Goal: Transaction & Acquisition: Purchase product/service

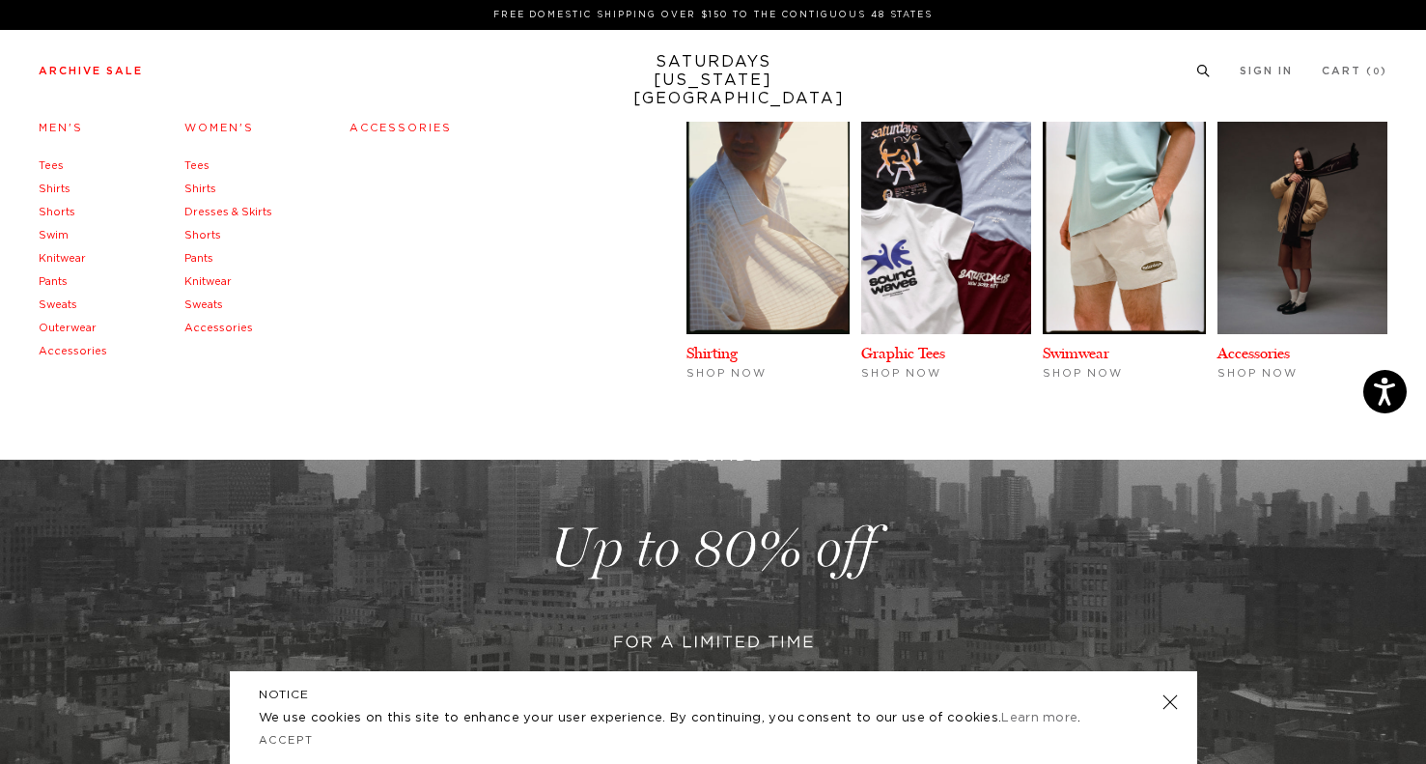
click at [106, 72] on link "Archive Sale" at bounding box center [91, 71] width 104 height 11
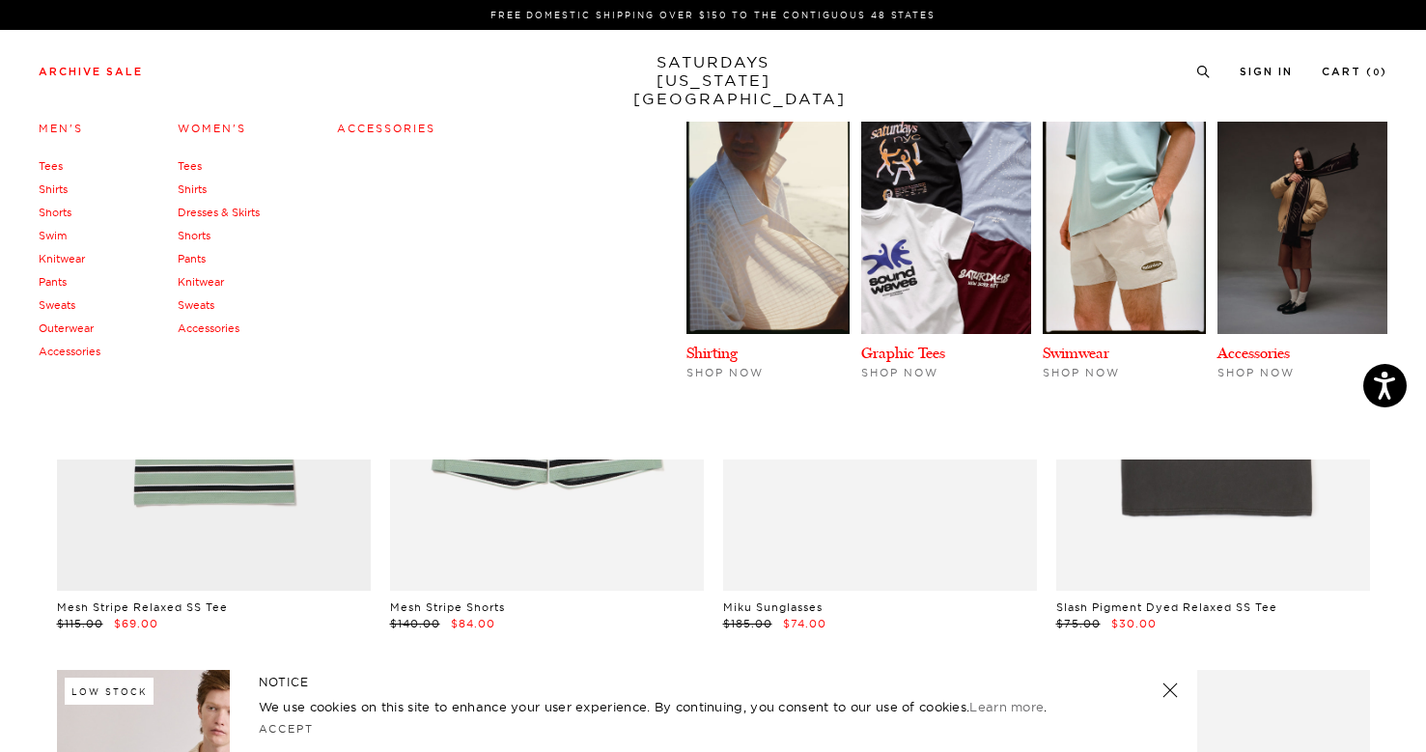
click at [52, 167] on link "Tees" at bounding box center [51, 166] width 24 height 14
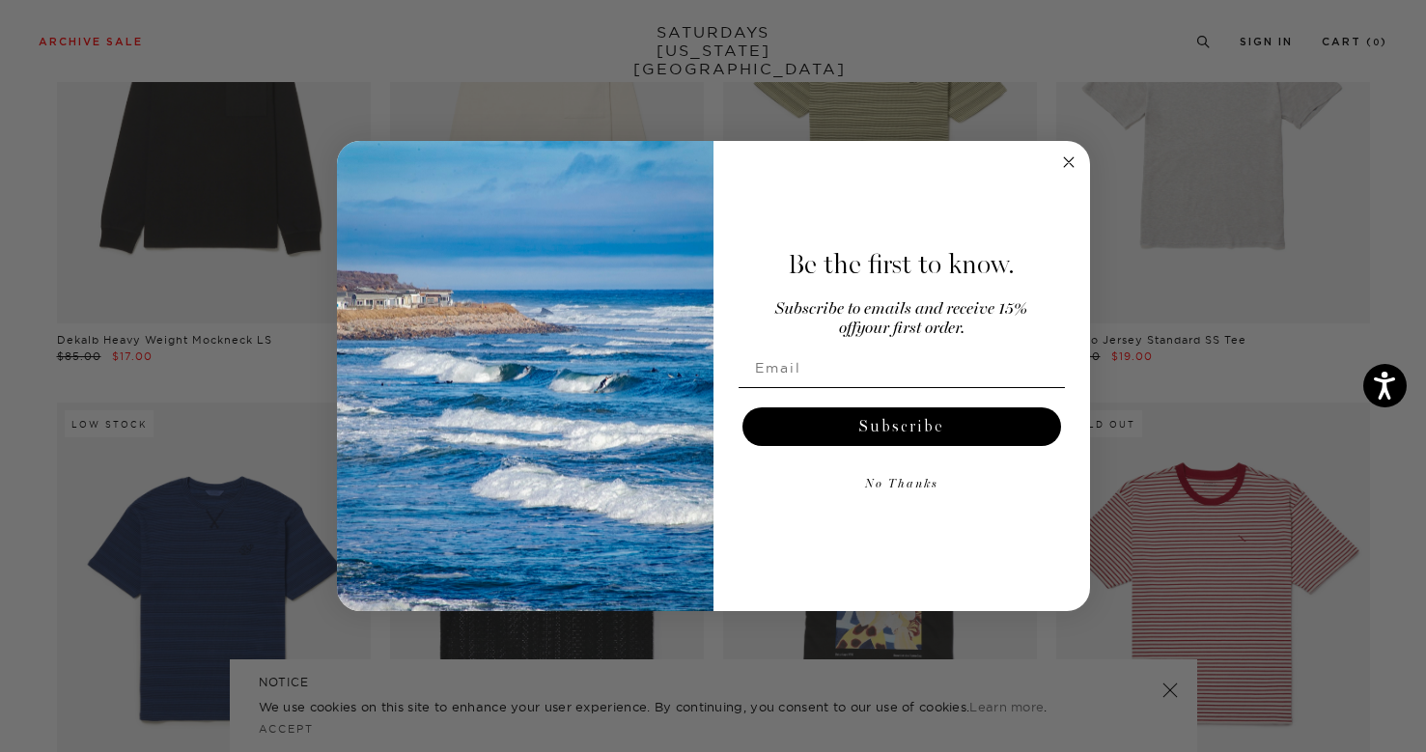
scroll to position [268, 0]
click at [1068, 159] on circle "Close dialog" at bounding box center [1068, 162] width 22 height 22
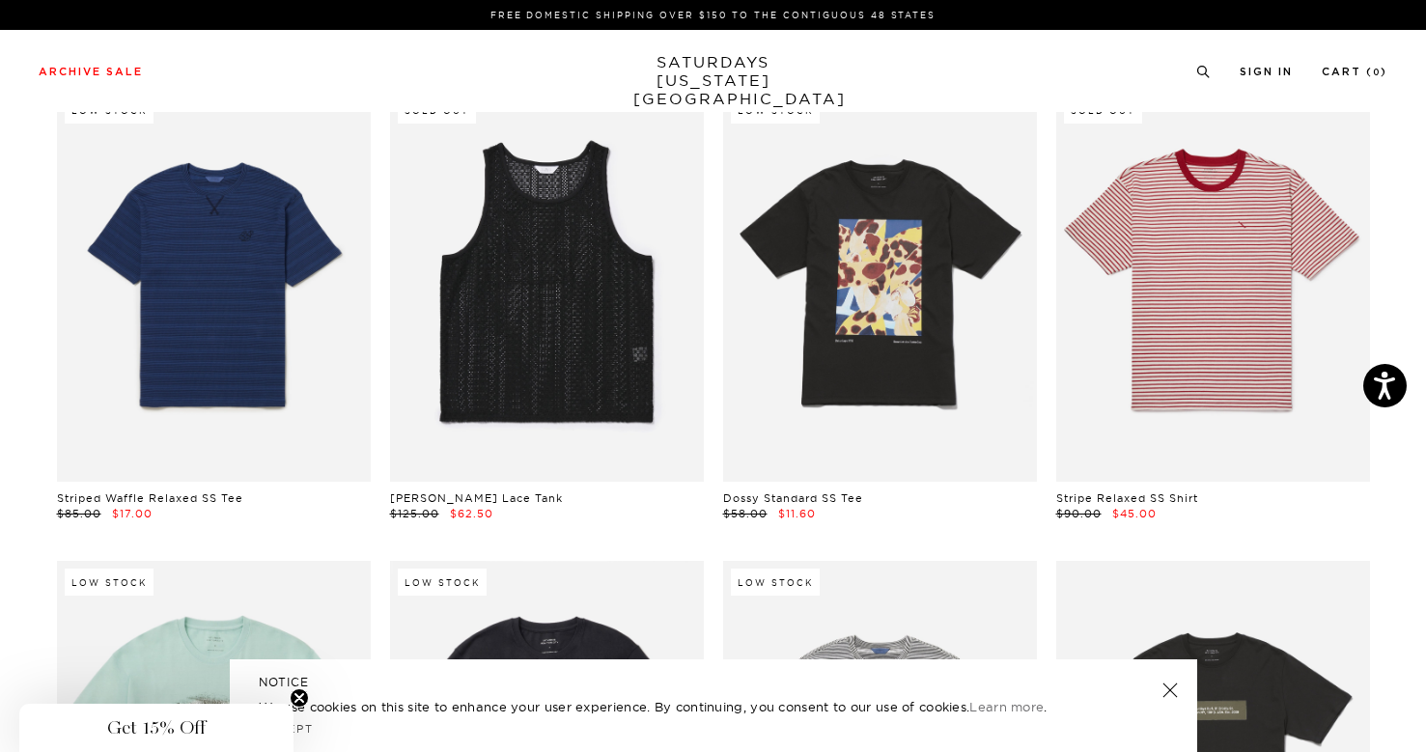
scroll to position [0, 0]
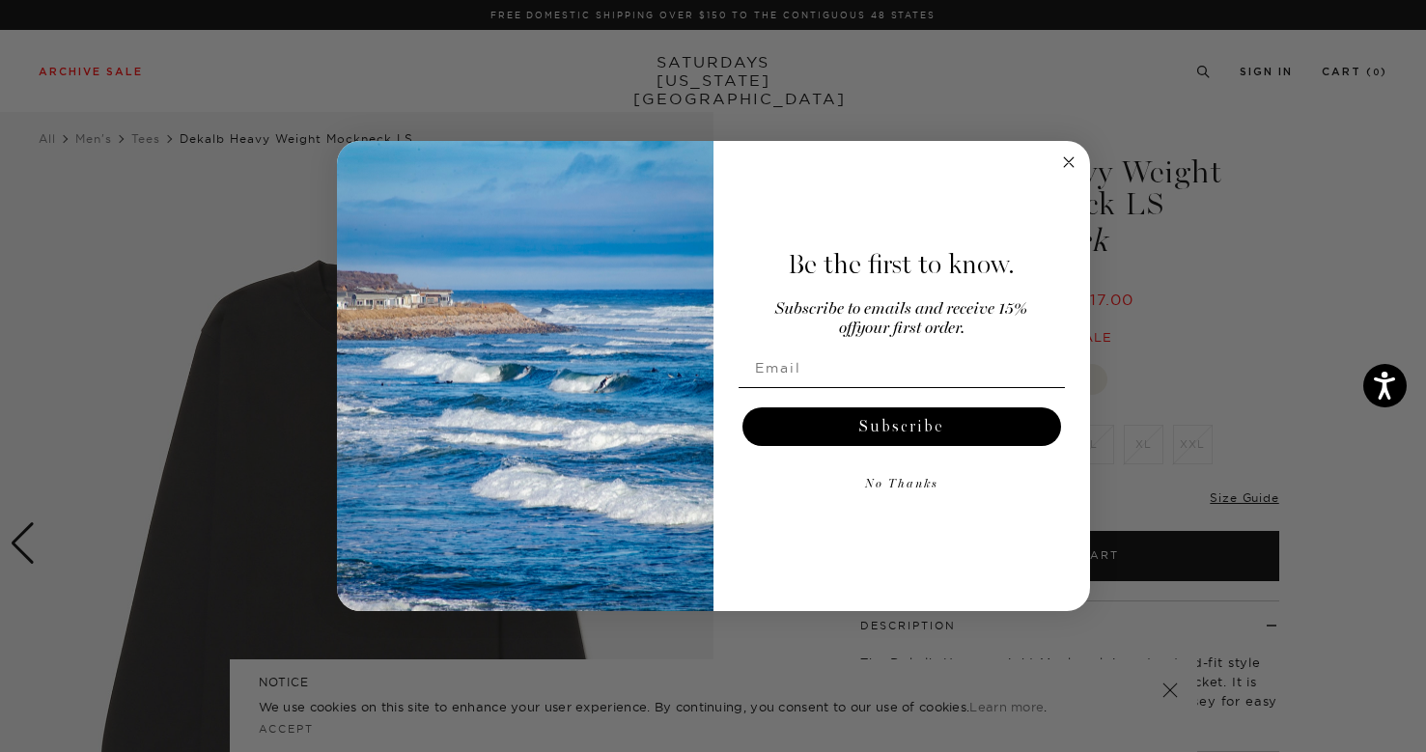
click at [1065, 158] on icon "Close dialog" at bounding box center [1069, 162] width 10 height 10
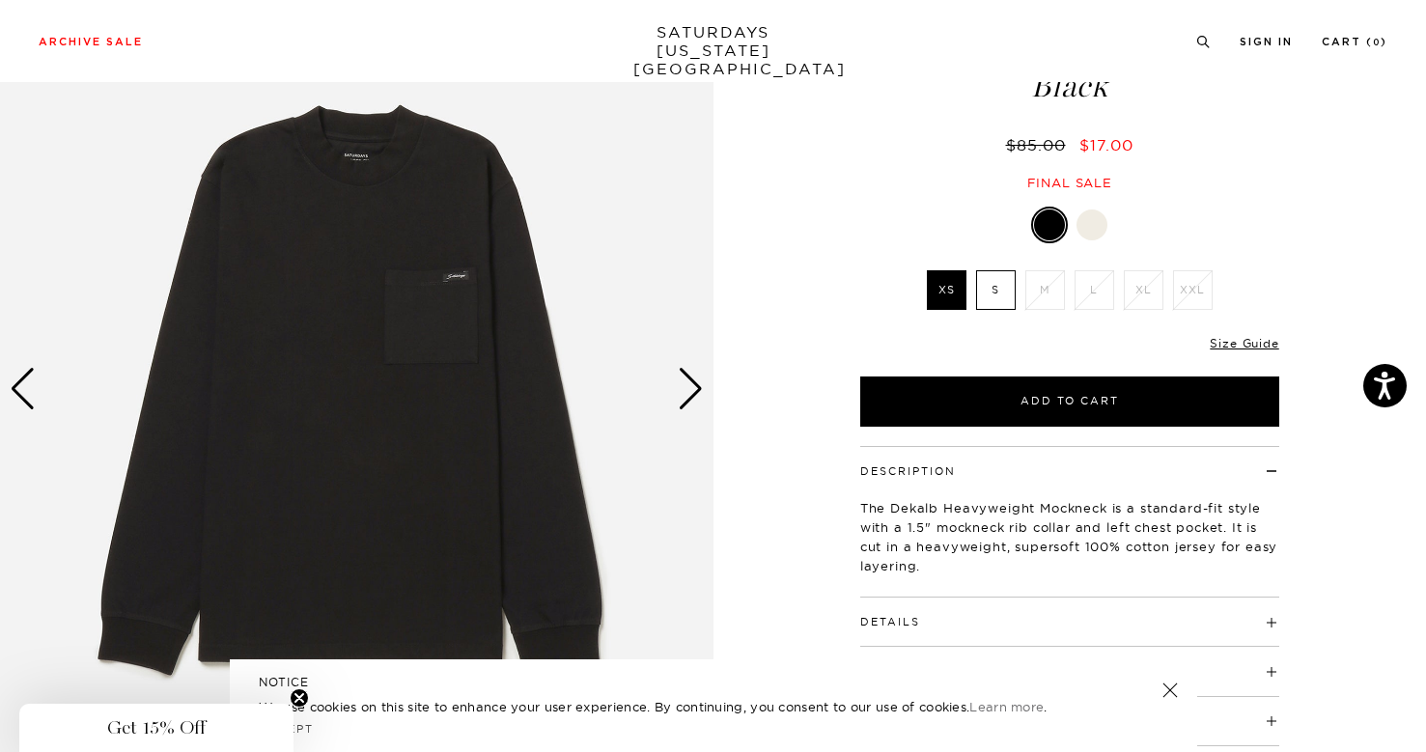
scroll to position [149, 0]
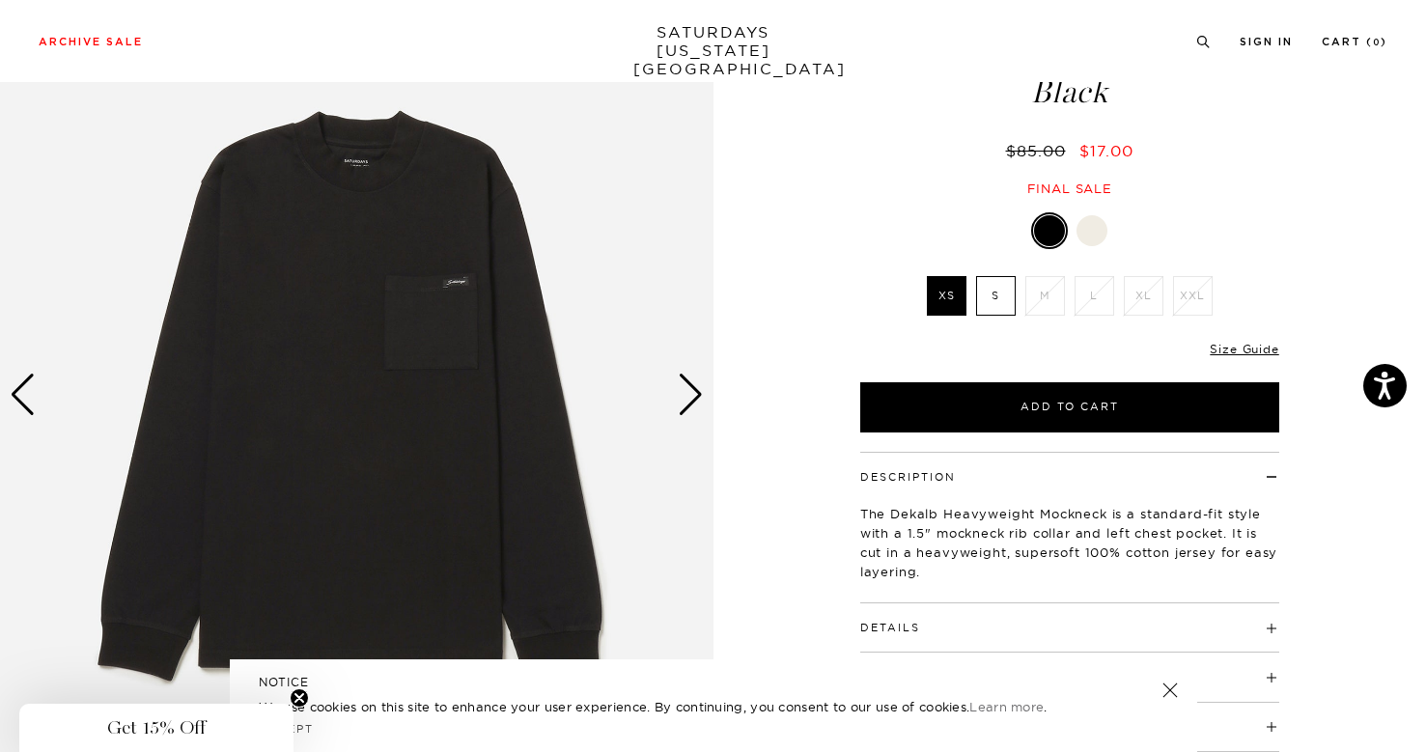
click at [685, 399] on div "Next slide" at bounding box center [691, 395] width 26 height 42
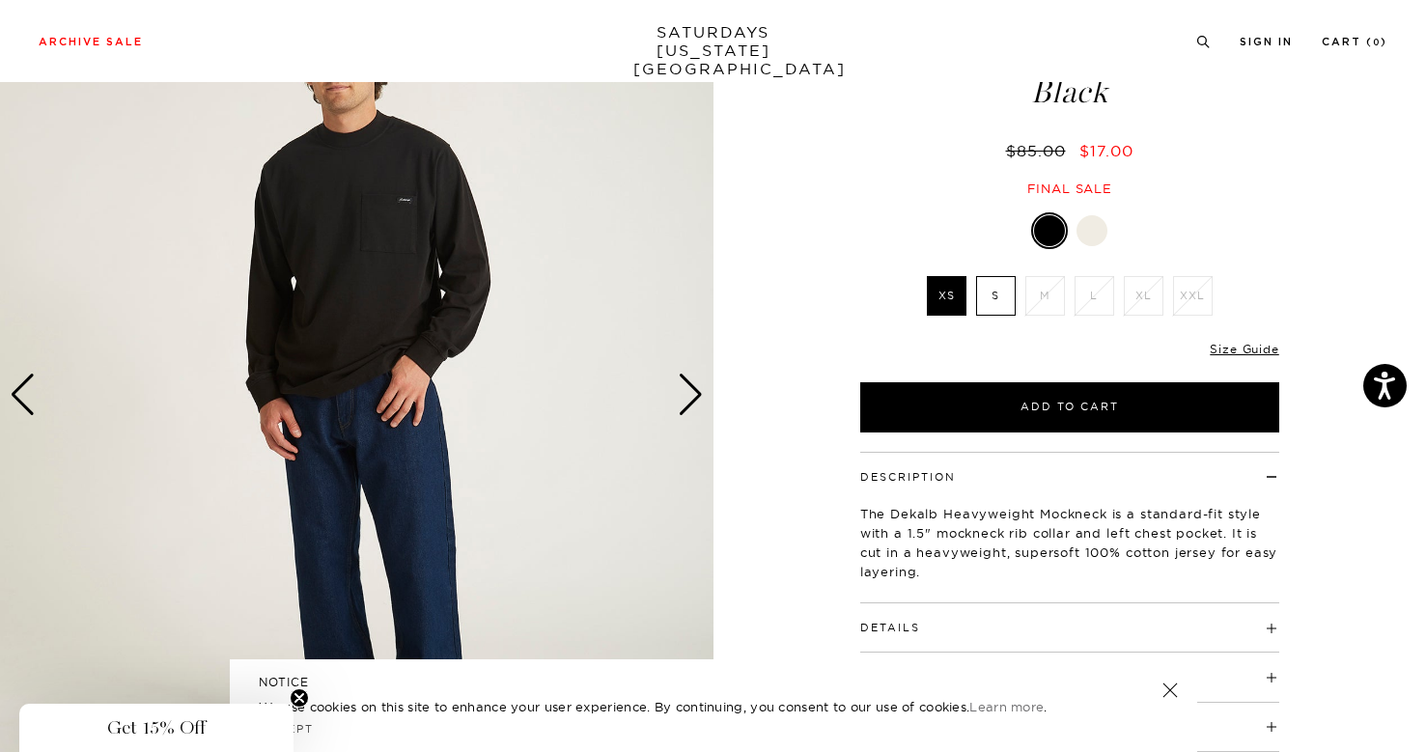
click at [685, 399] on div "Next slide" at bounding box center [691, 395] width 26 height 42
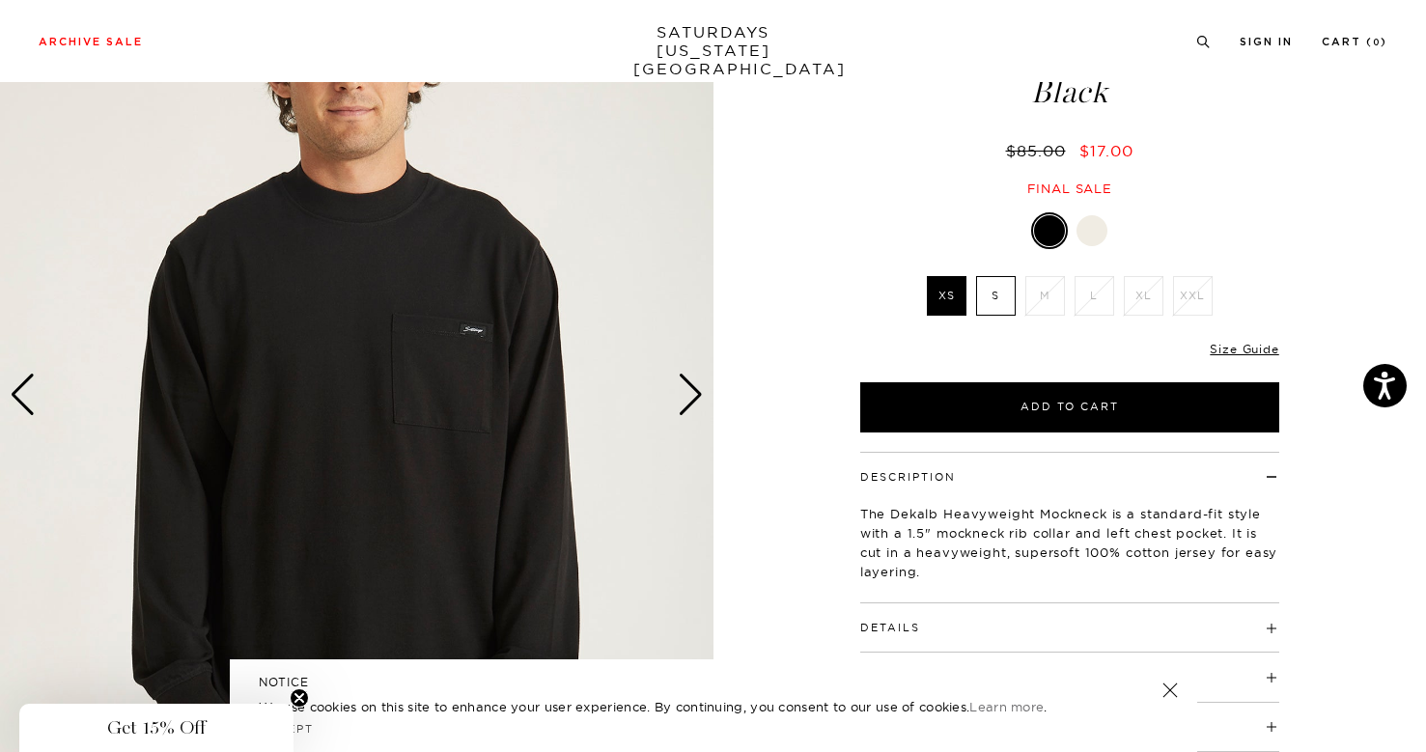
click at [685, 399] on div "Next slide" at bounding box center [691, 395] width 26 height 42
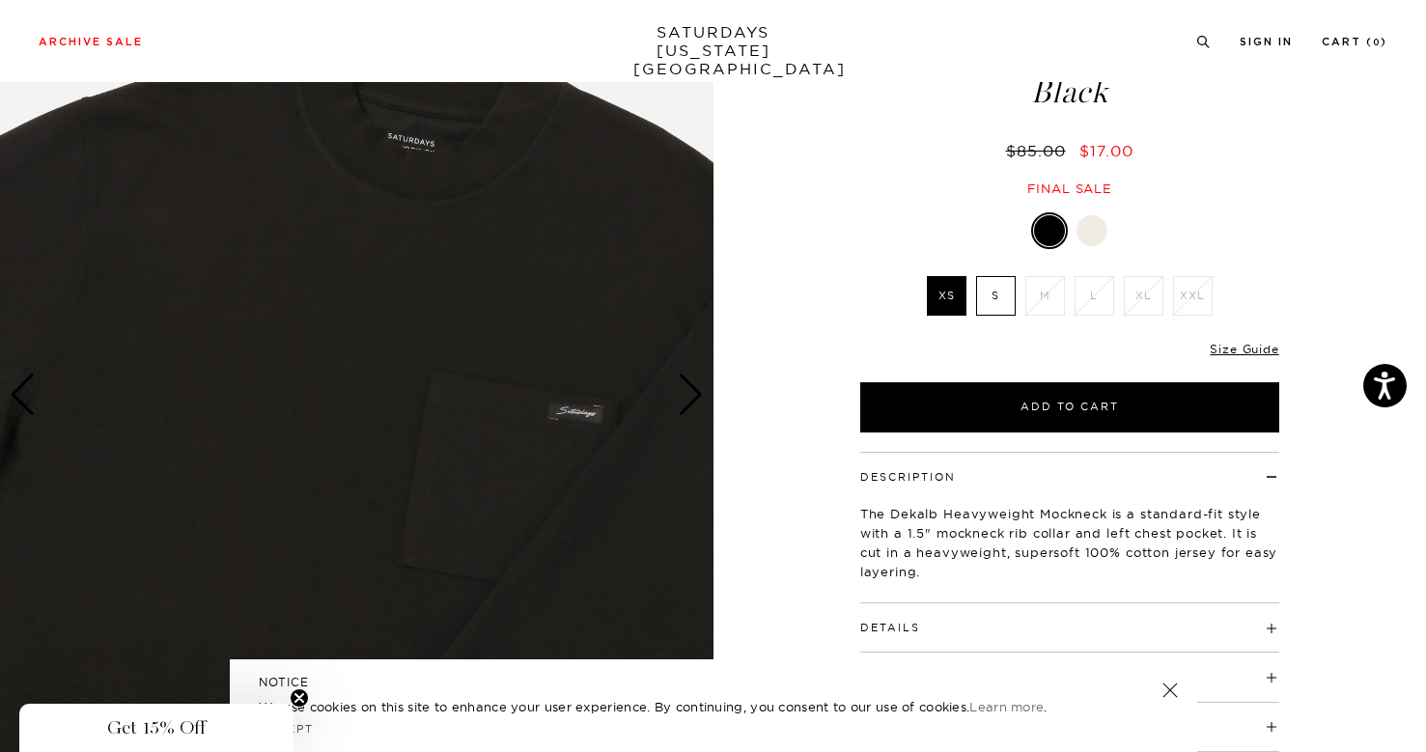
click at [685, 399] on div "Next slide" at bounding box center [691, 395] width 26 height 42
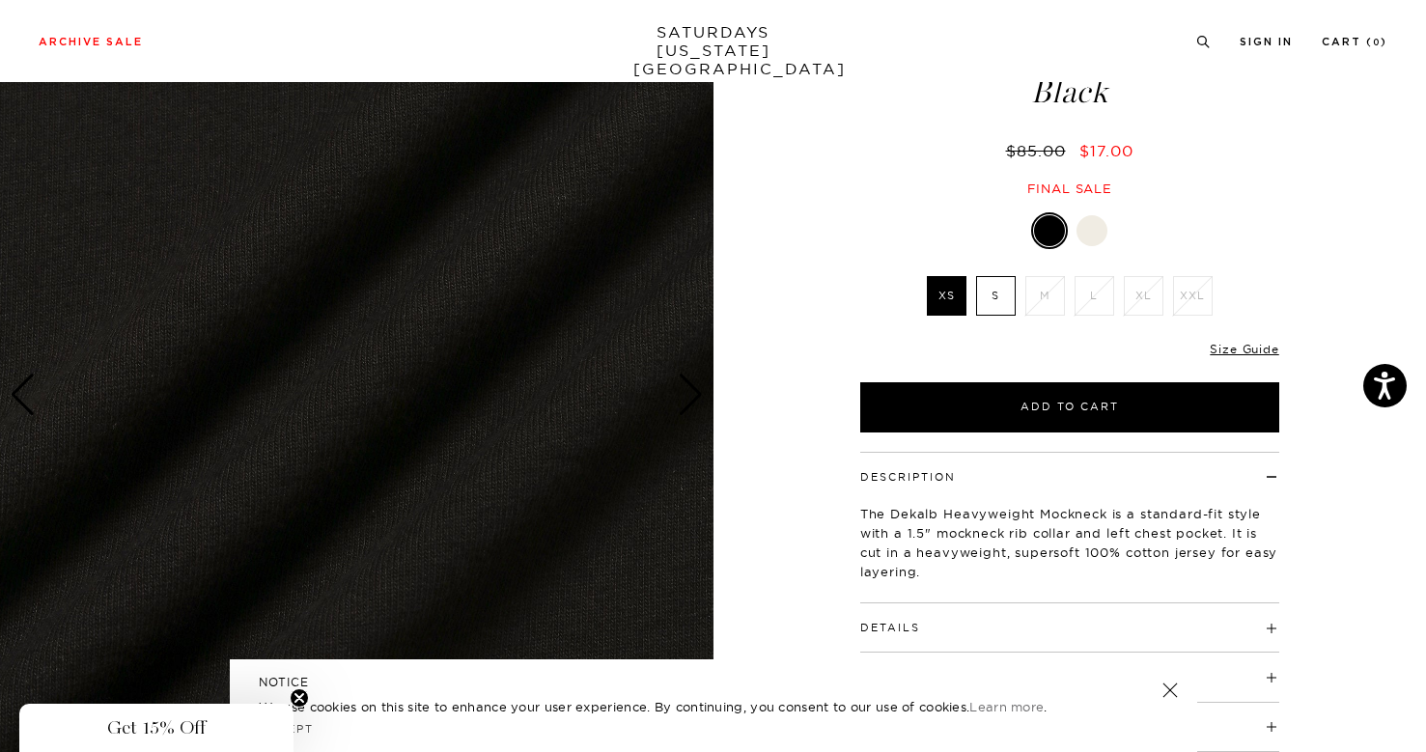
click at [685, 399] on div "Next slide" at bounding box center [691, 395] width 26 height 42
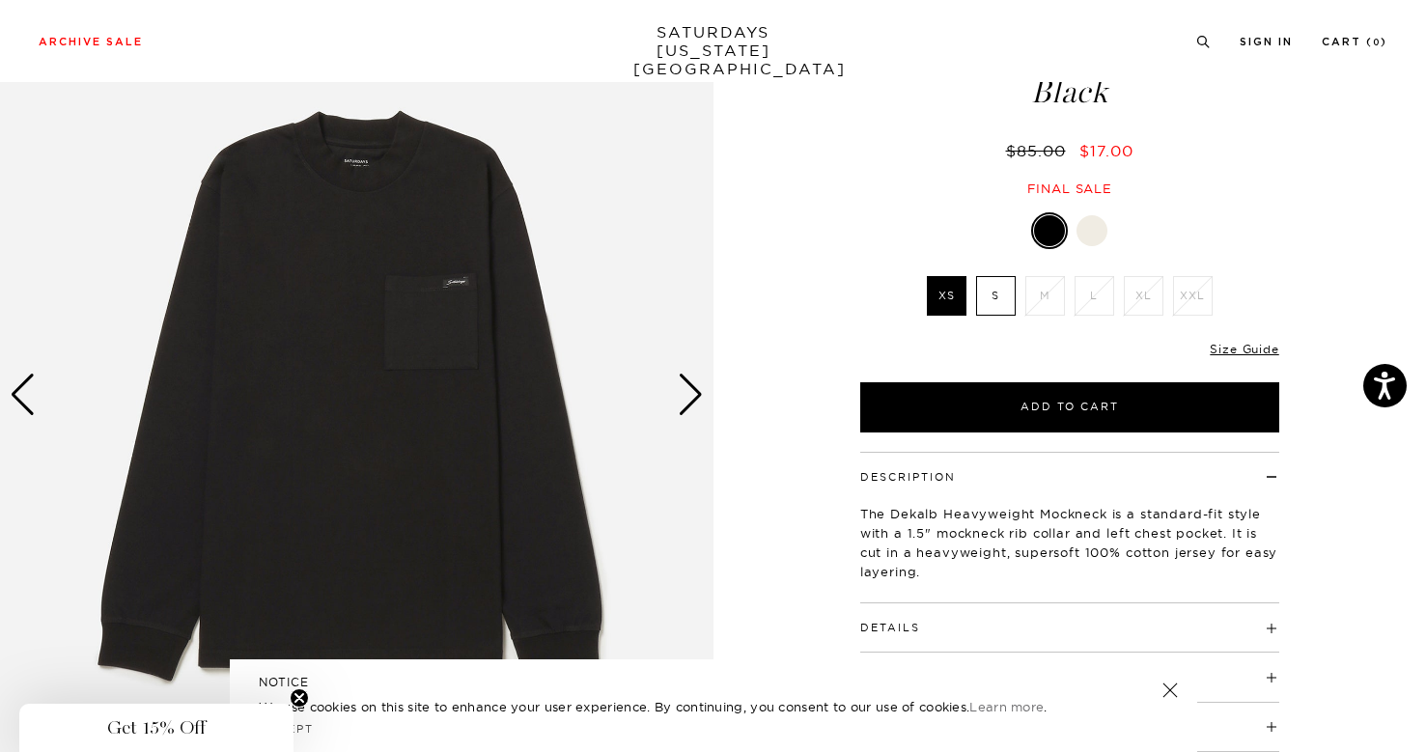
click at [686, 399] on div "Next slide" at bounding box center [691, 395] width 26 height 42
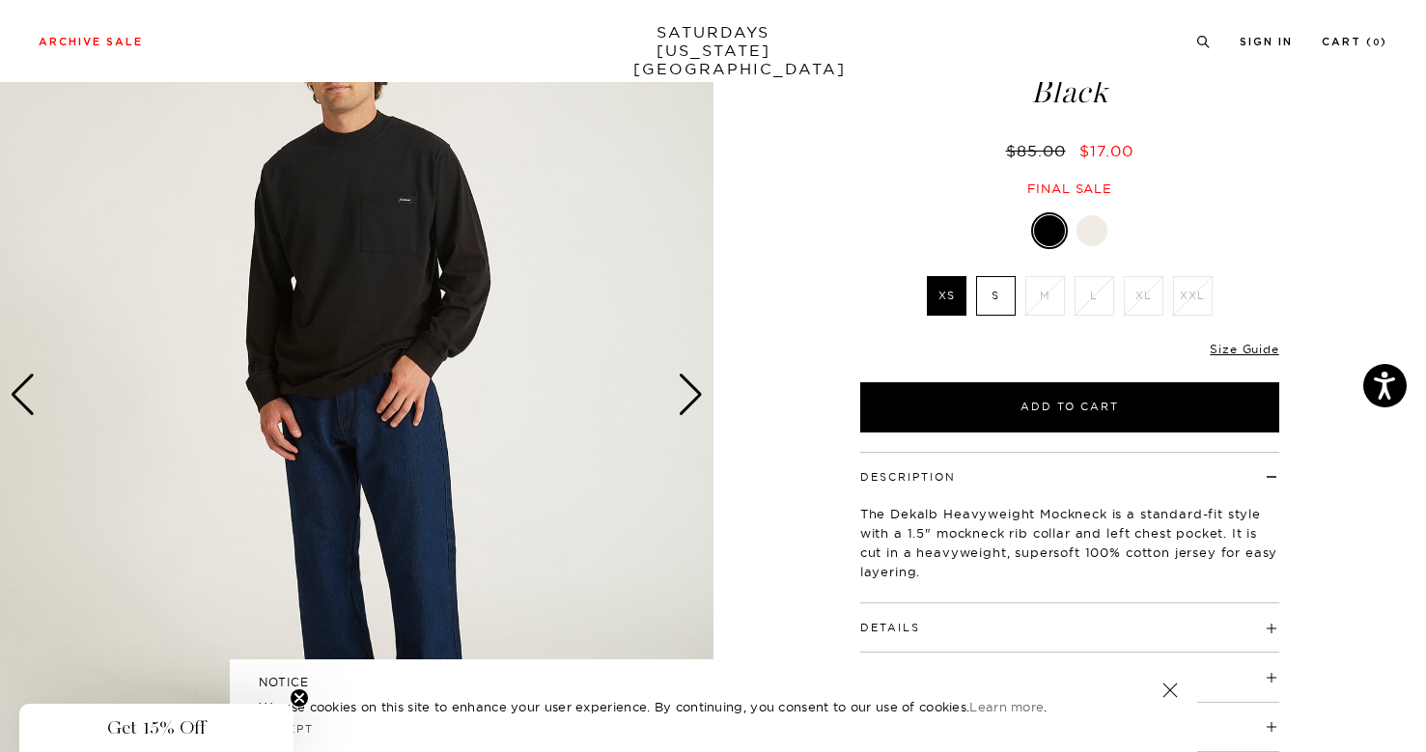
scroll to position [153, 0]
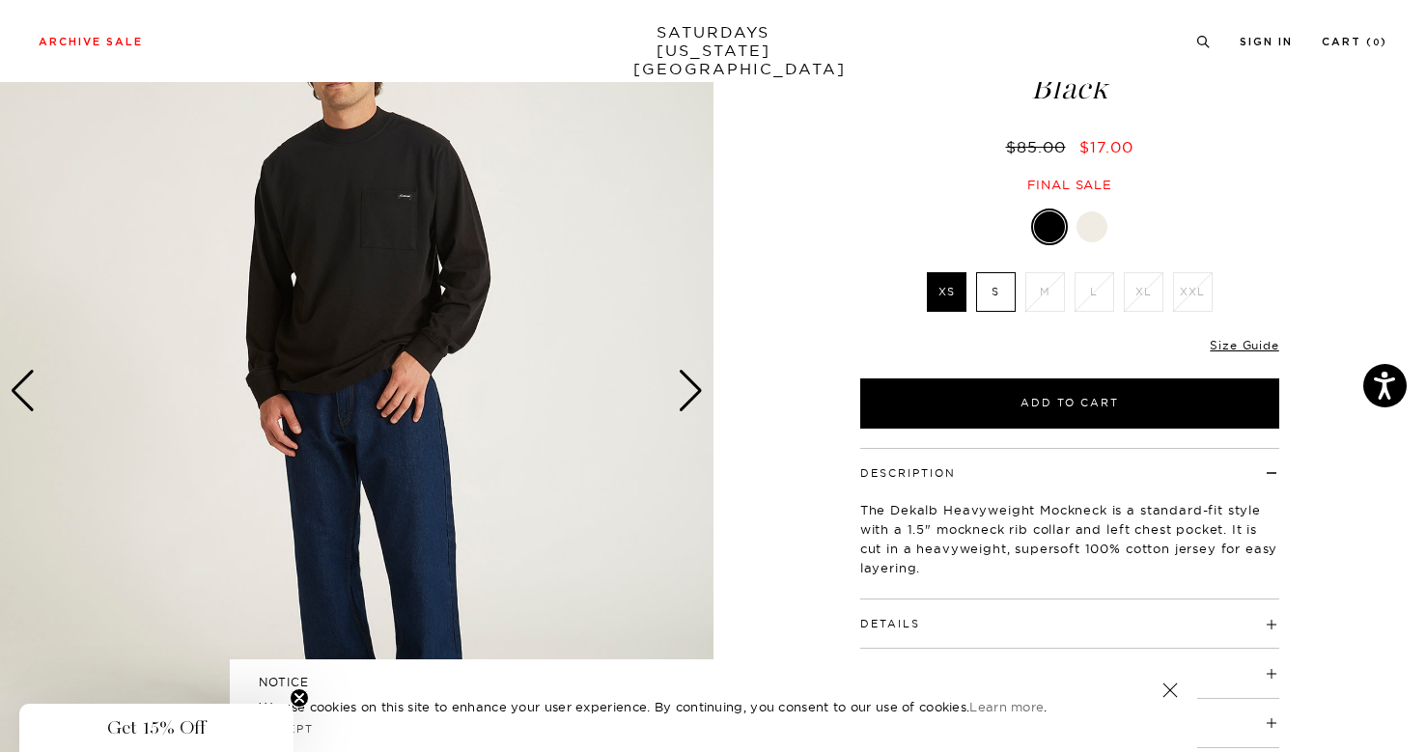
click at [1098, 213] on div at bounding box center [1092, 226] width 31 height 31
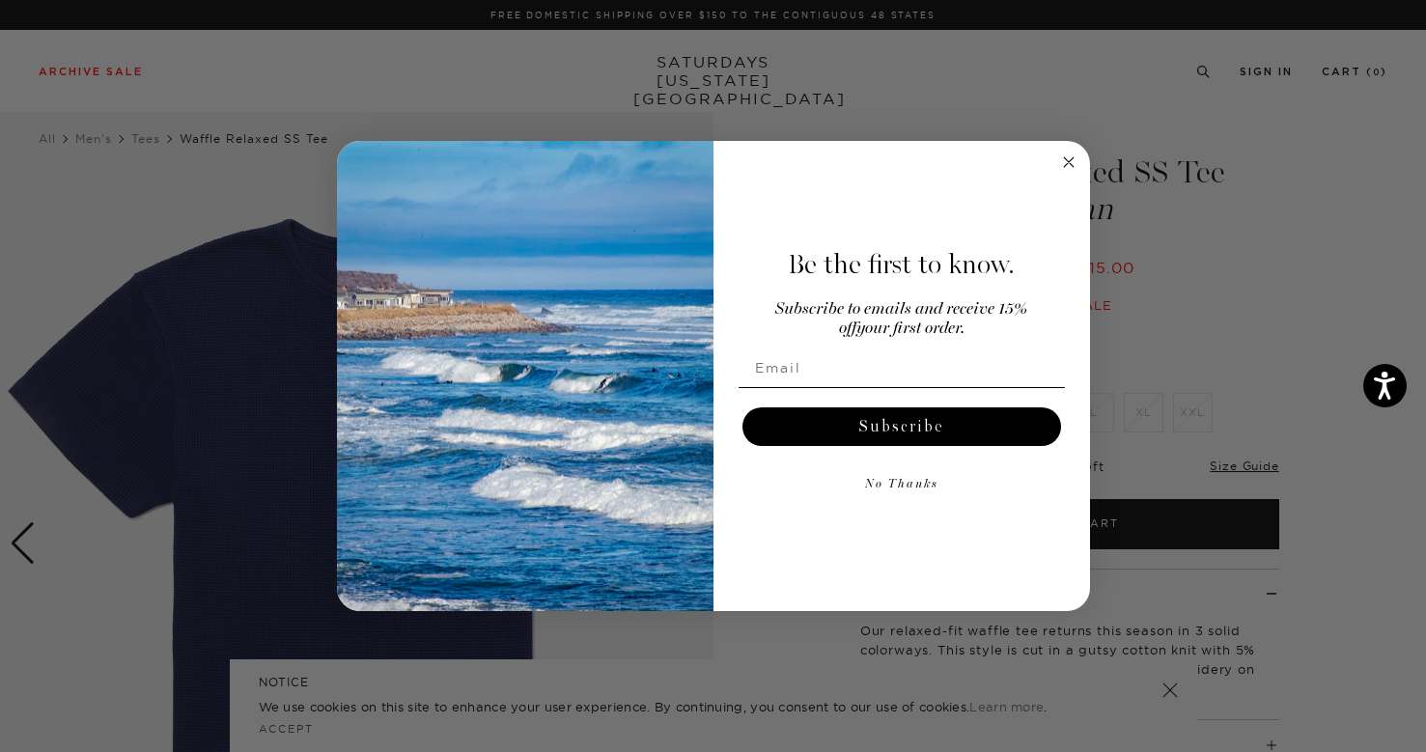
click at [1069, 157] on circle "Close dialog" at bounding box center [1068, 162] width 22 height 22
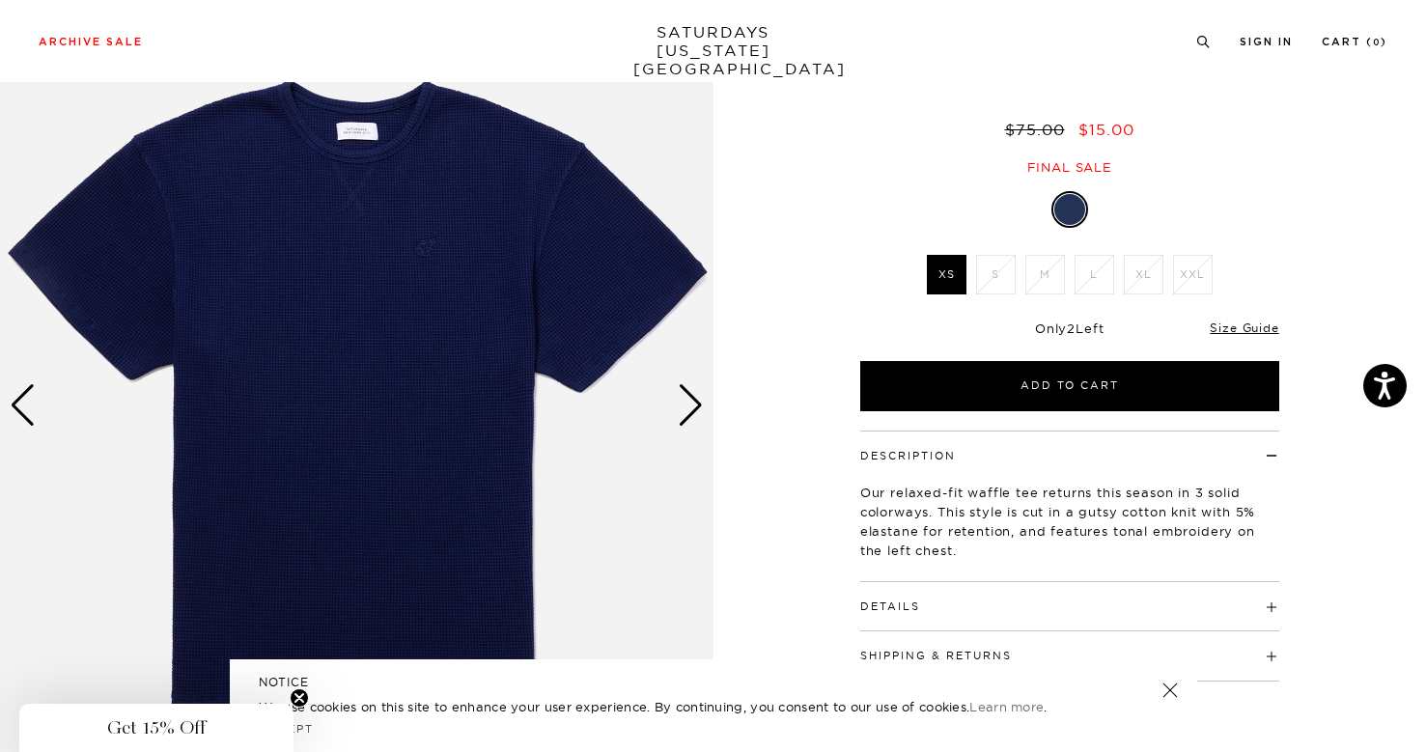
scroll to position [139, 0]
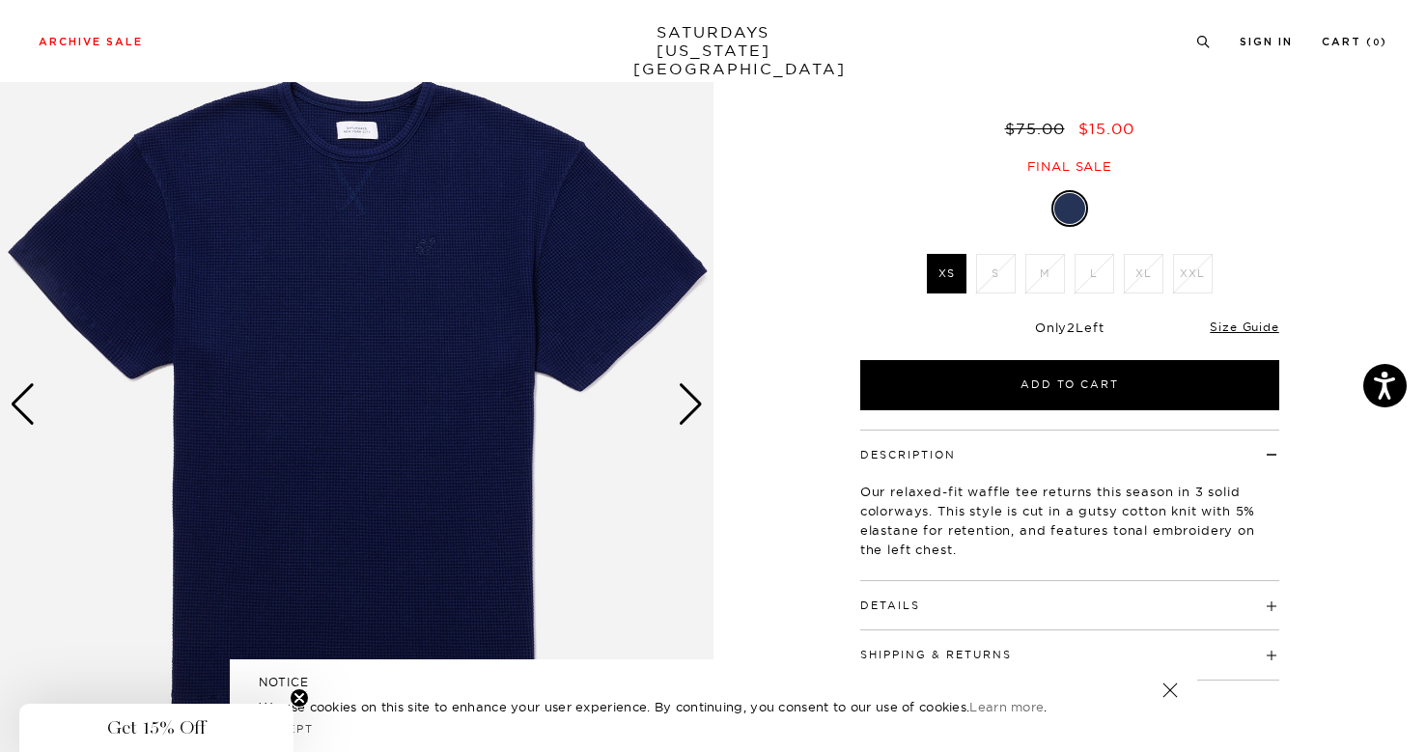
click at [694, 406] on div "Next slide" at bounding box center [691, 404] width 26 height 42
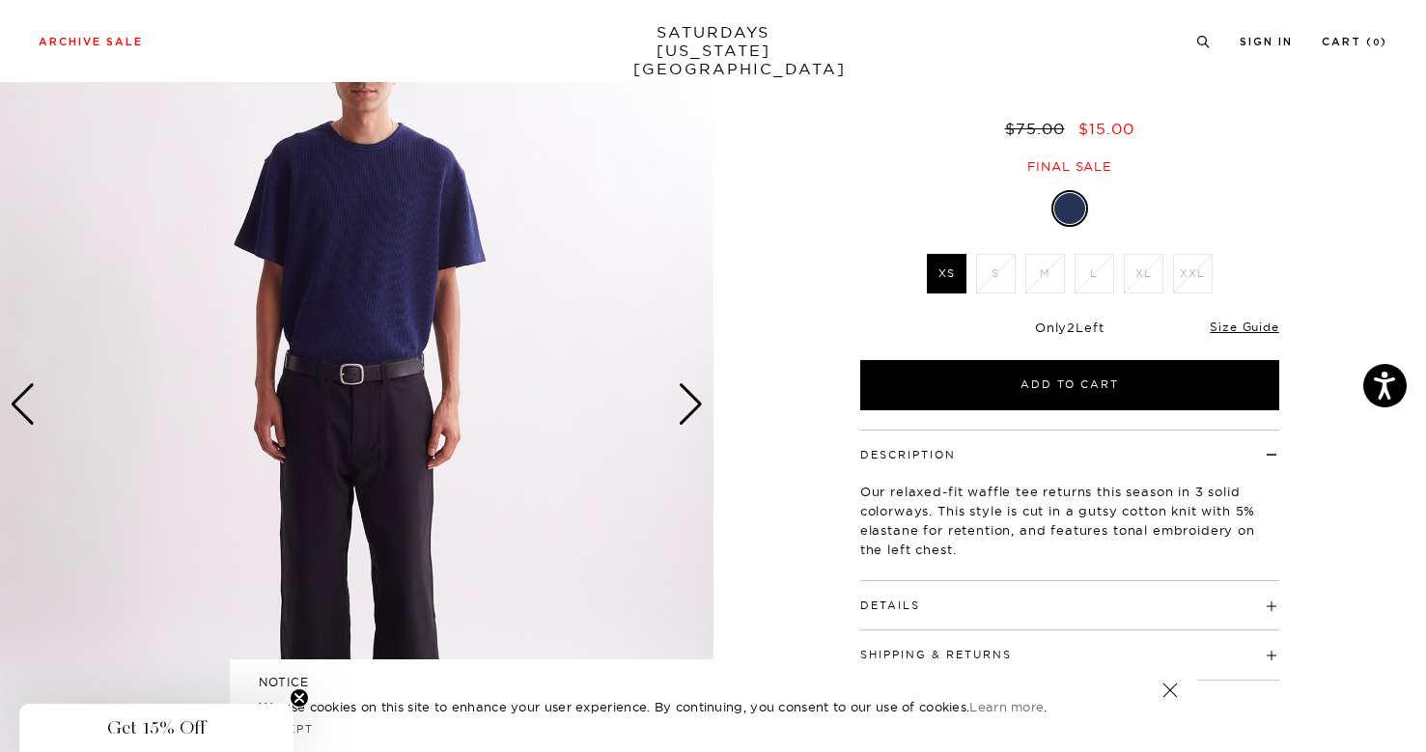
click at [694, 406] on div "Next slide" at bounding box center [691, 404] width 26 height 42
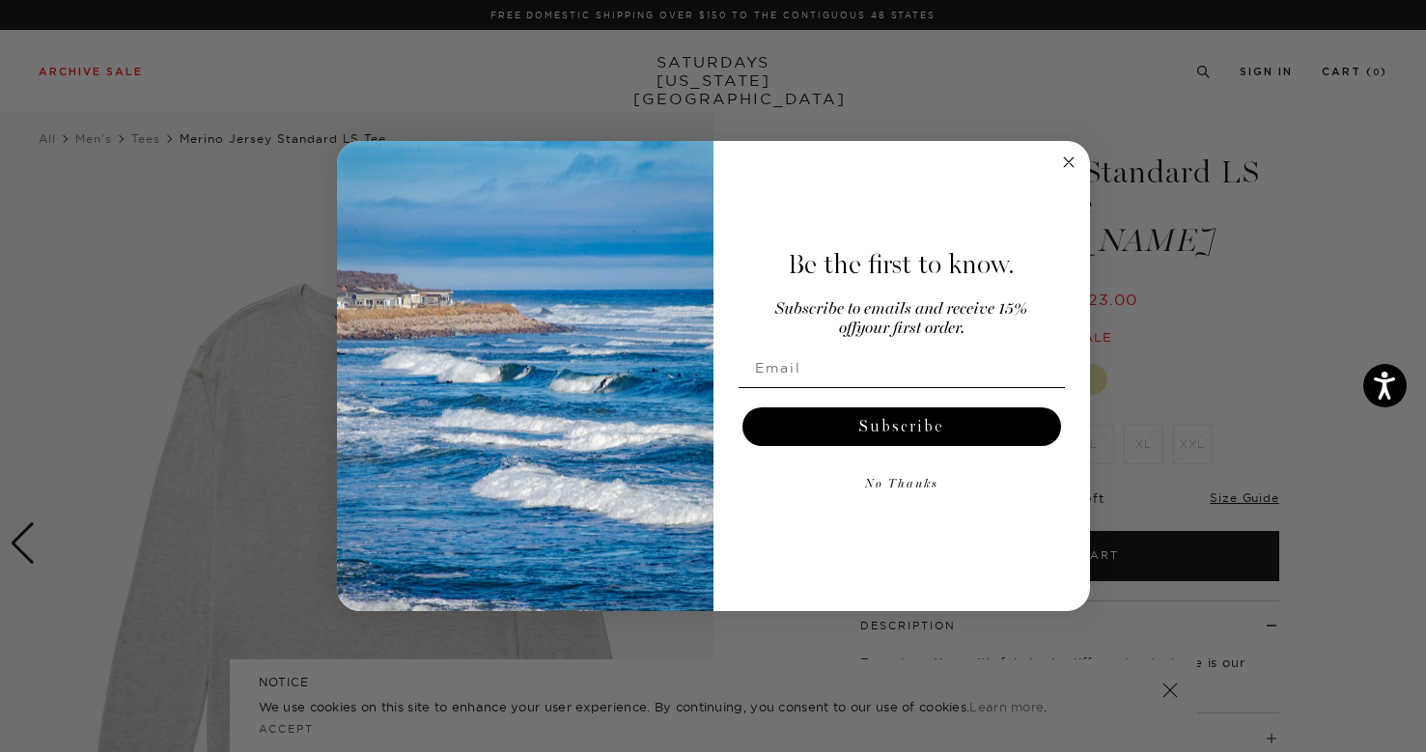
click at [1068, 162] on icon "Close dialog" at bounding box center [1069, 162] width 10 height 10
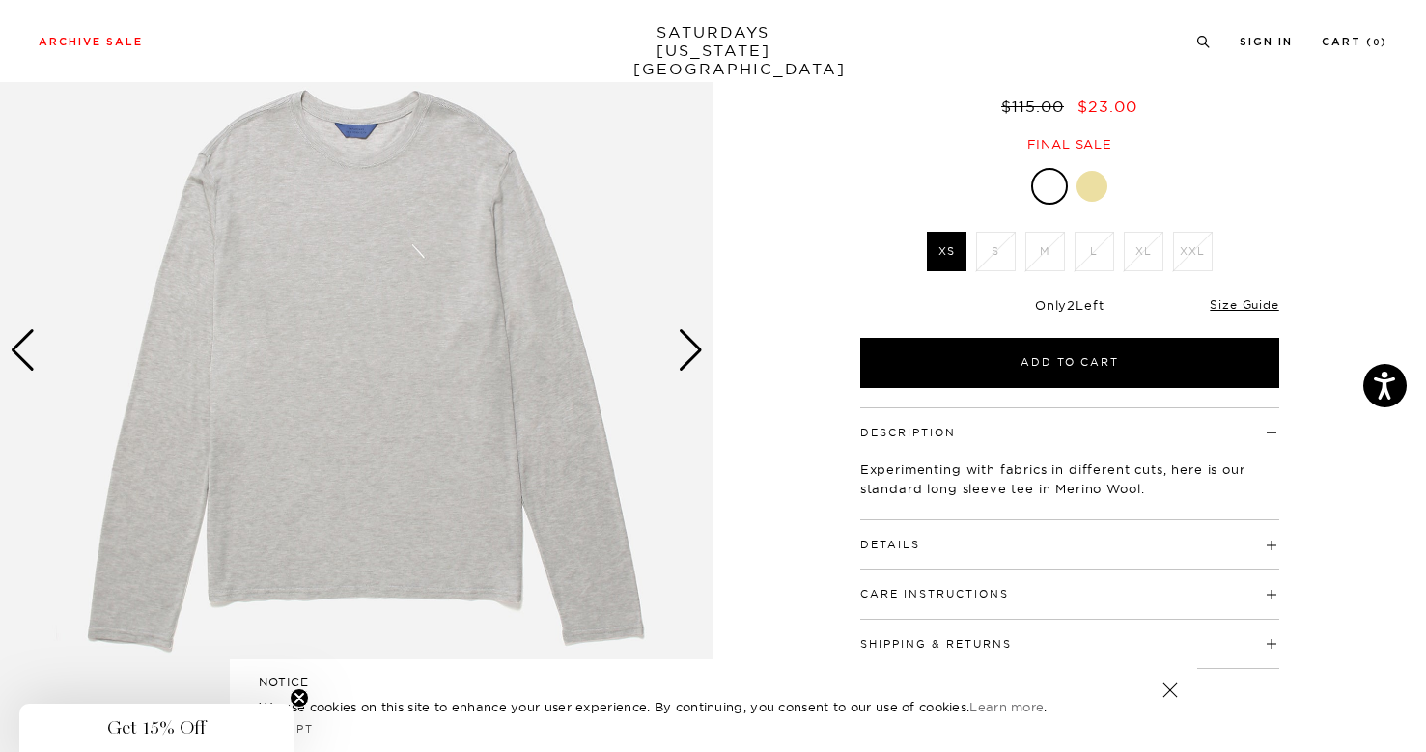
scroll to position [184, 0]
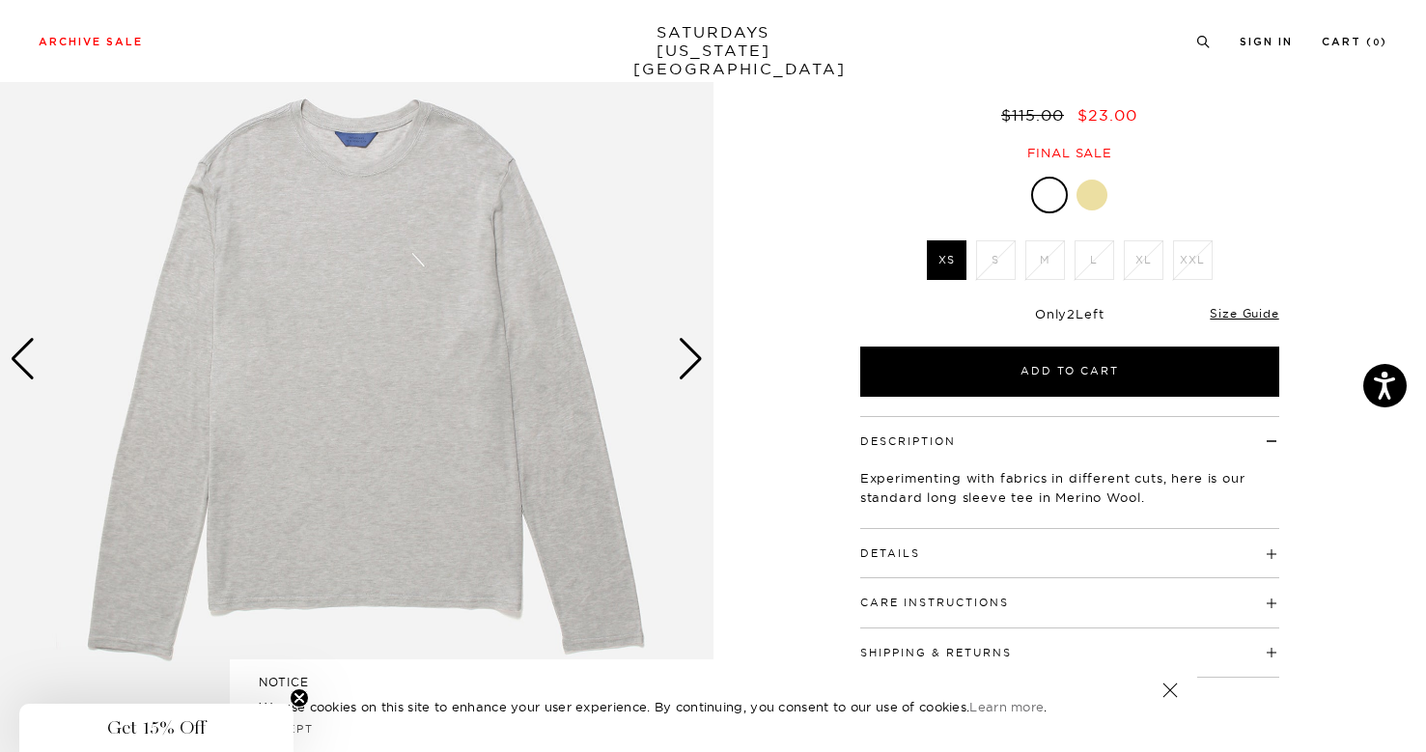
click at [673, 356] on img at bounding box center [356, 358] width 713 height 891
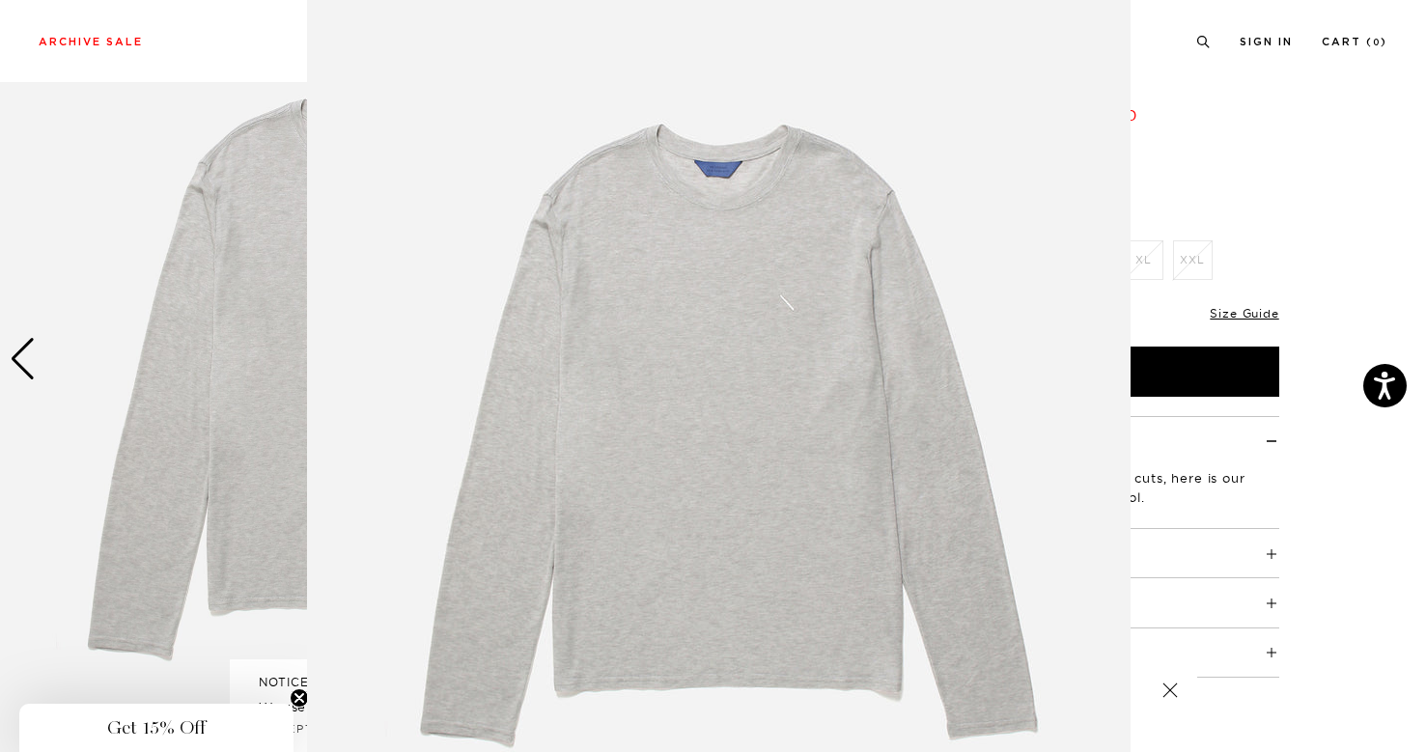
scroll to position [61, 0]
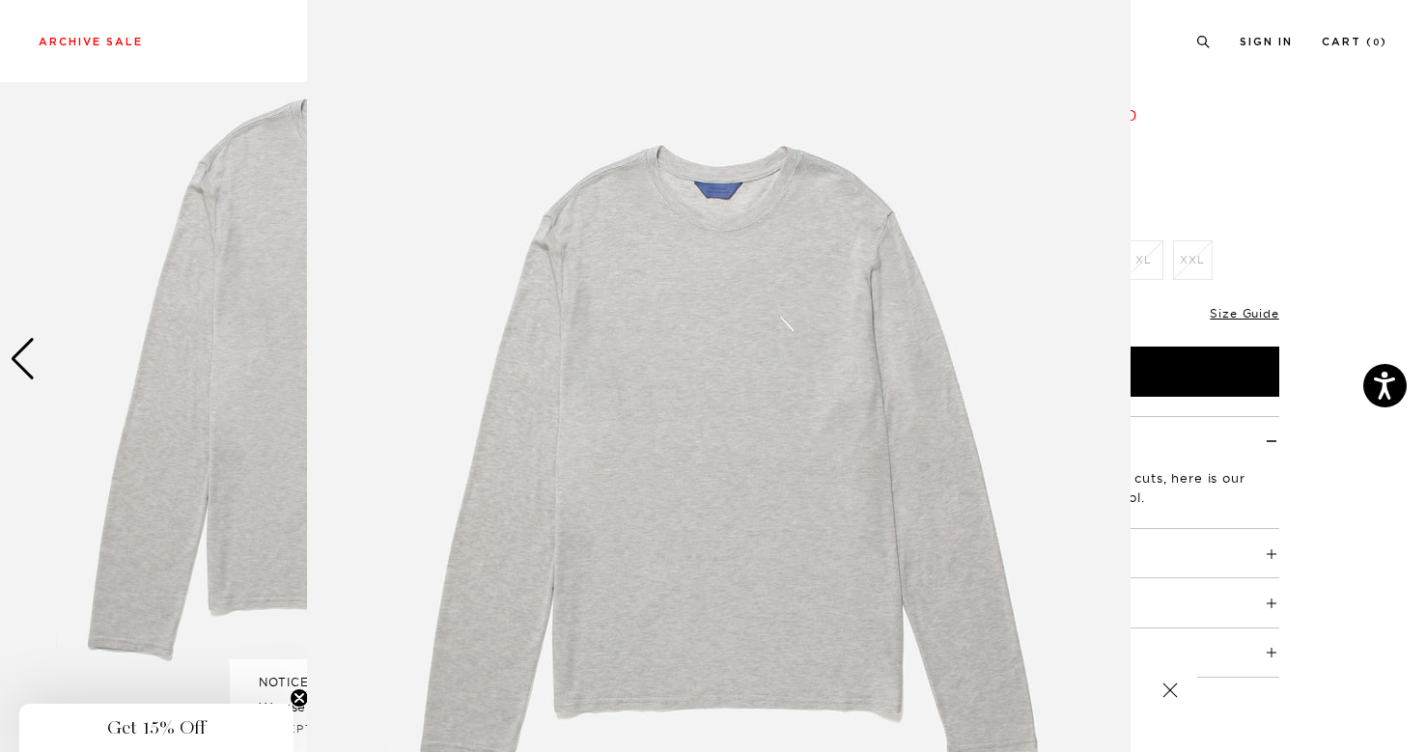
click at [1315, 163] on figure at bounding box center [713, 376] width 1426 height 752
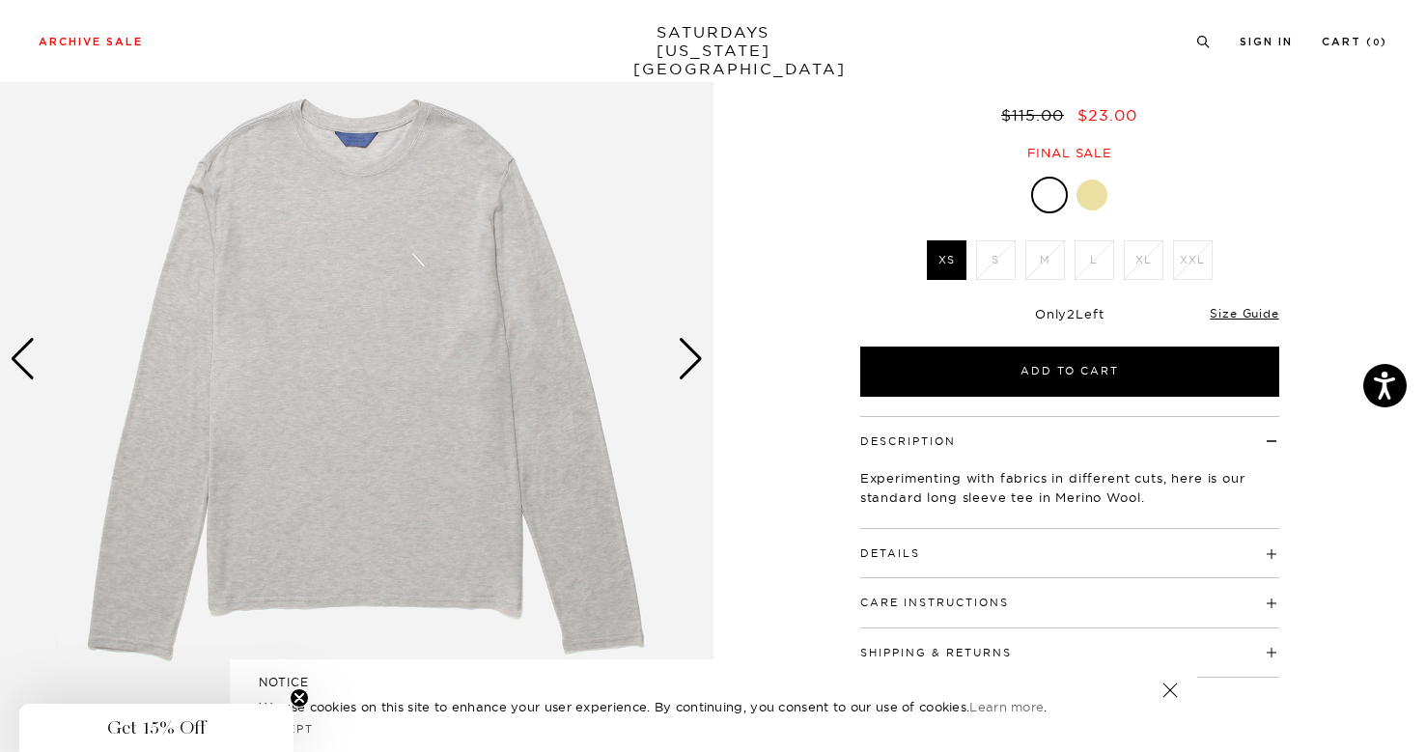
scroll to position [0, 0]
click at [1084, 192] on div at bounding box center [1092, 195] width 31 height 31
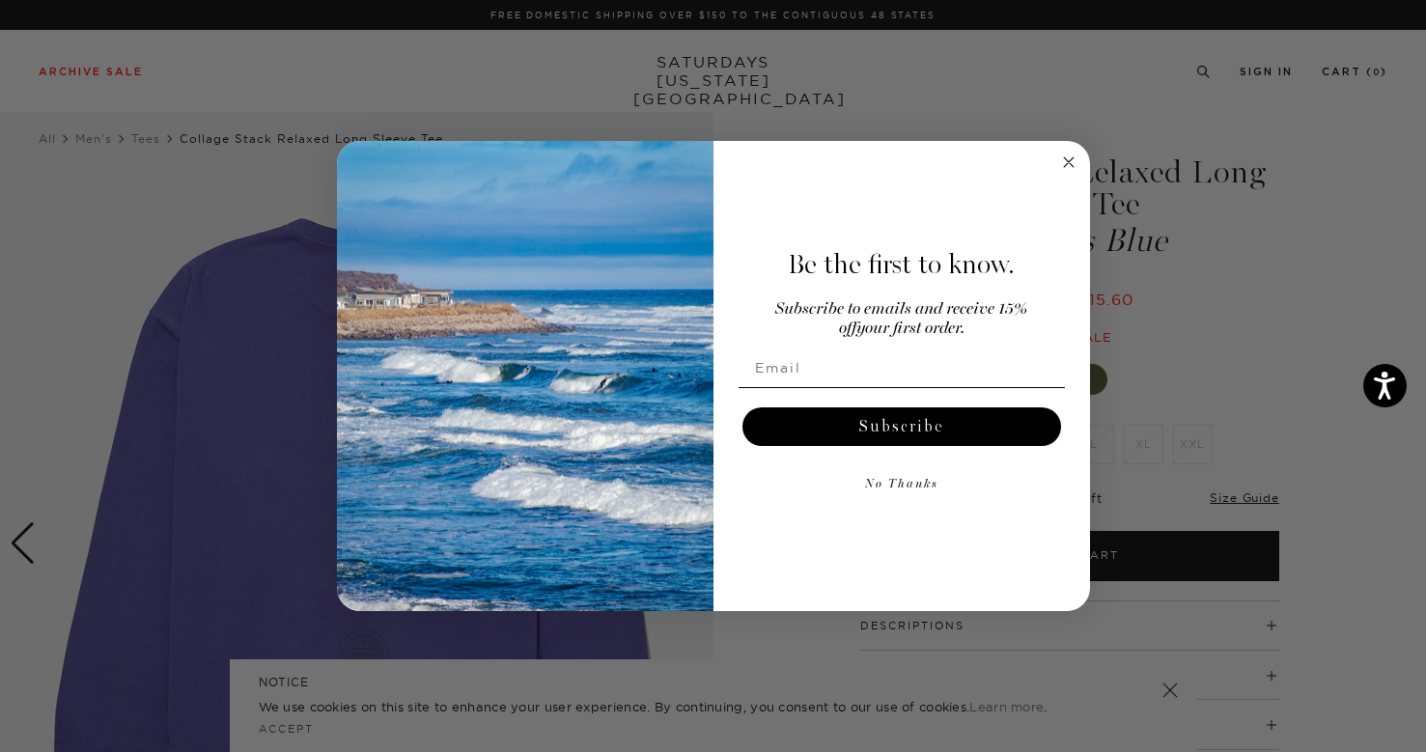
click at [1071, 163] on circle "Close dialog" at bounding box center [1068, 162] width 22 height 22
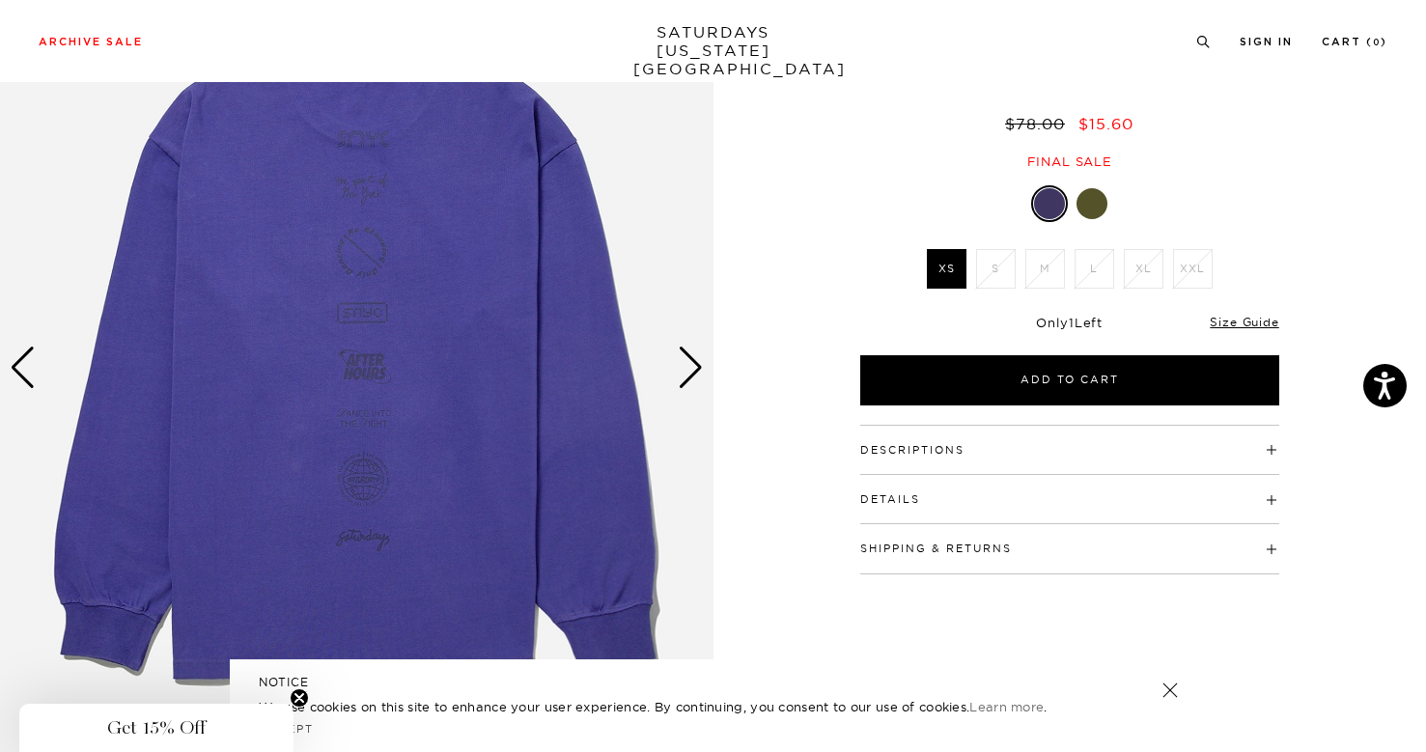
scroll to position [179, 0]
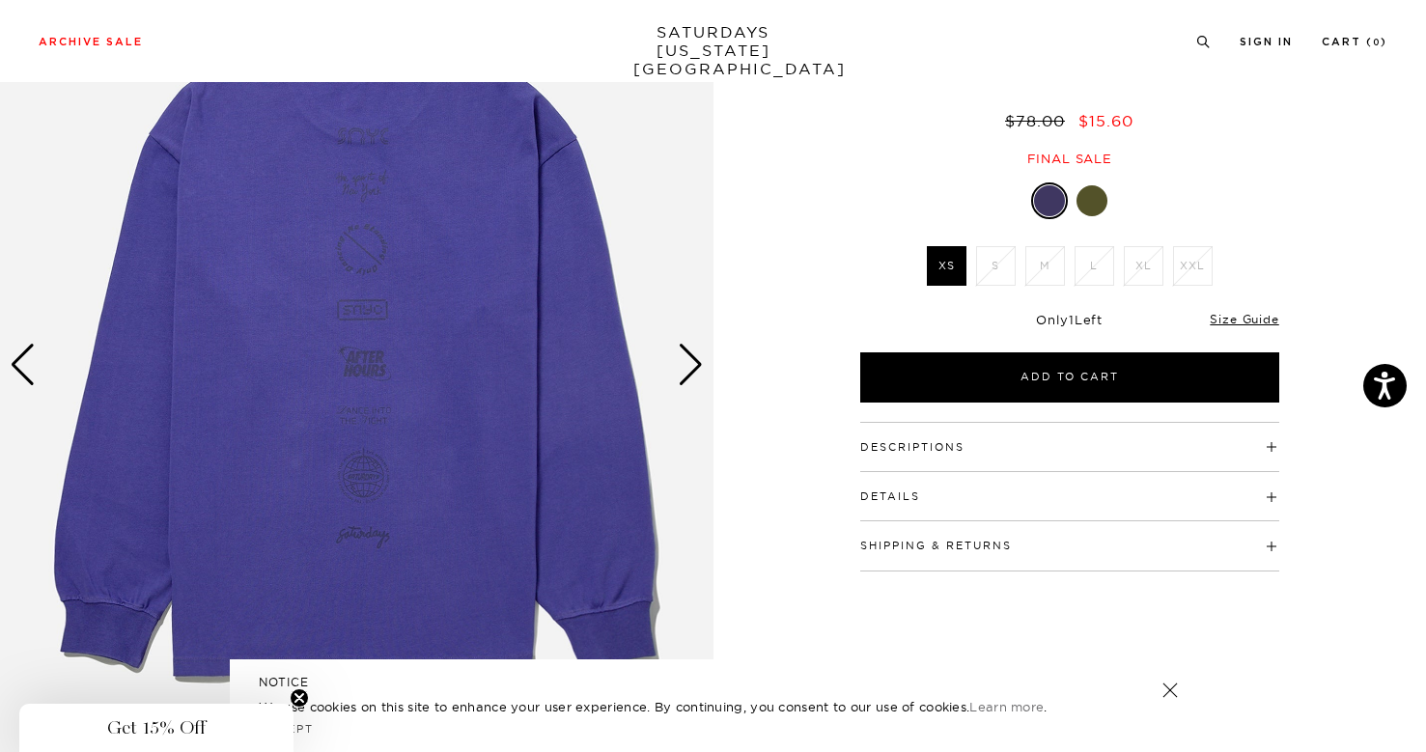
click at [692, 365] on div "Next slide" at bounding box center [691, 365] width 26 height 42
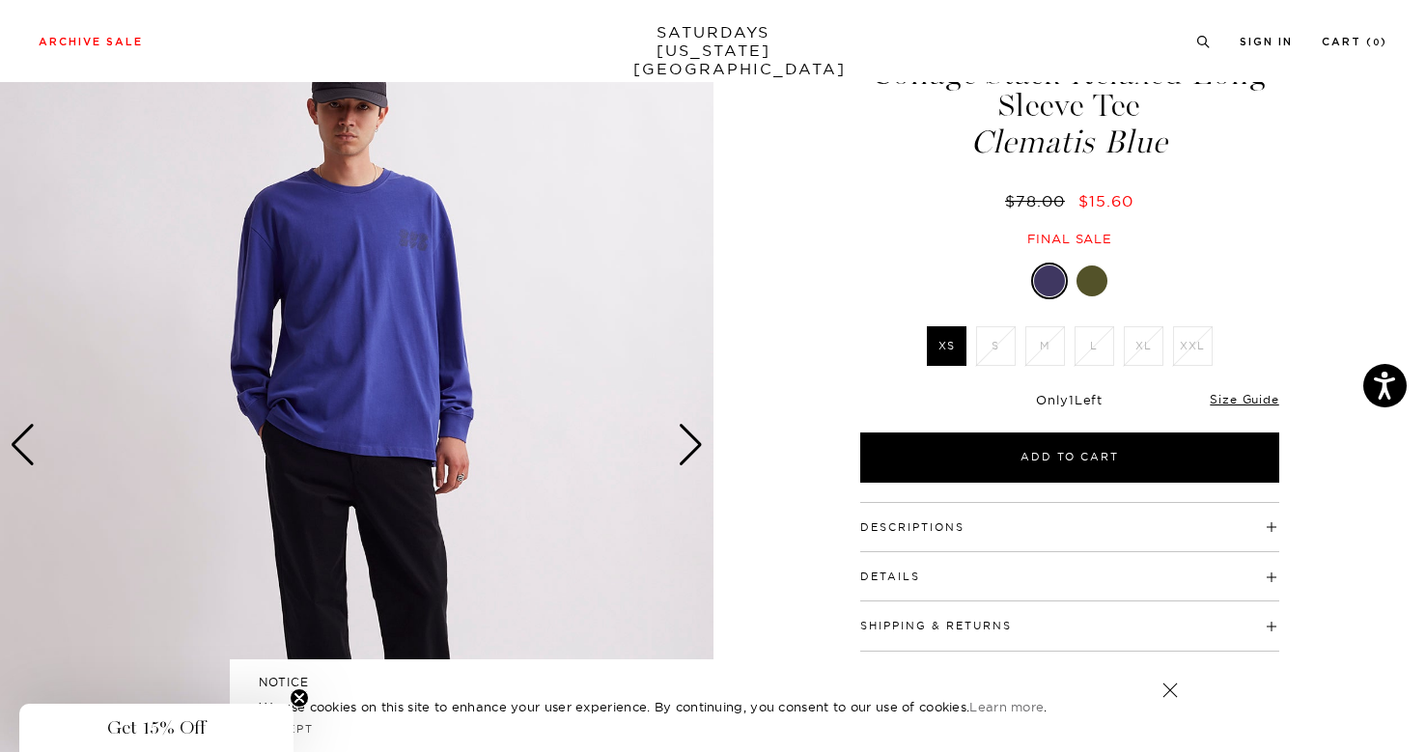
scroll to position [92, 0]
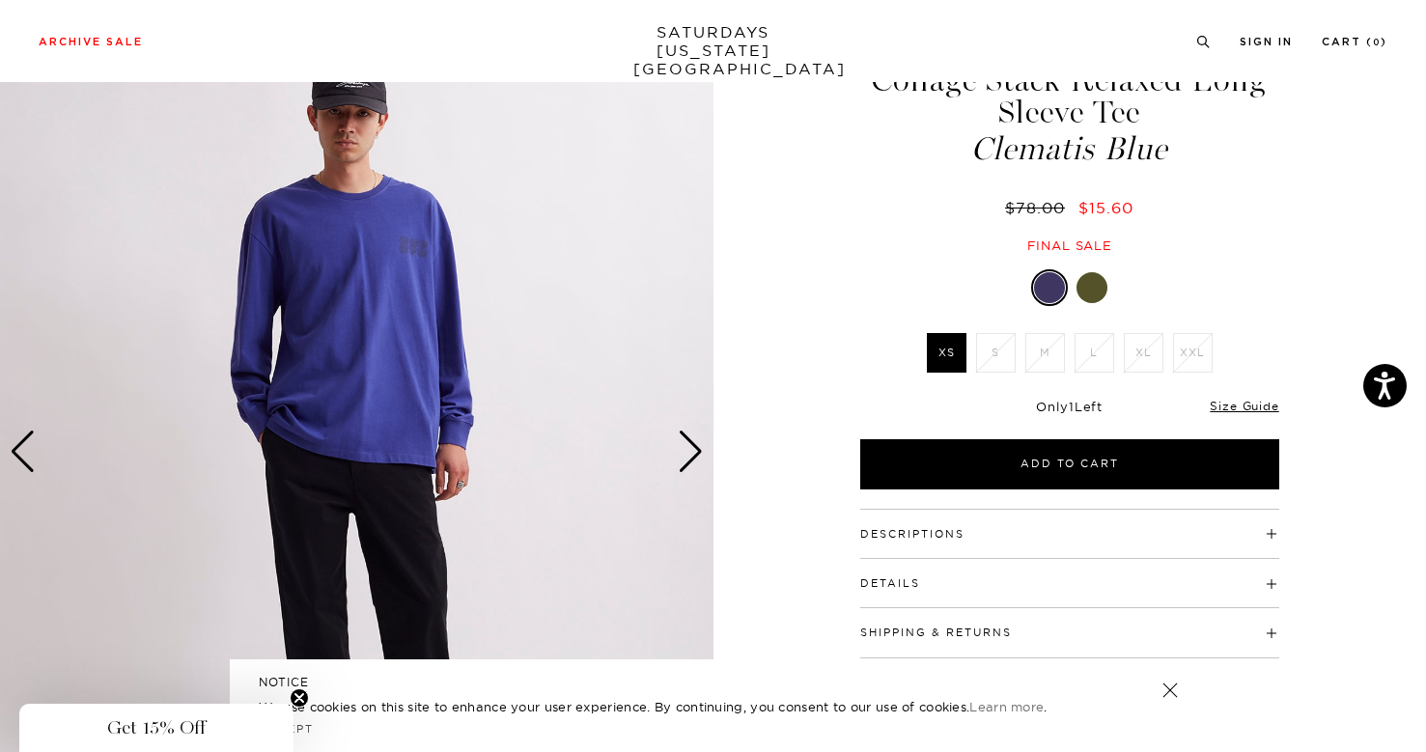
click at [680, 468] on div "Next slide" at bounding box center [691, 452] width 26 height 42
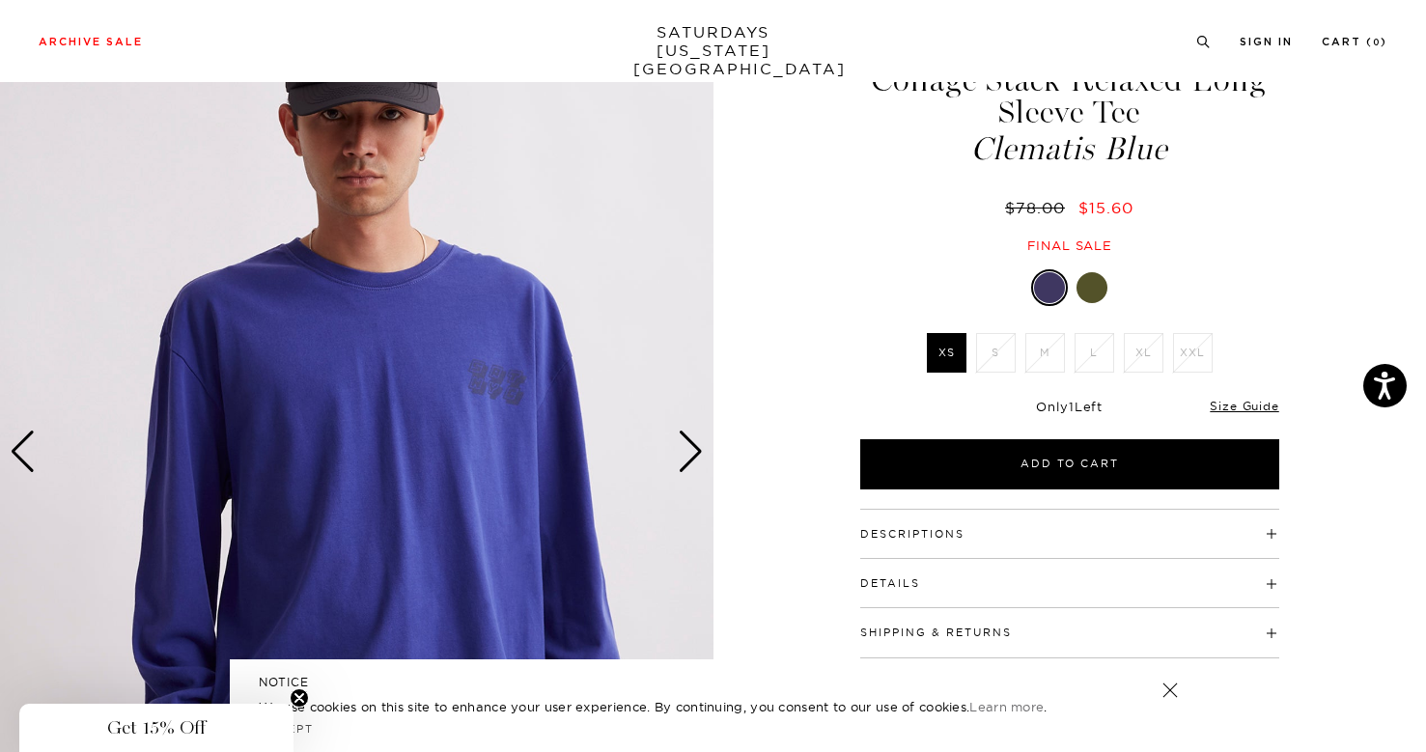
click at [682, 467] on div "Next slide" at bounding box center [691, 452] width 26 height 42
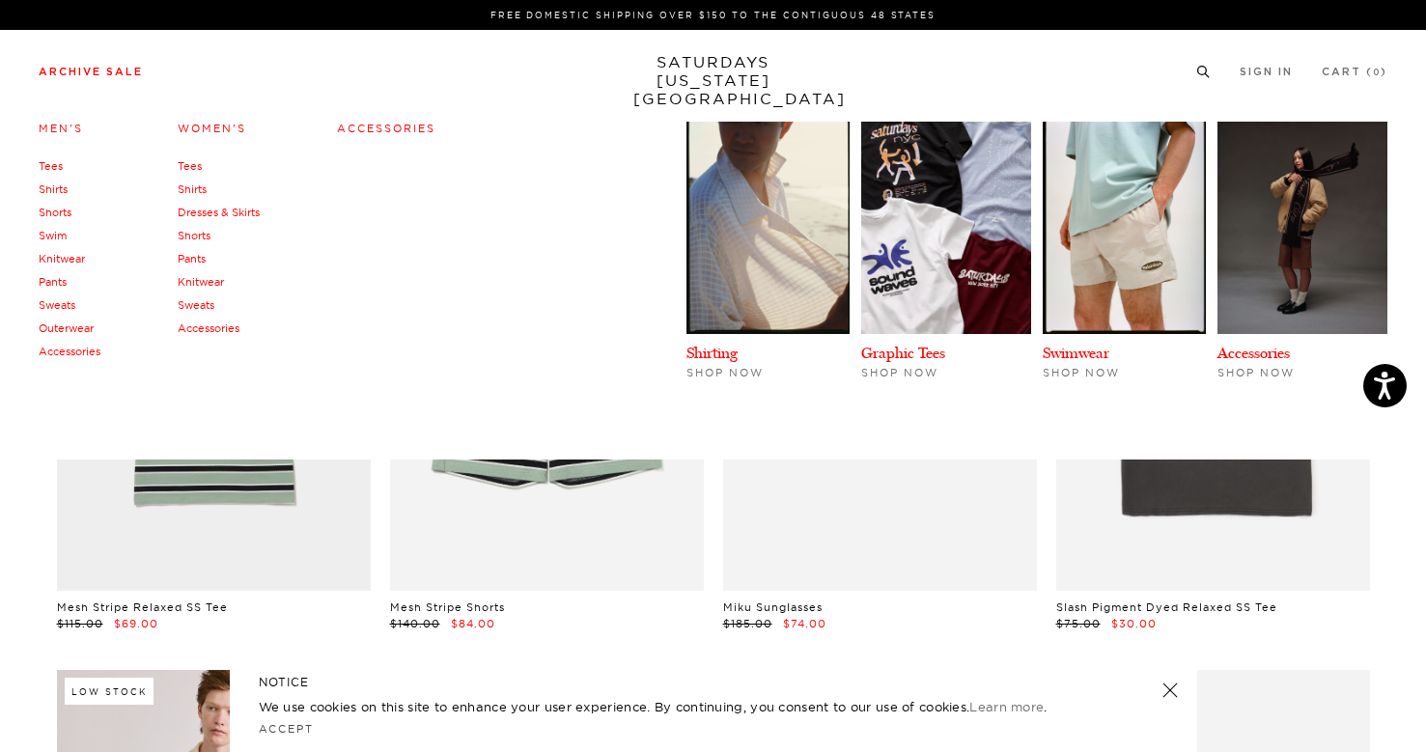
click at [49, 190] on link "Shirts" at bounding box center [53, 189] width 29 height 14
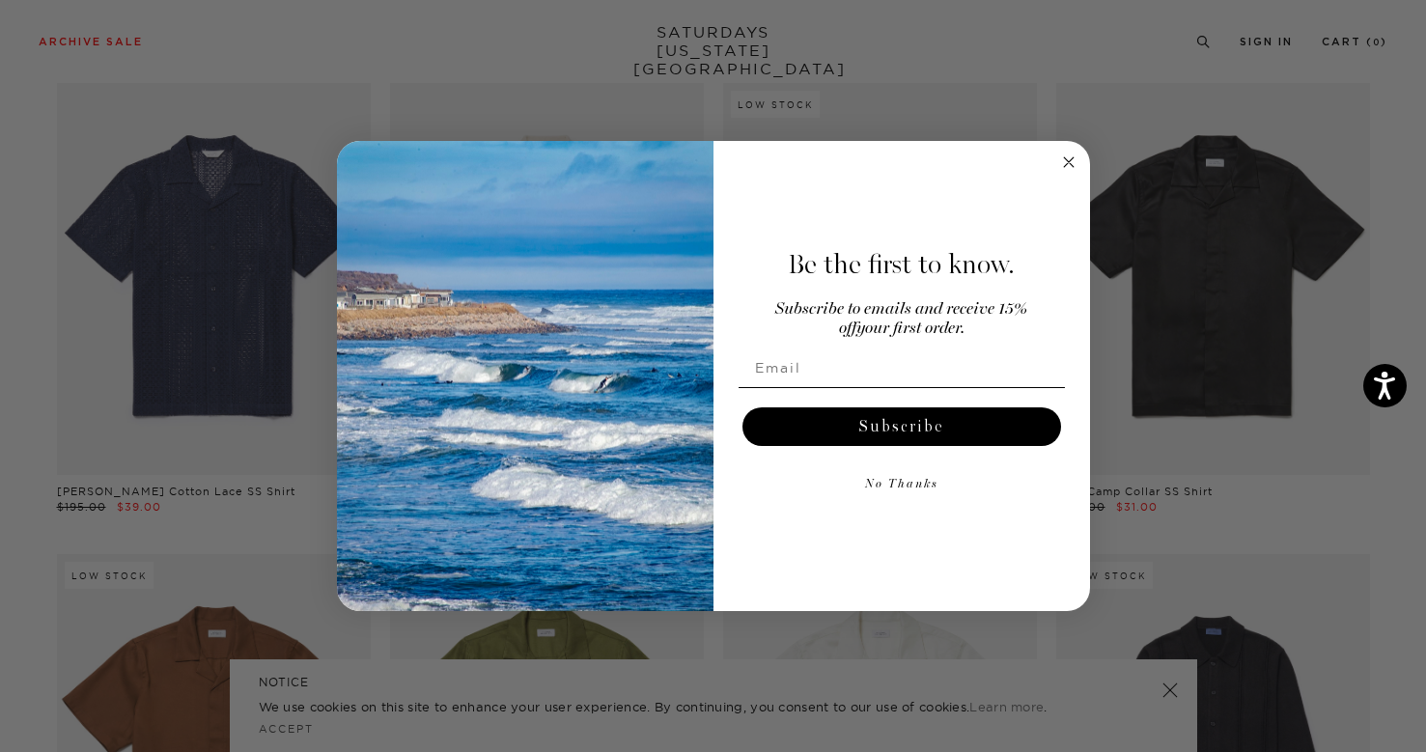
scroll to position [2367, 0]
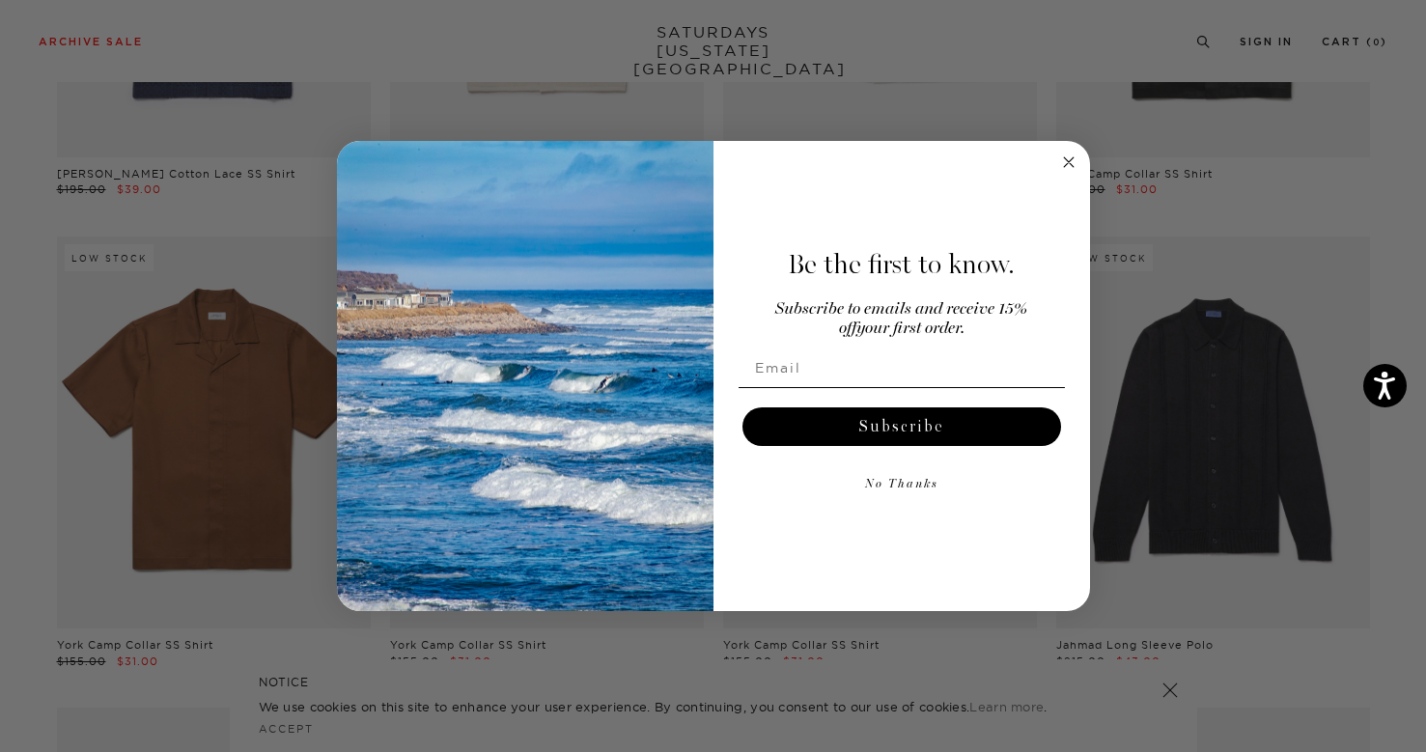
click at [1071, 157] on circle "Close dialog" at bounding box center [1068, 162] width 22 height 22
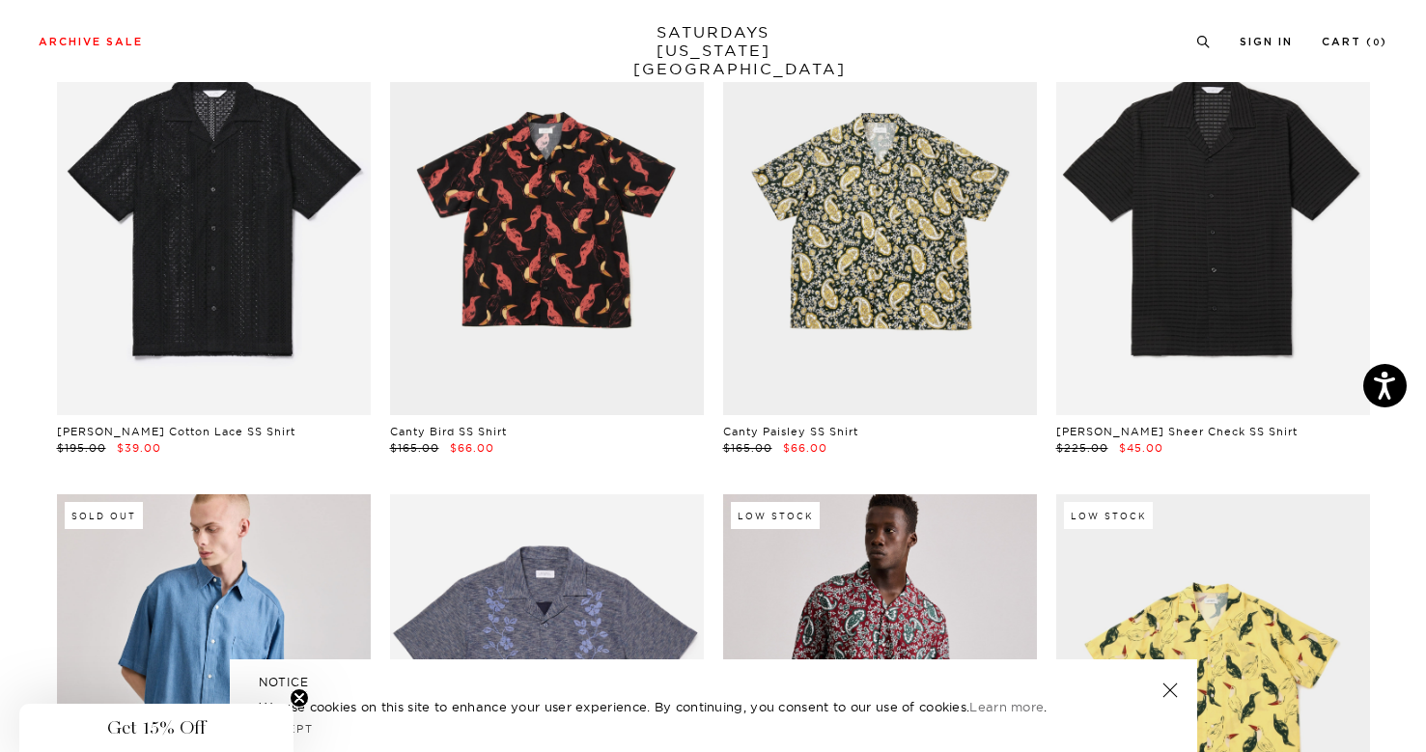
scroll to position [0, 0]
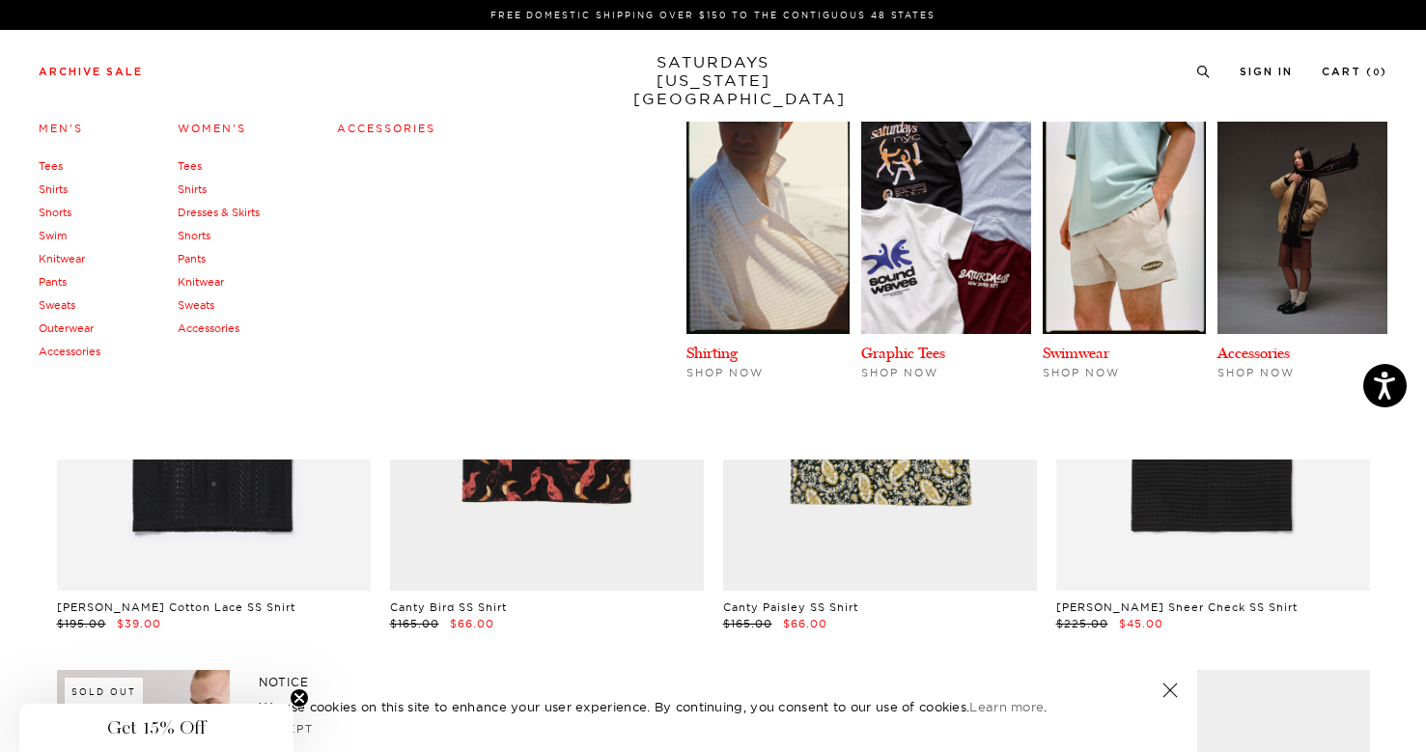
click at [66, 300] on link "Sweats" at bounding box center [57, 305] width 37 height 14
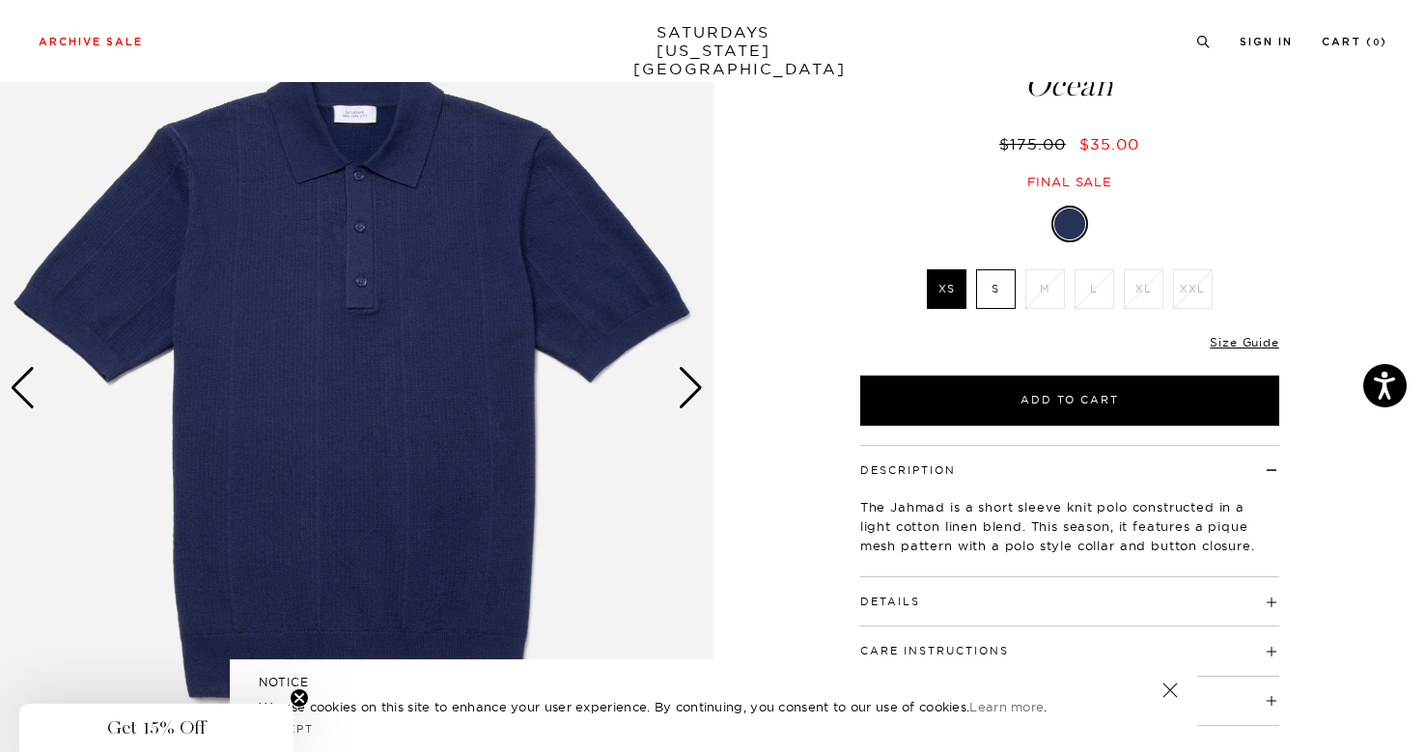
scroll to position [158, 0]
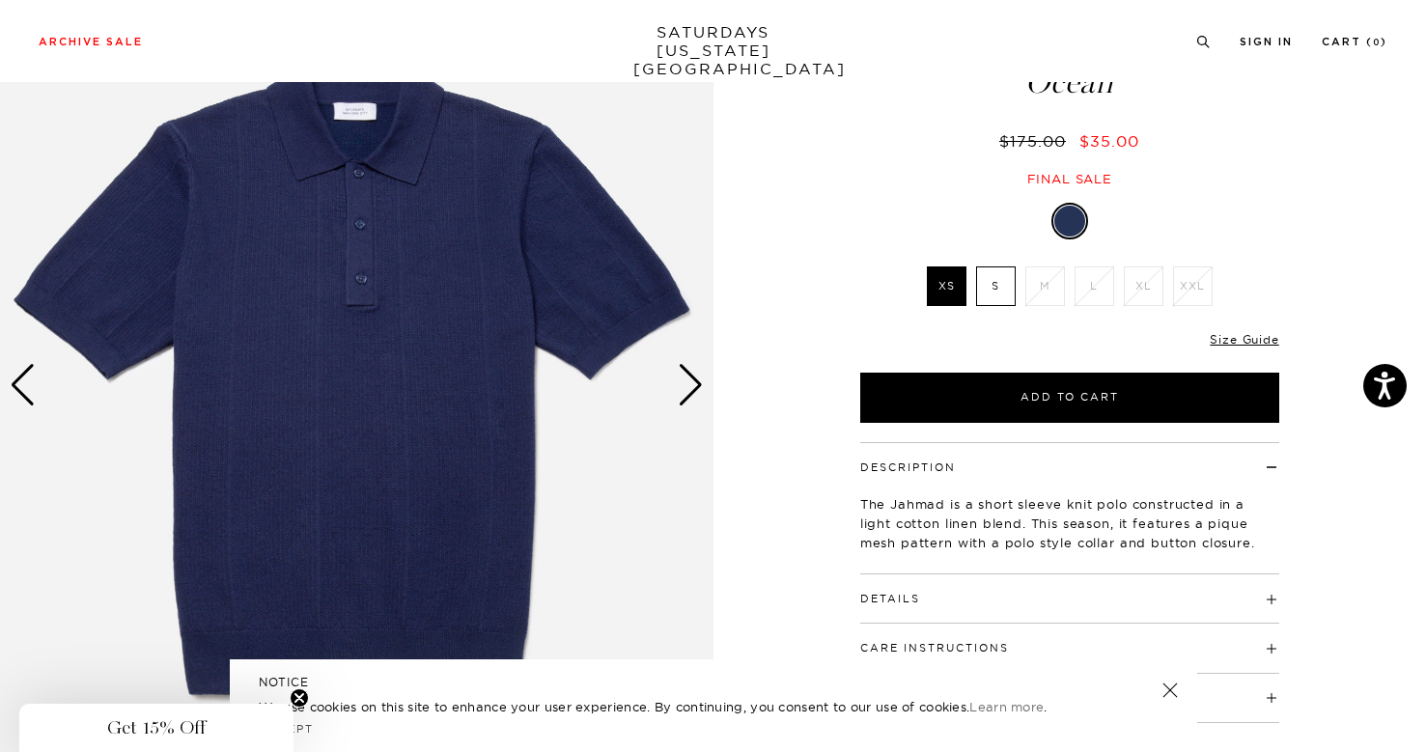
click at [681, 385] on div "Next slide" at bounding box center [691, 385] width 26 height 42
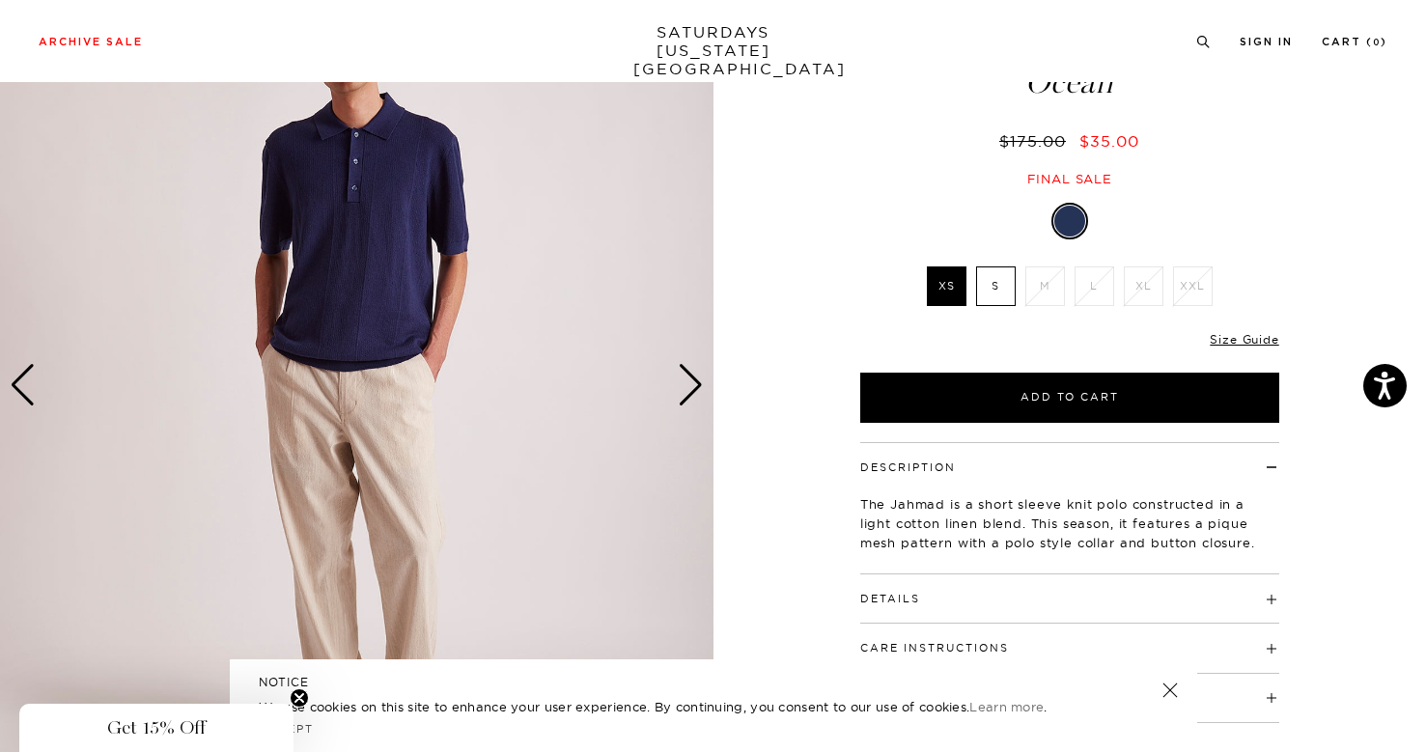
click at [682, 386] on div "Next slide" at bounding box center [691, 385] width 26 height 42
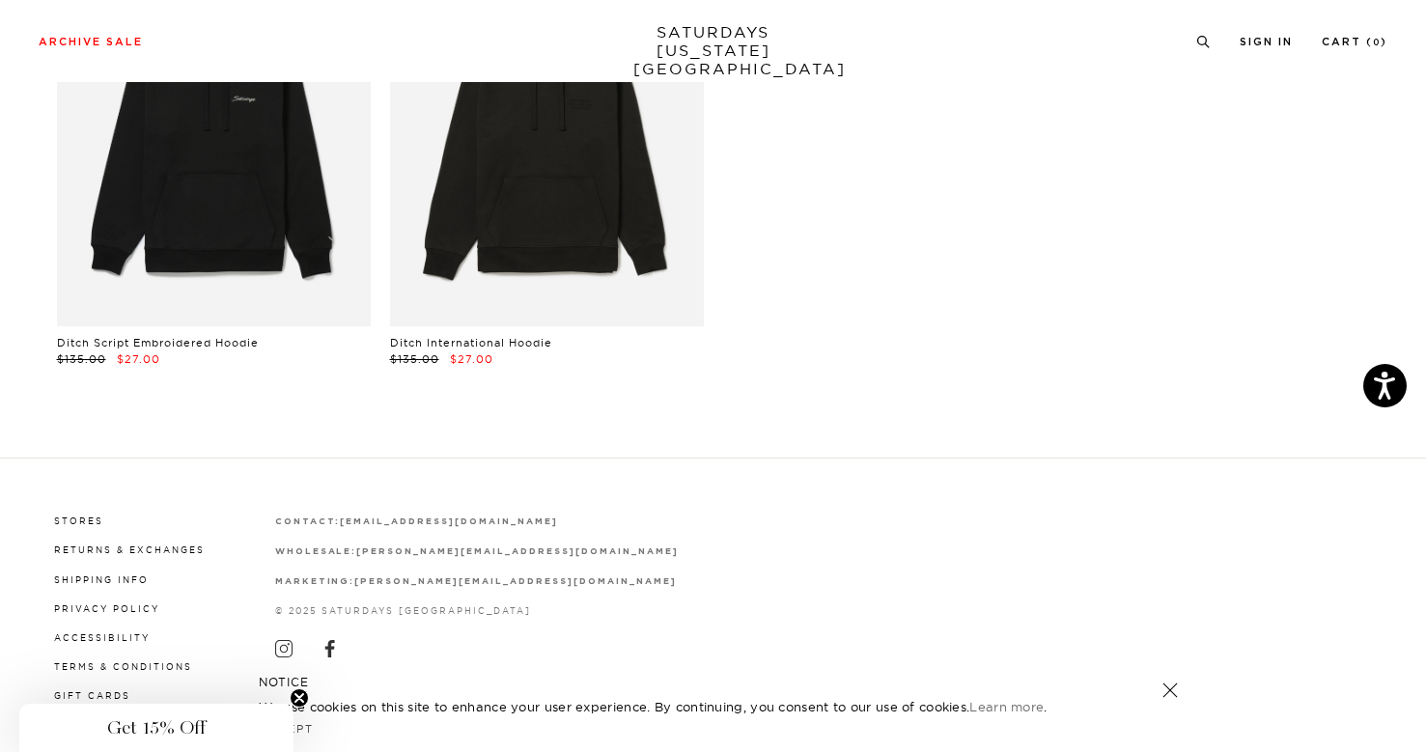
scroll to position [5456, 0]
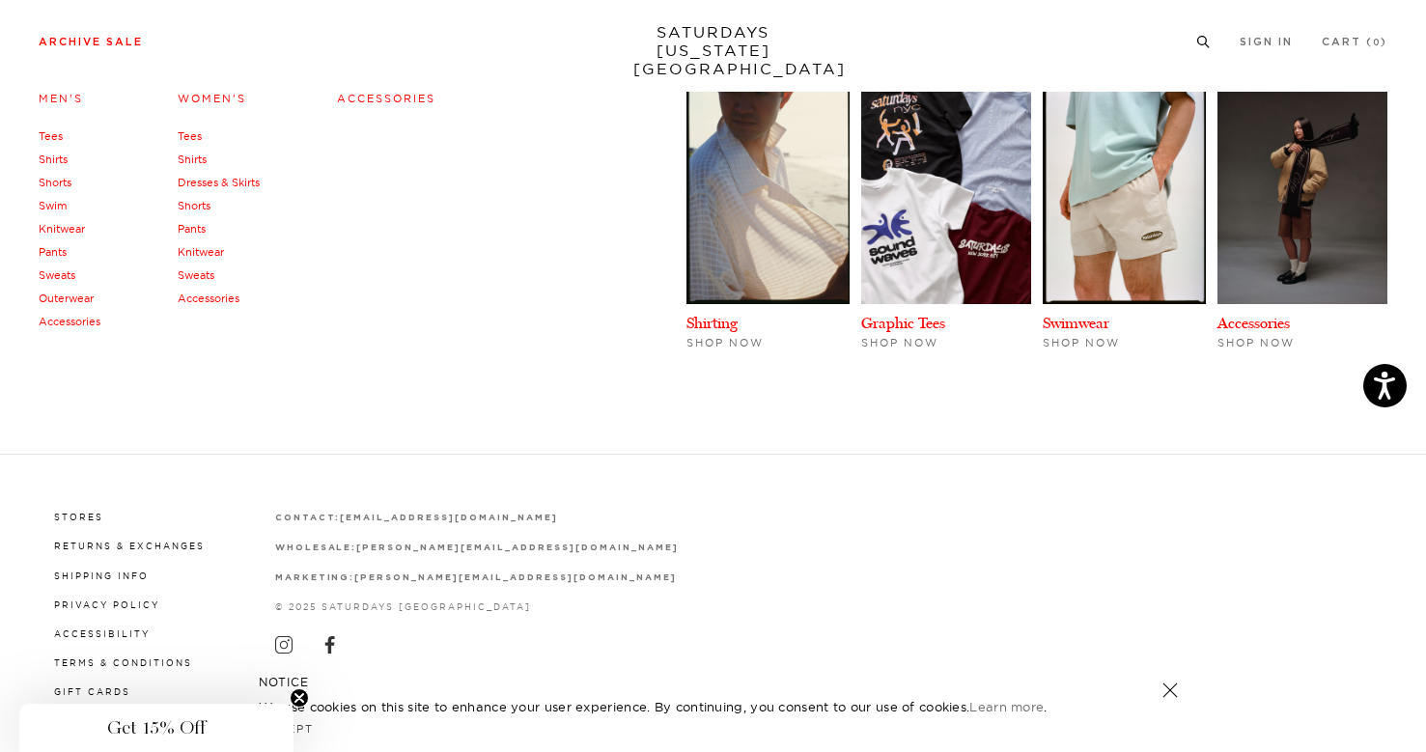
click at [72, 319] on link "Accessories" at bounding box center [70, 322] width 62 height 14
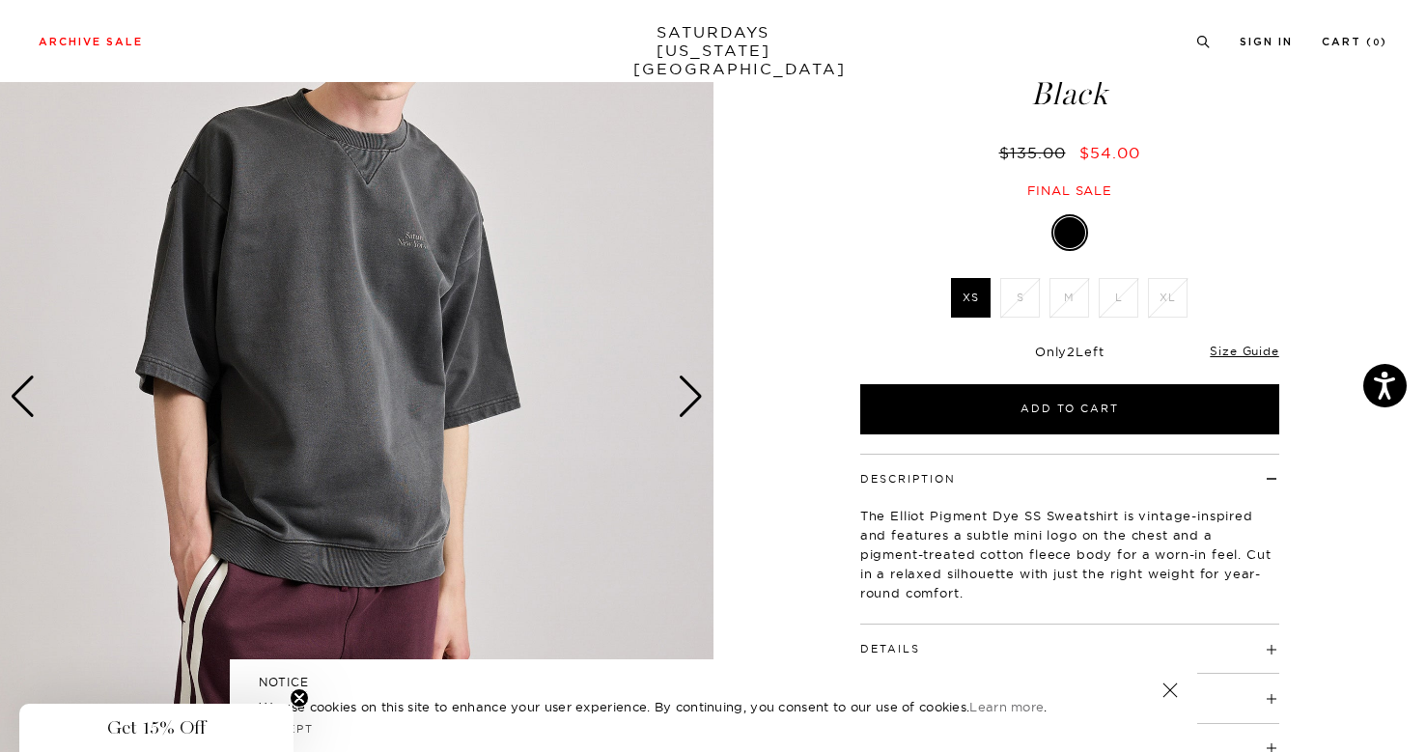
scroll to position [145, 0]
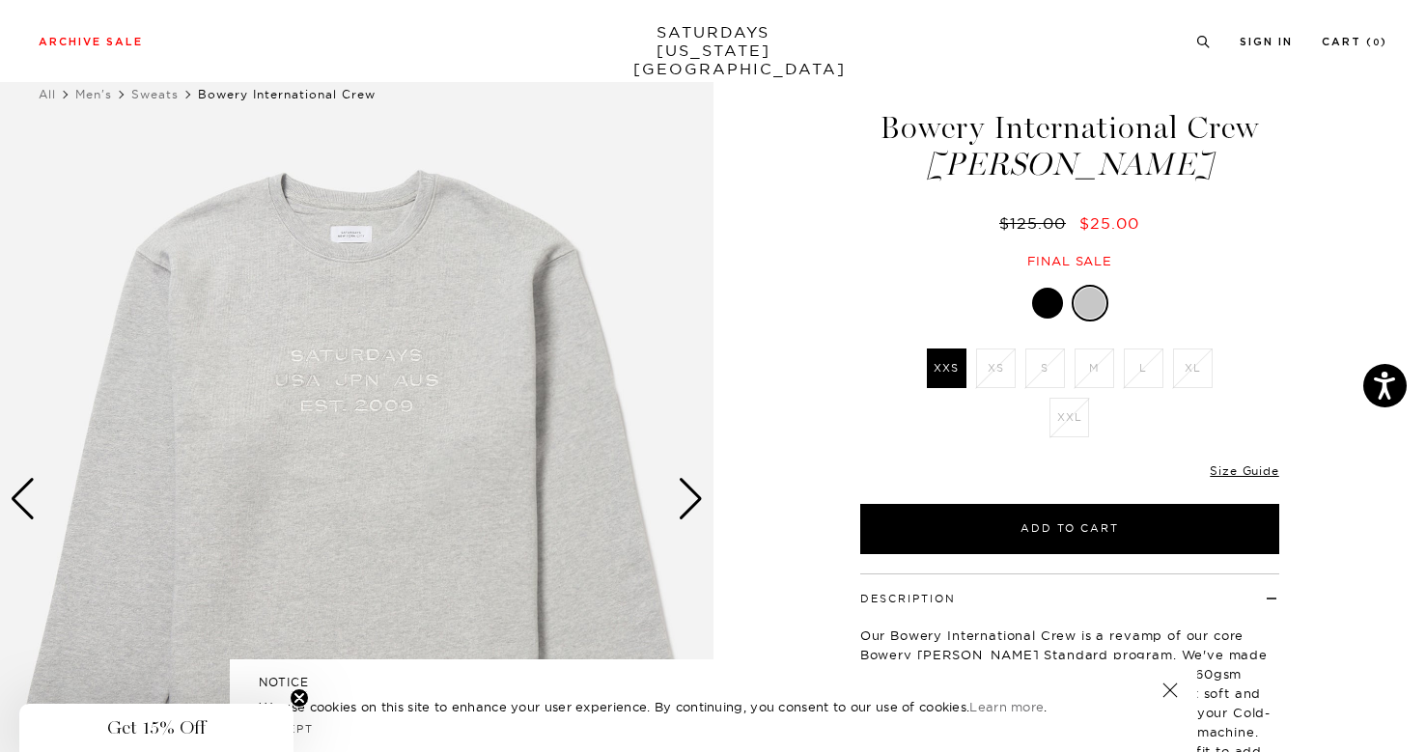
scroll to position [58, 0]
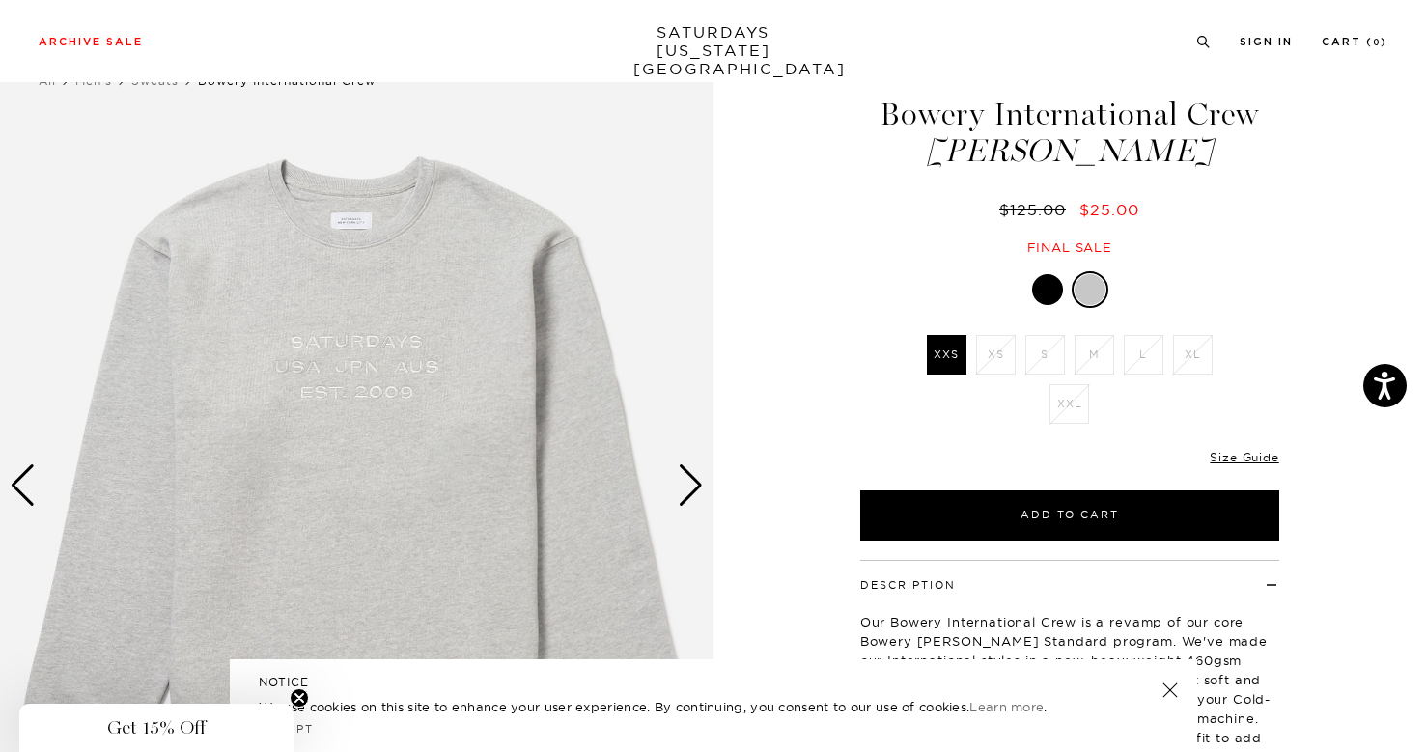
click at [679, 490] on div "Next slide" at bounding box center [691, 485] width 26 height 42
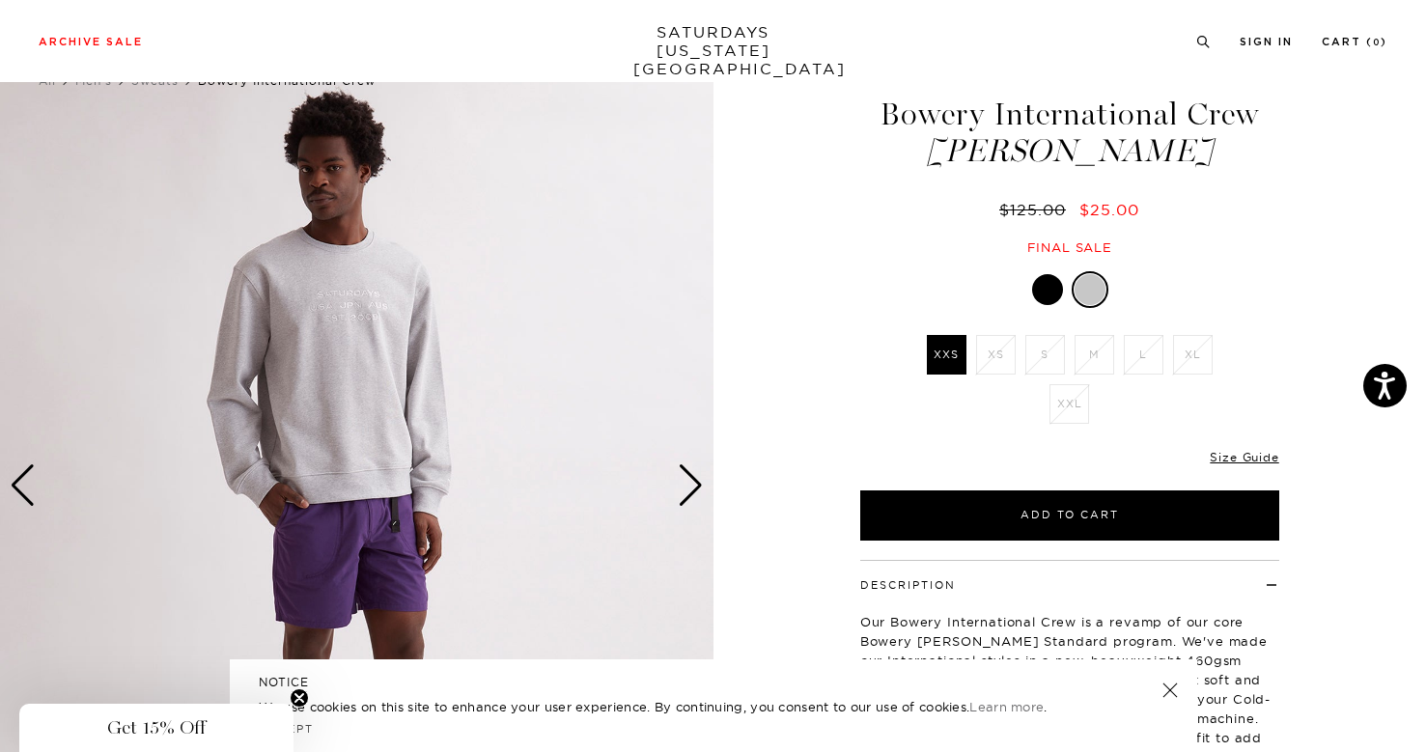
click at [679, 490] on div "Next slide" at bounding box center [691, 485] width 26 height 42
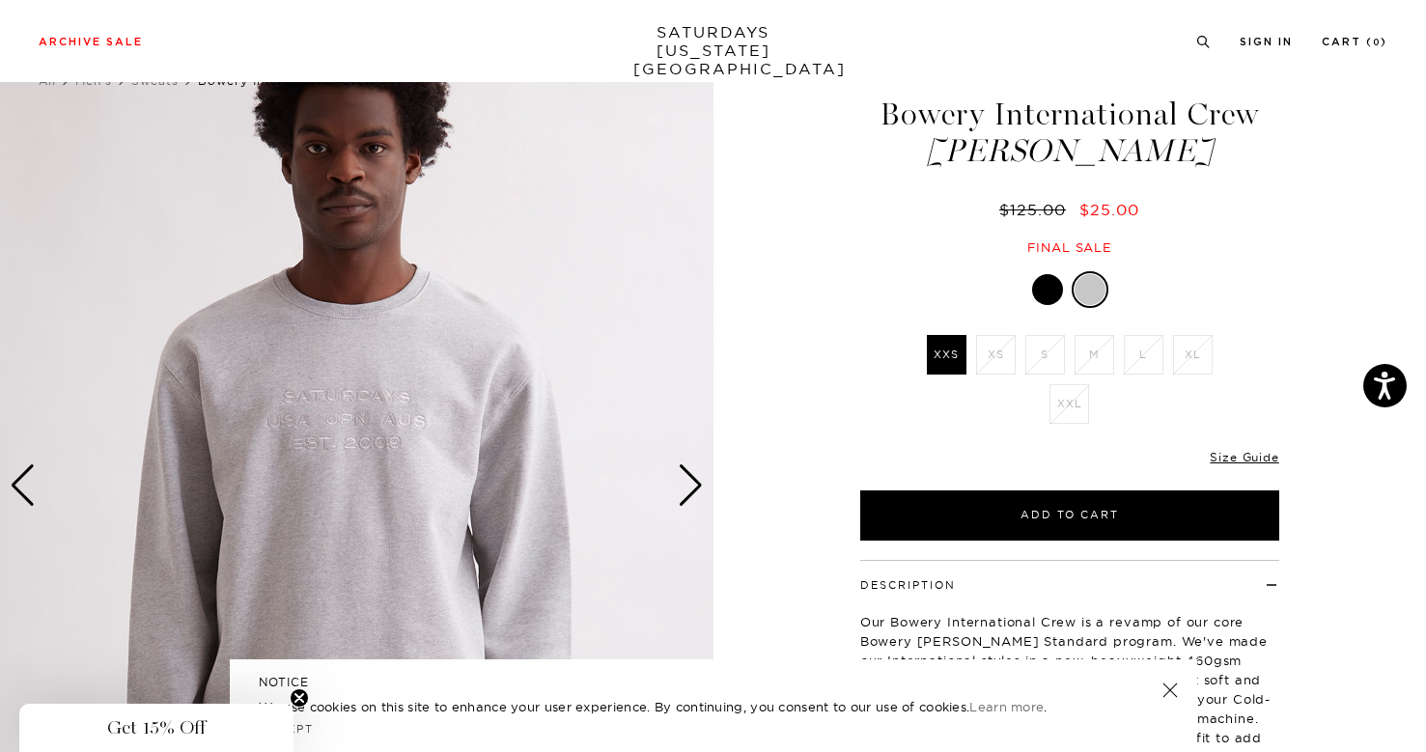
click at [679, 490] on div "Next slide" at bounding box center [691, 485] width 26 height 42
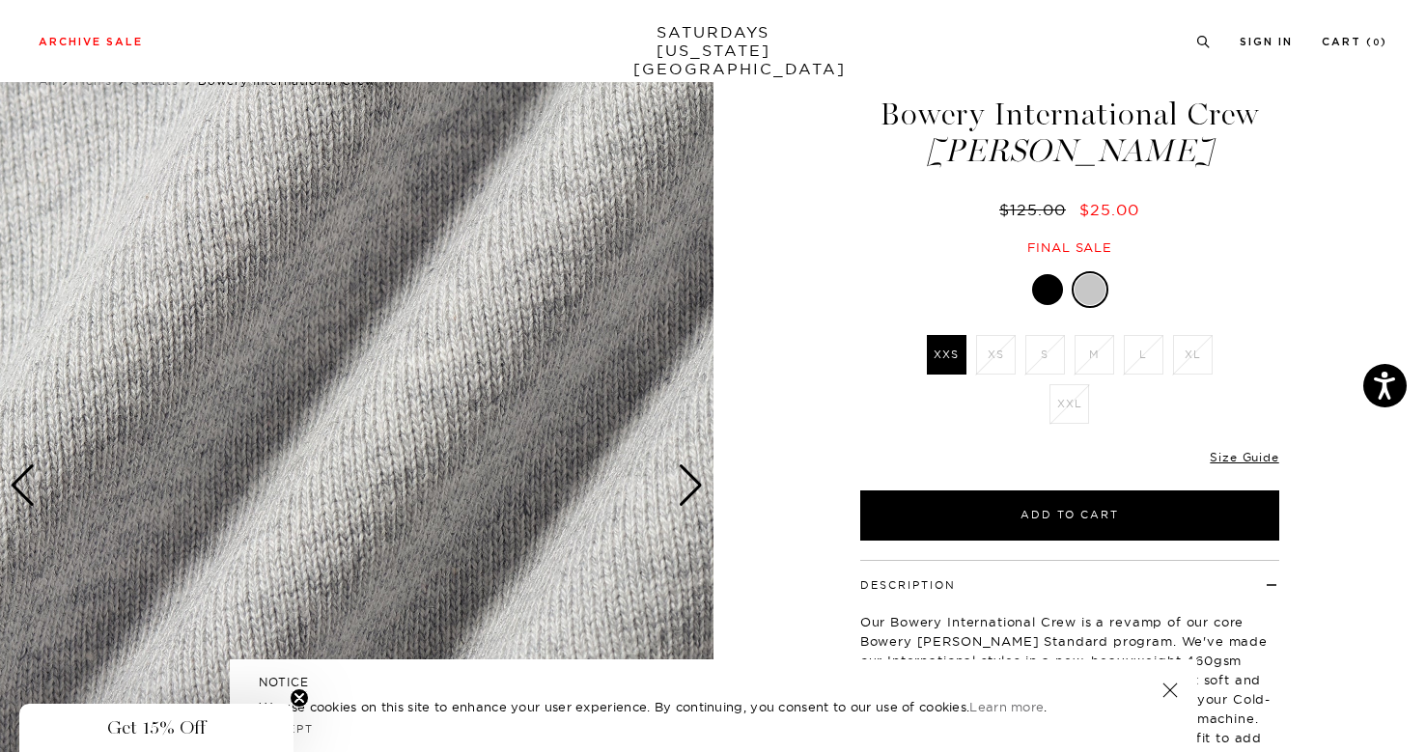
click at [1061, 296] on link at bounding box center [1047, 289] width 33 height 33
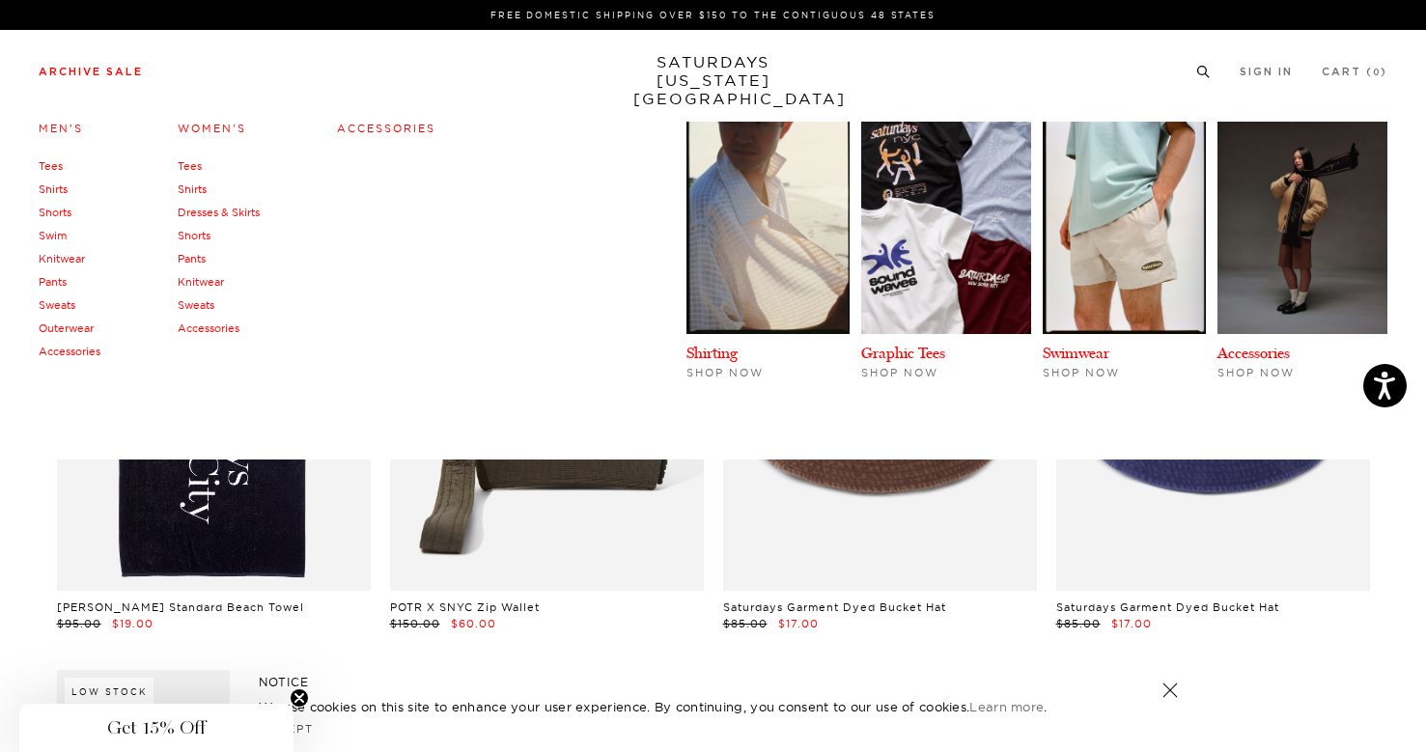
click at [186, 162] on link "Tees" at bounding box center [190, 166] width 24 height 14
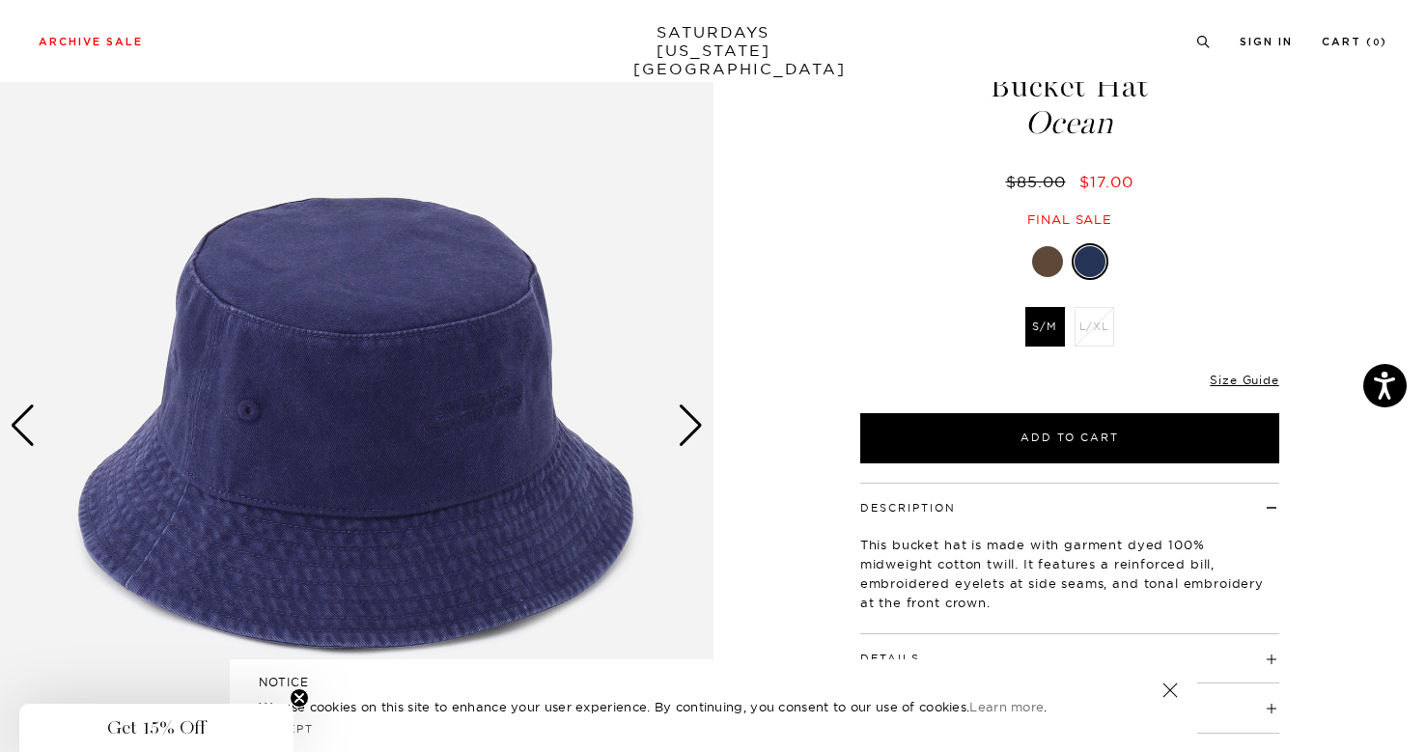
scroll to position [141, 0]
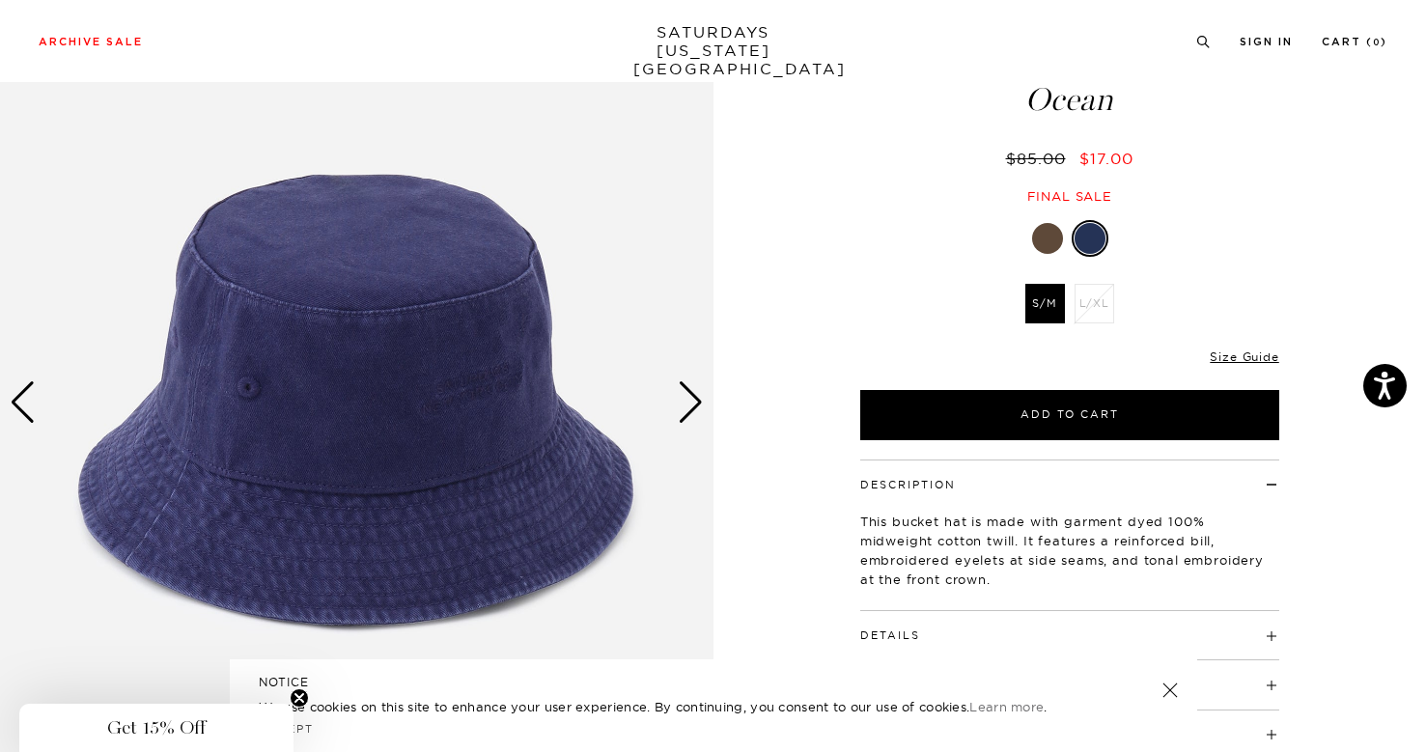
click at [688, 406] on div "Next slide" at bounding box center [691, 402] width 26 height 42
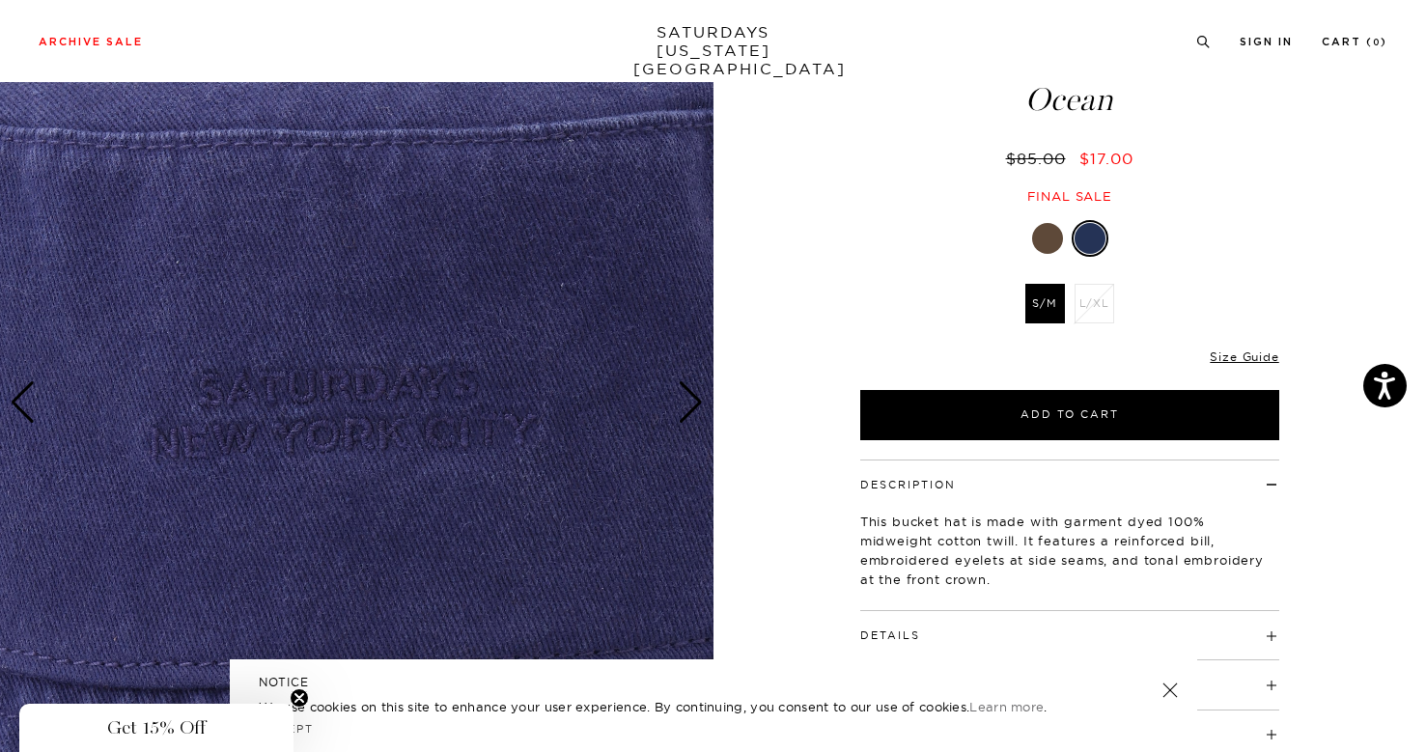
click at [688, 406] on div "Next slide" at bounding box center [691, 402] width 26 height 42
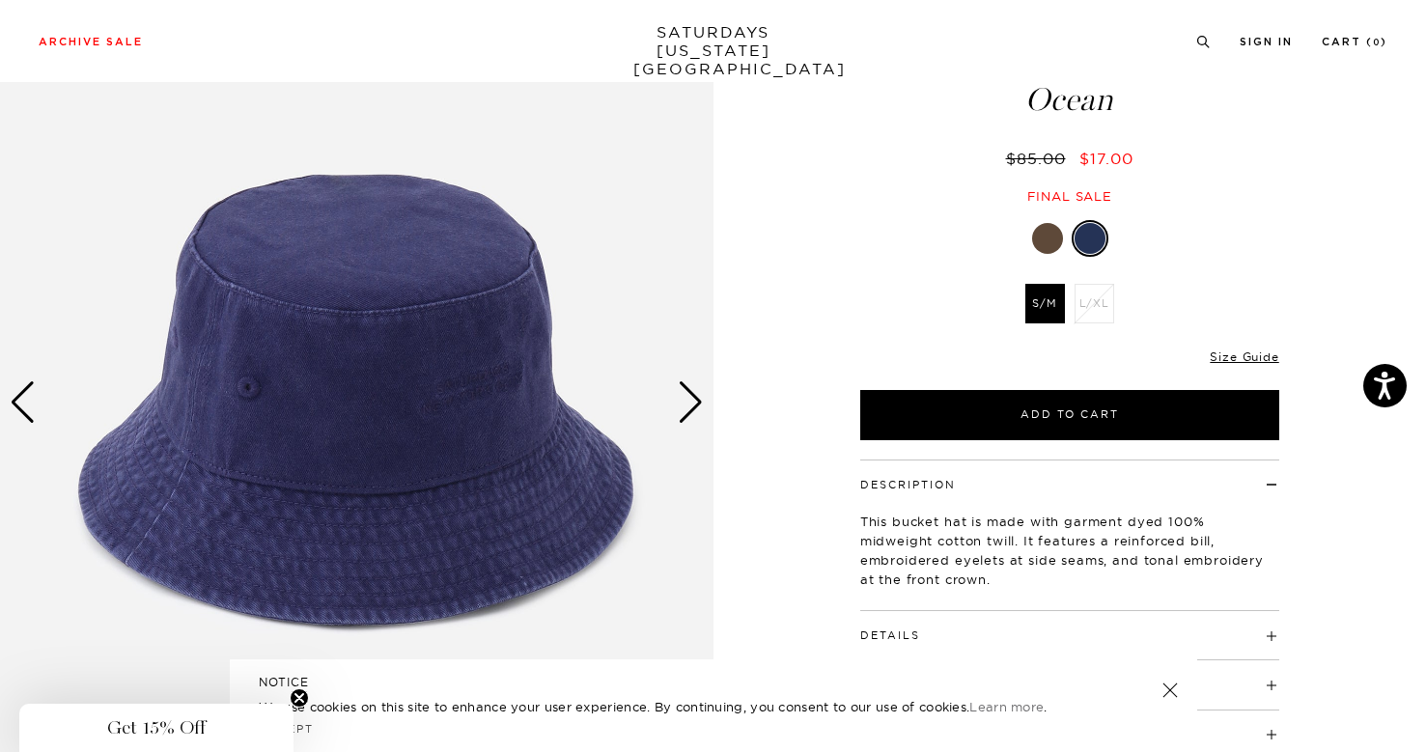
click at [688, 406] on div "Next slide" at bounding box center [691, 402] width 26 height 42
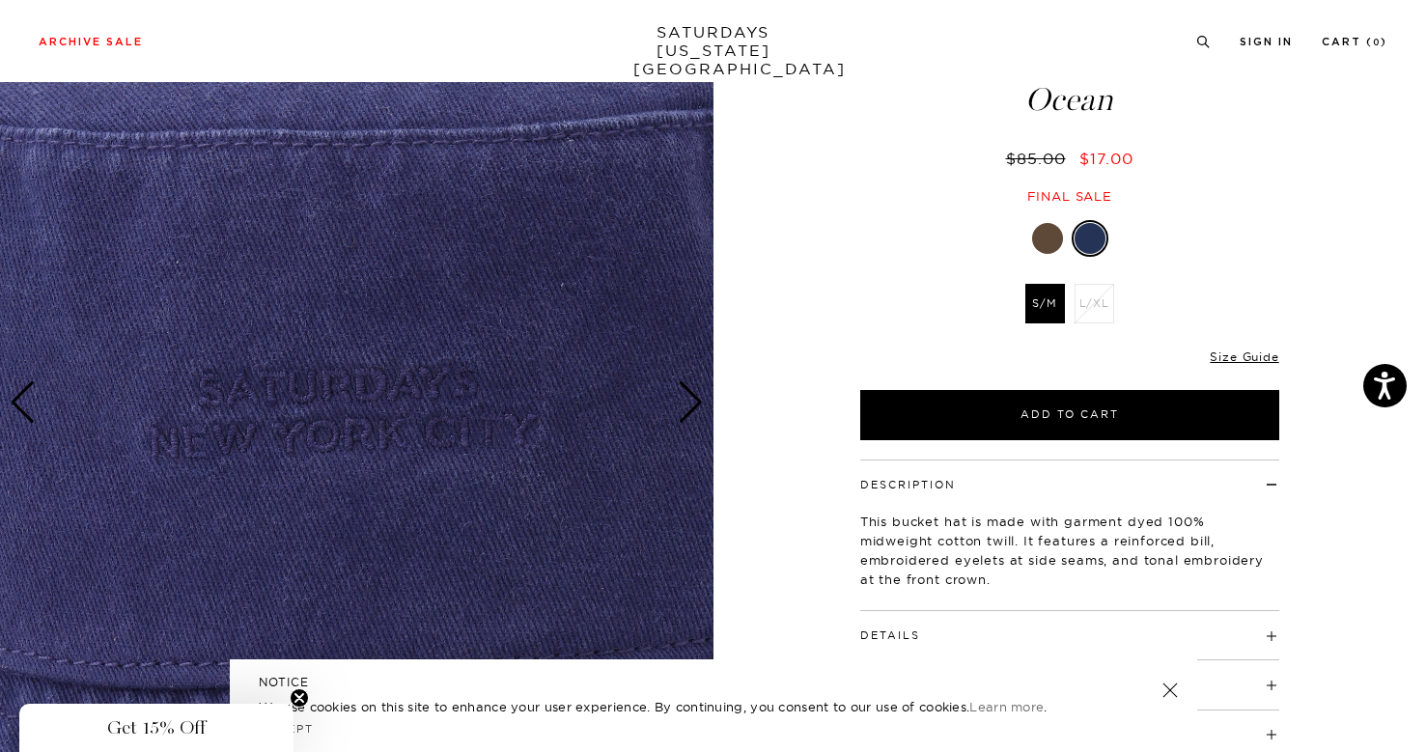
click at [688, 406] on div "Next slide" at bounding box center [691, 402] width 26 height 42
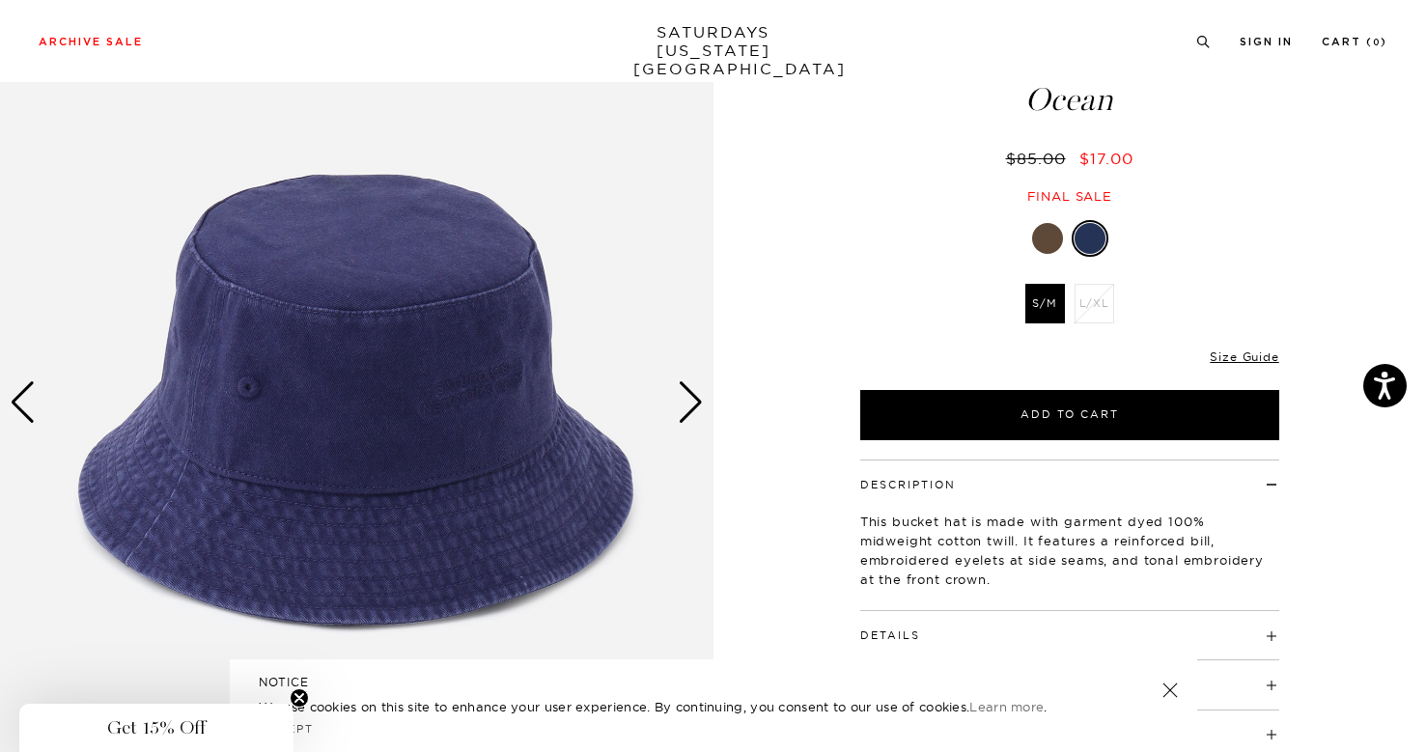
click at [688, 406] on div "Next slide" at bounding box center [691, 402] width 26 height 42
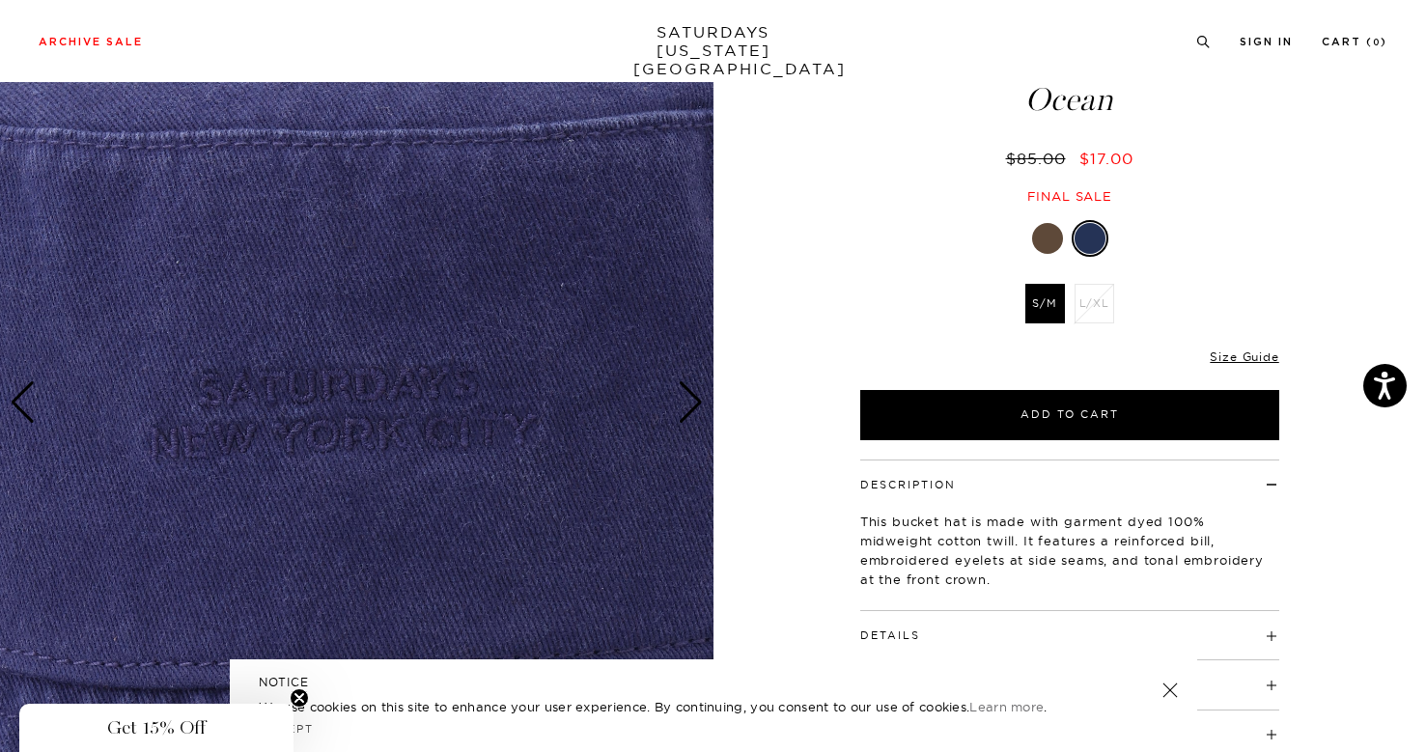
click at [1058, 233] on div at bounding box center [1047, 238] width 31 height 31
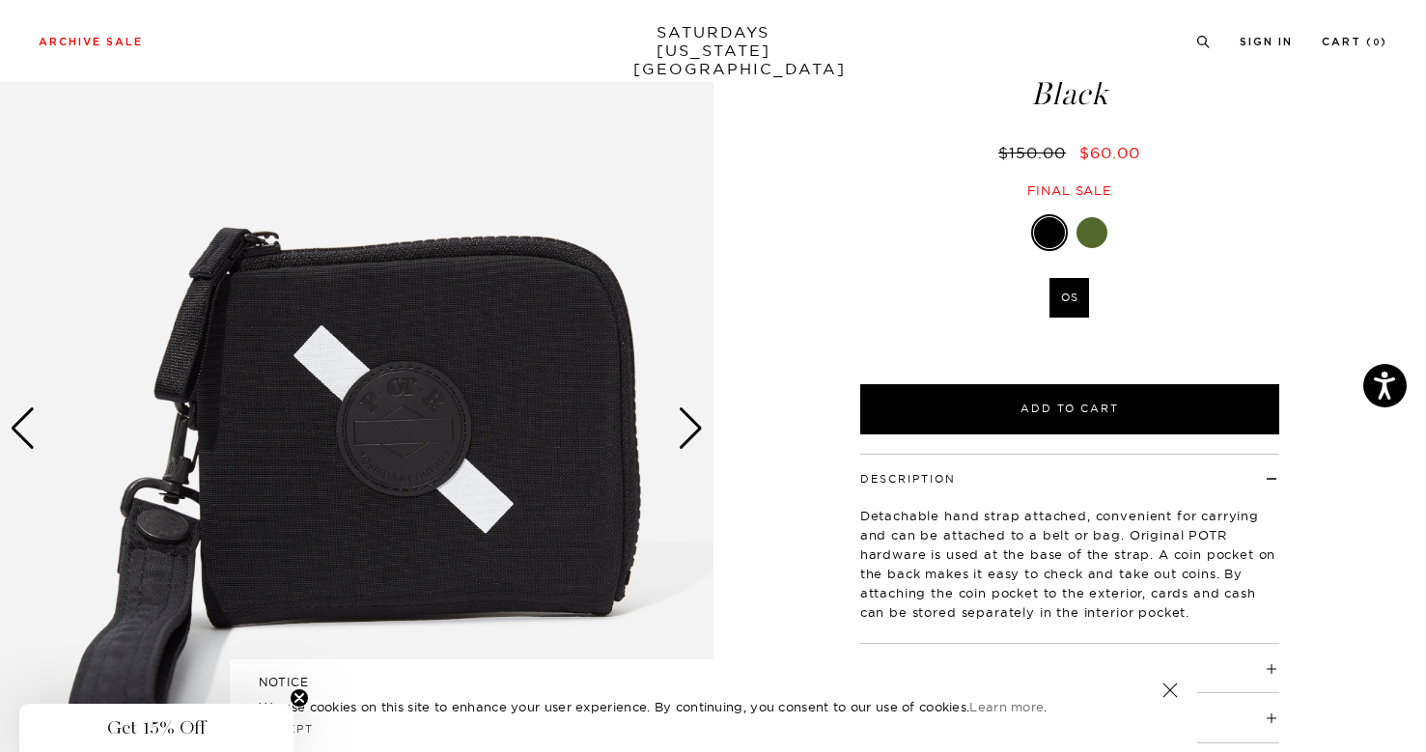
scroll to position [121, 0]
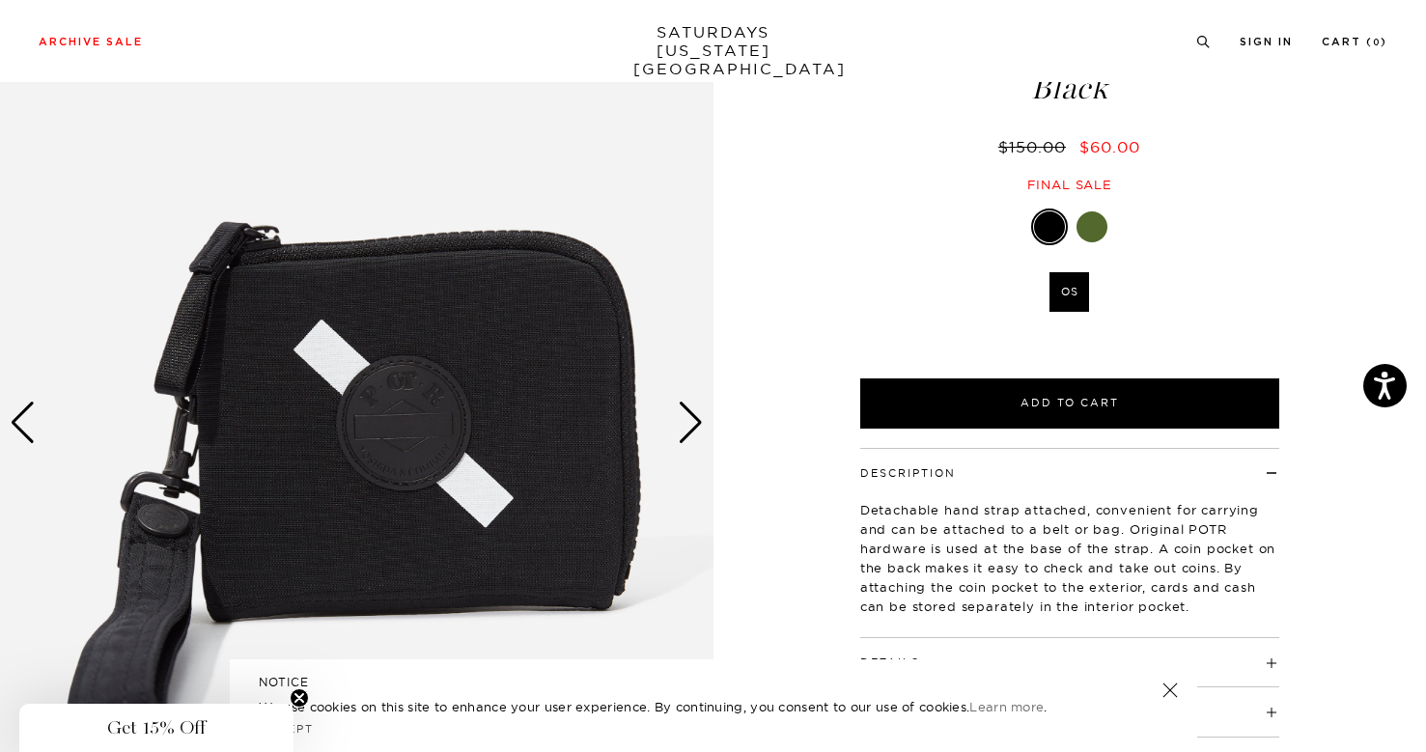
click at [685, 419] on div "Next slide" at bounding box center [691, 423] width 26 height 42
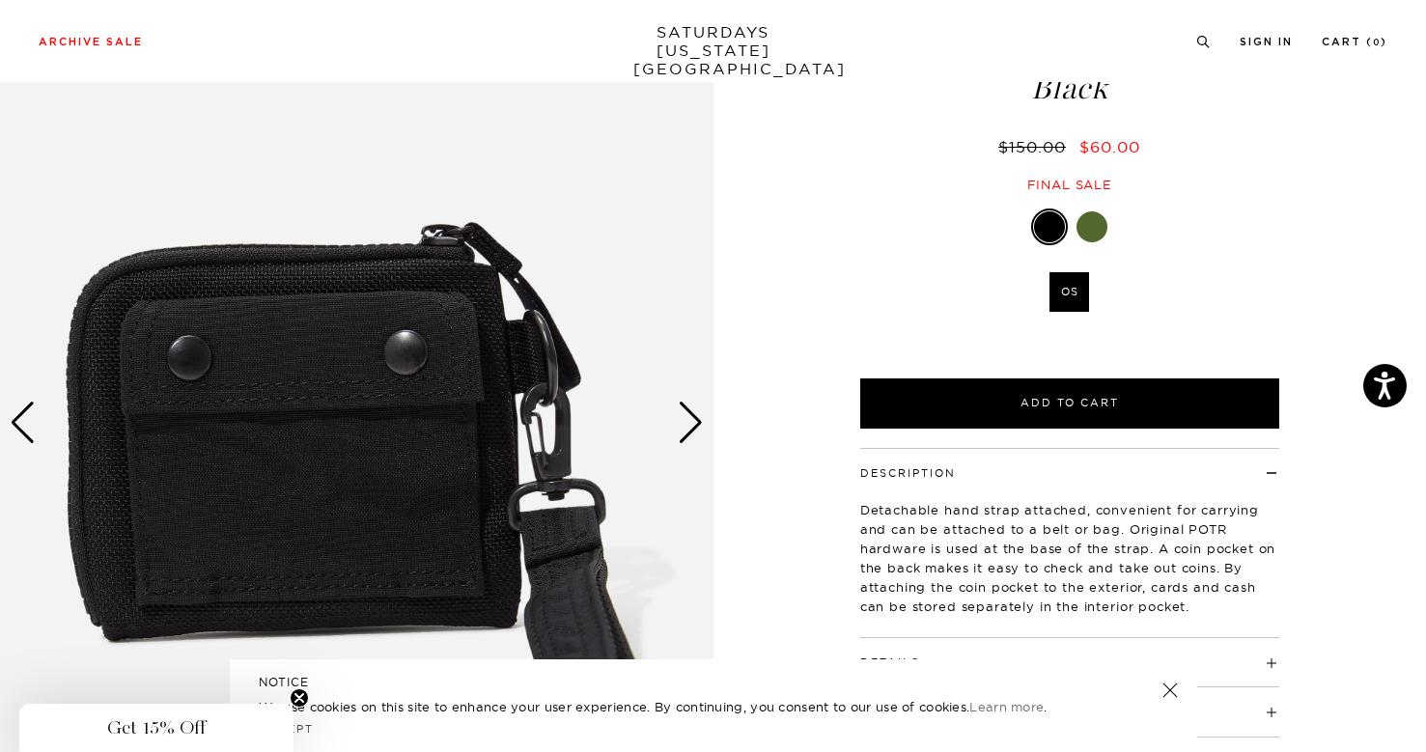
click at [685, 419] on div "Next slide" at bounding box center [691, 423] width 26 height 42
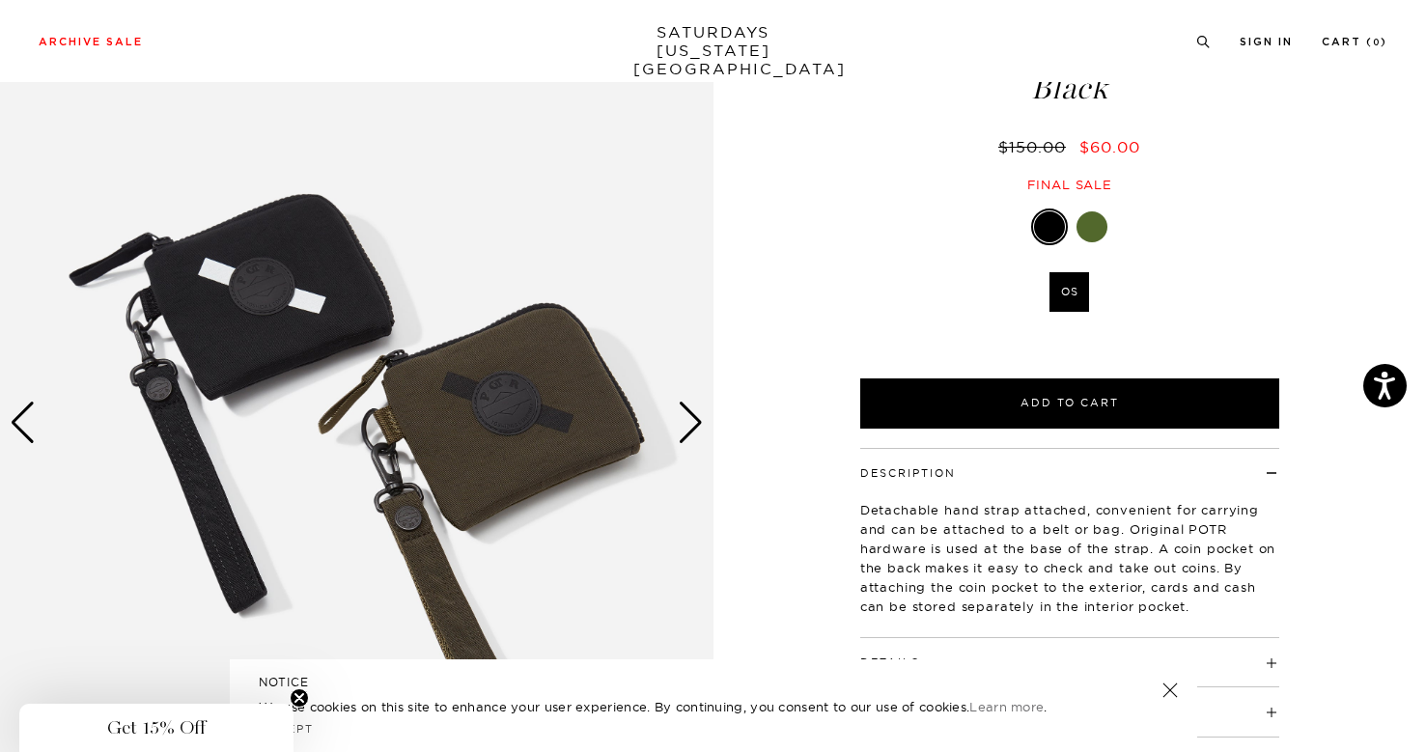
click at [685, 419] on div "Next slide" at bounding box center [691, 423] width 26 height 42
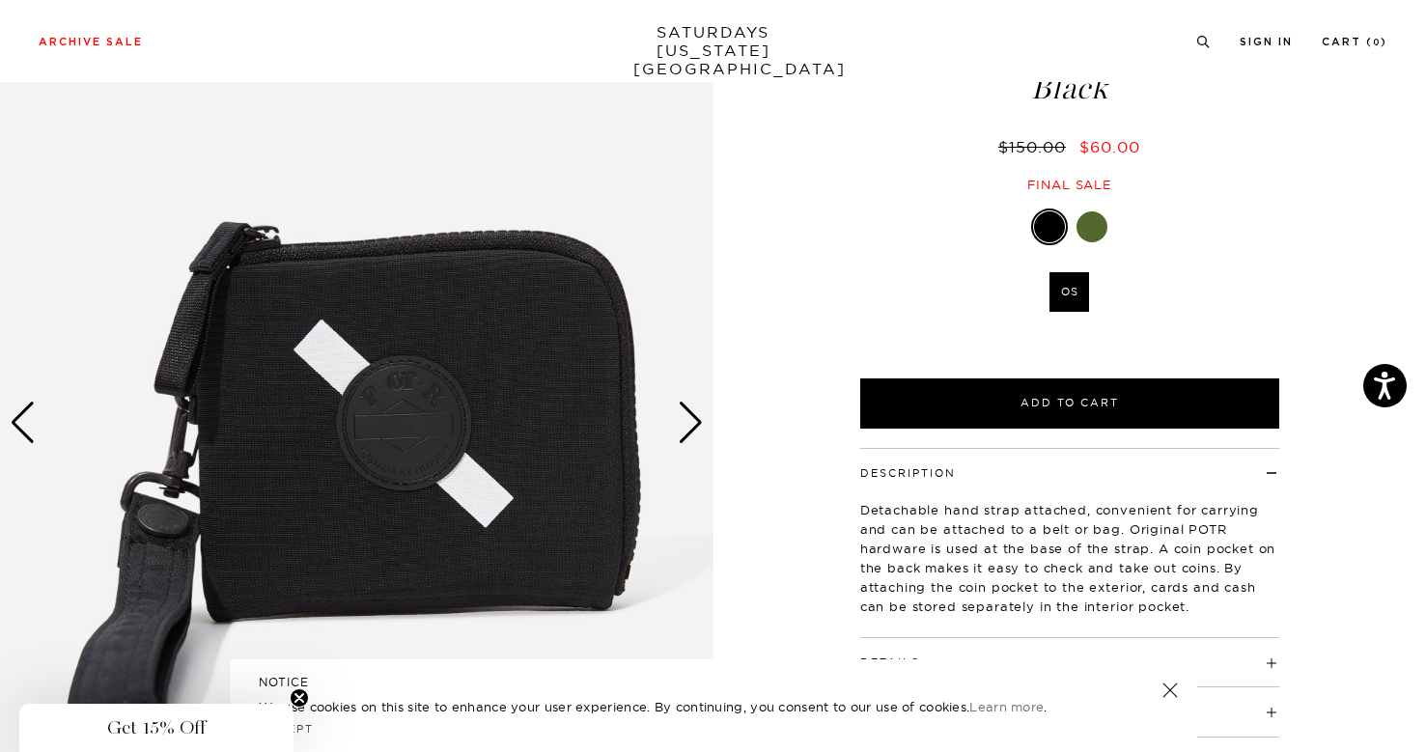
click at [685, 419] on div "Next slide" at bounding box center [691, 423] width 26 height 42
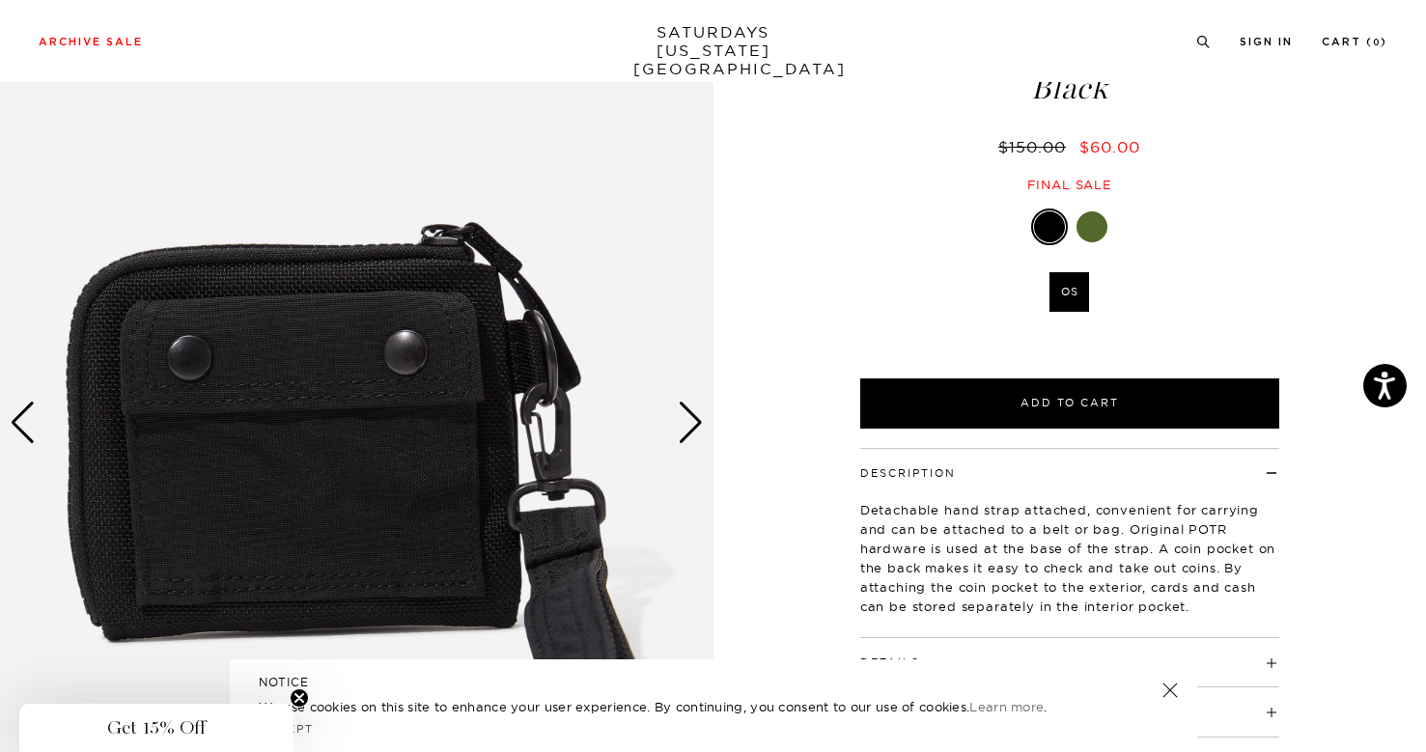
click at [685, 419] on div "Next slide" at bounding box center [691, 423] width 26 height 42
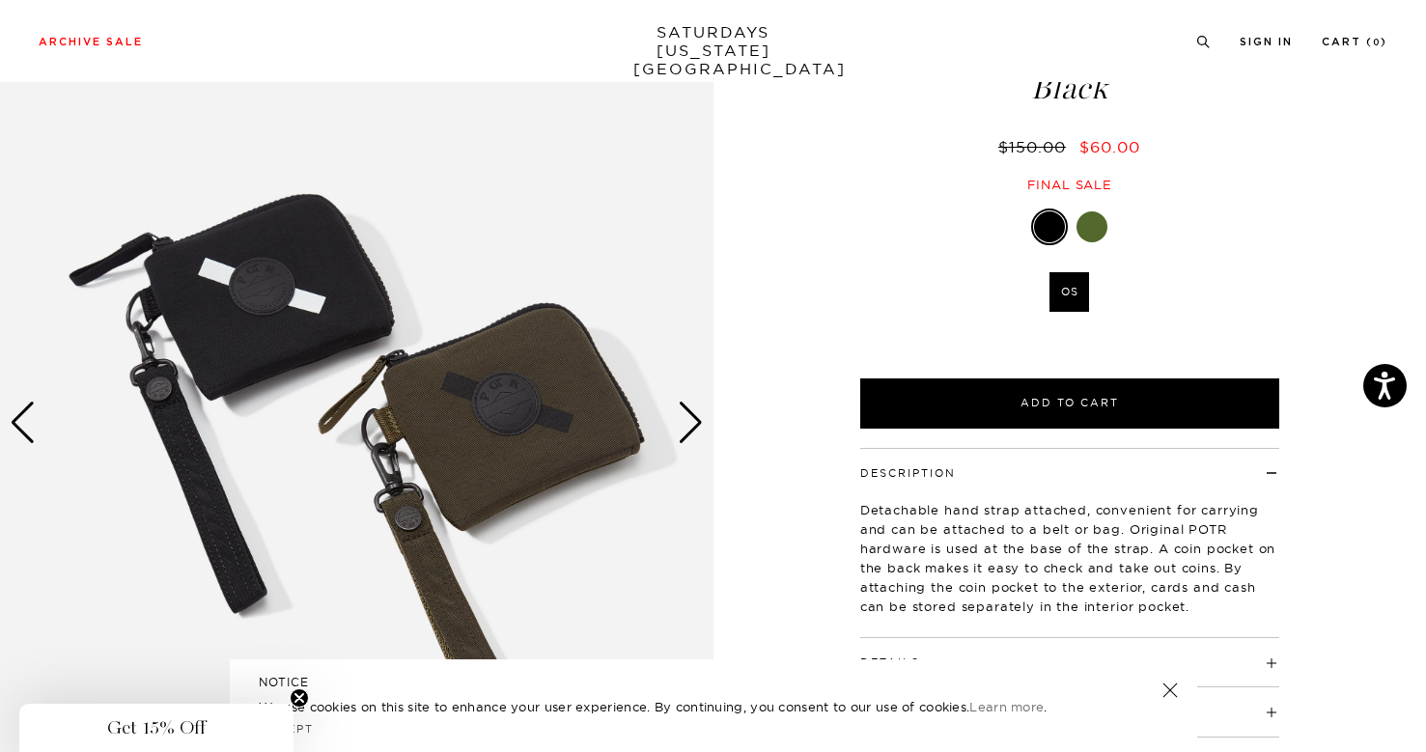
click at [685, 419] on div "Next slide" at bounding box center [691, 423] width 26 height 42
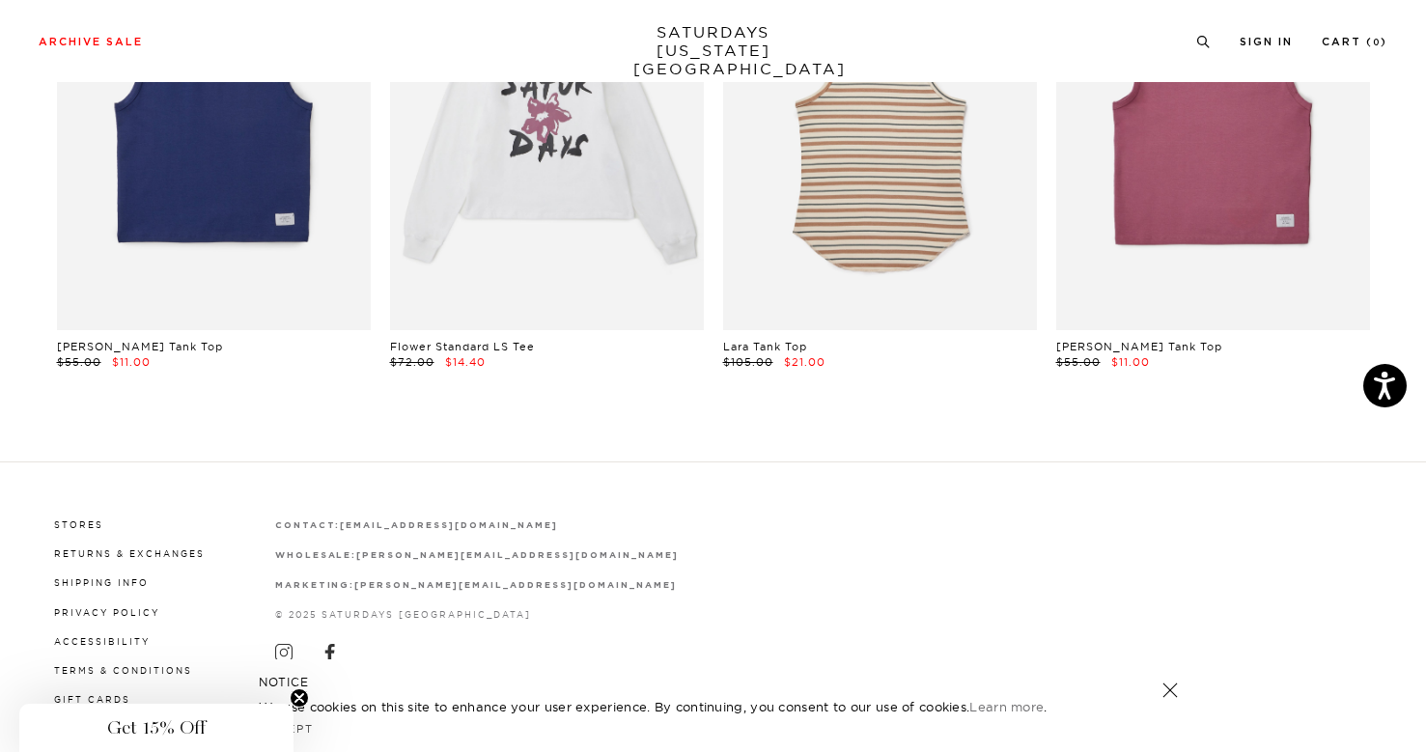
scroll to position [1213, 0]
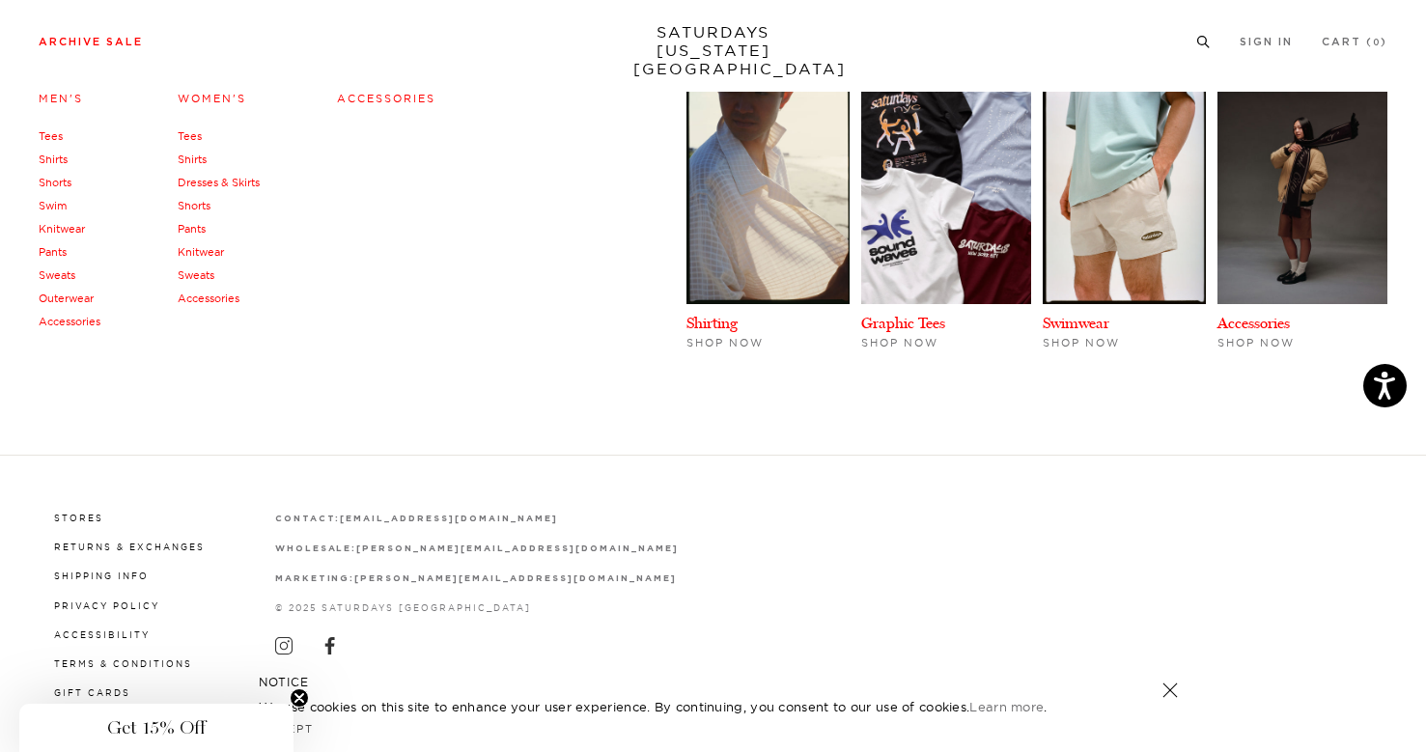
click at [199, 158] on link "Shirts" at bounding box center [192, 160] width 29 height 14
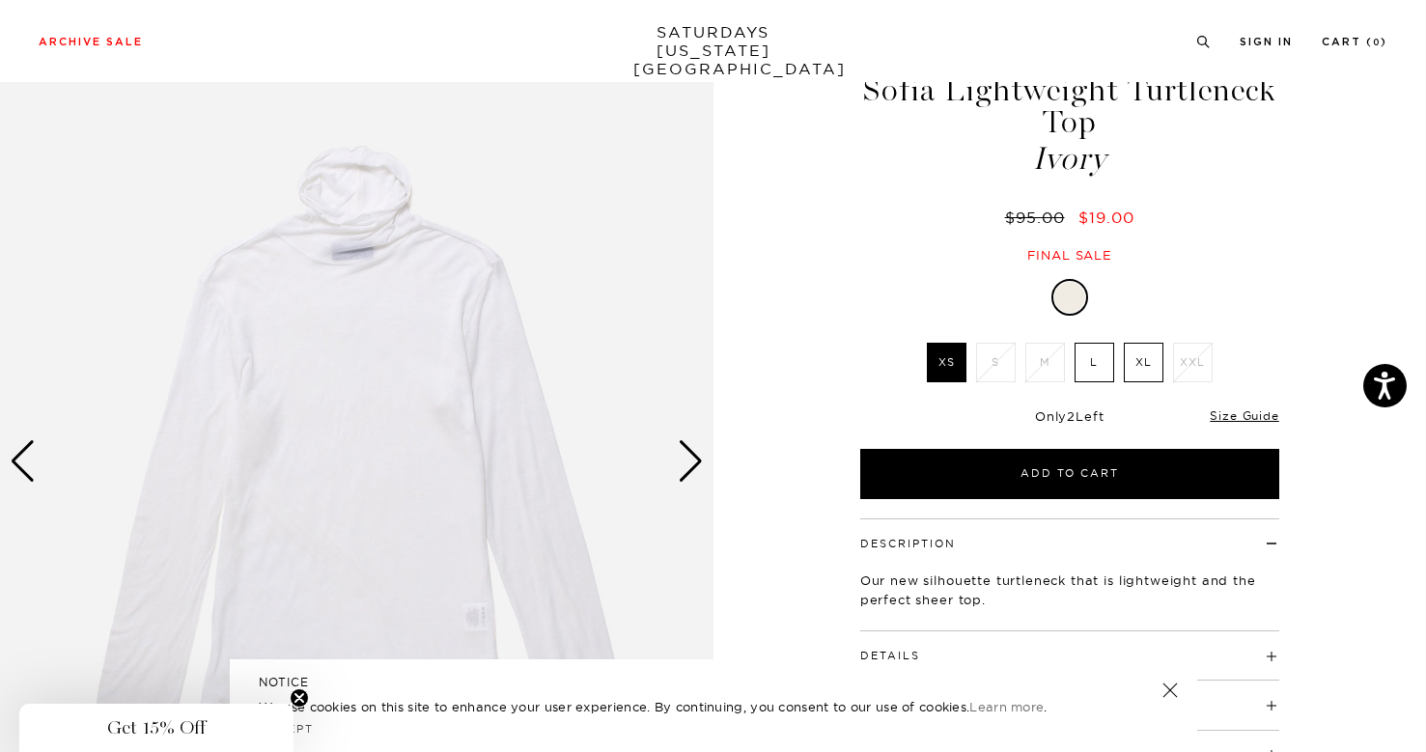
scroll to position [89, 0]
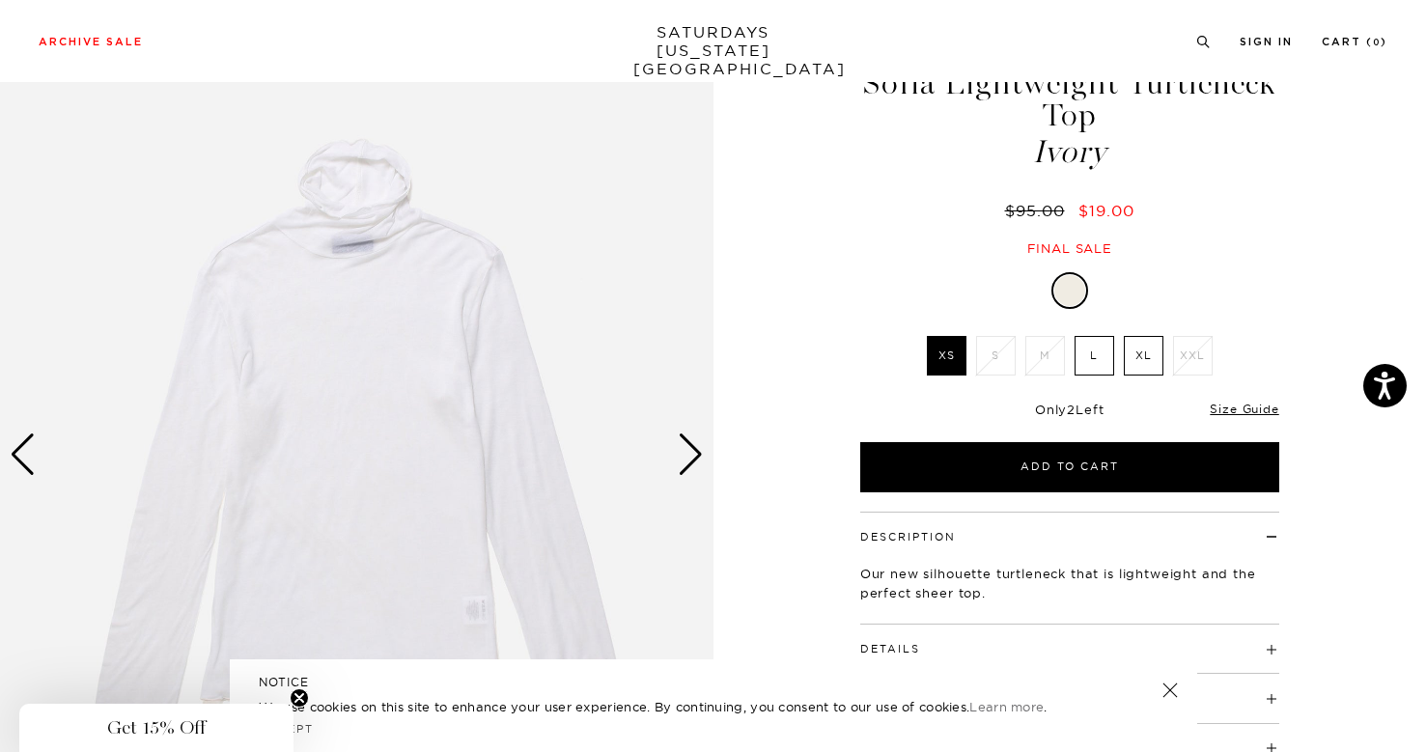
click at [688, 462] on div "Next slide" at bounding box center [691, 455] width 26 height 42
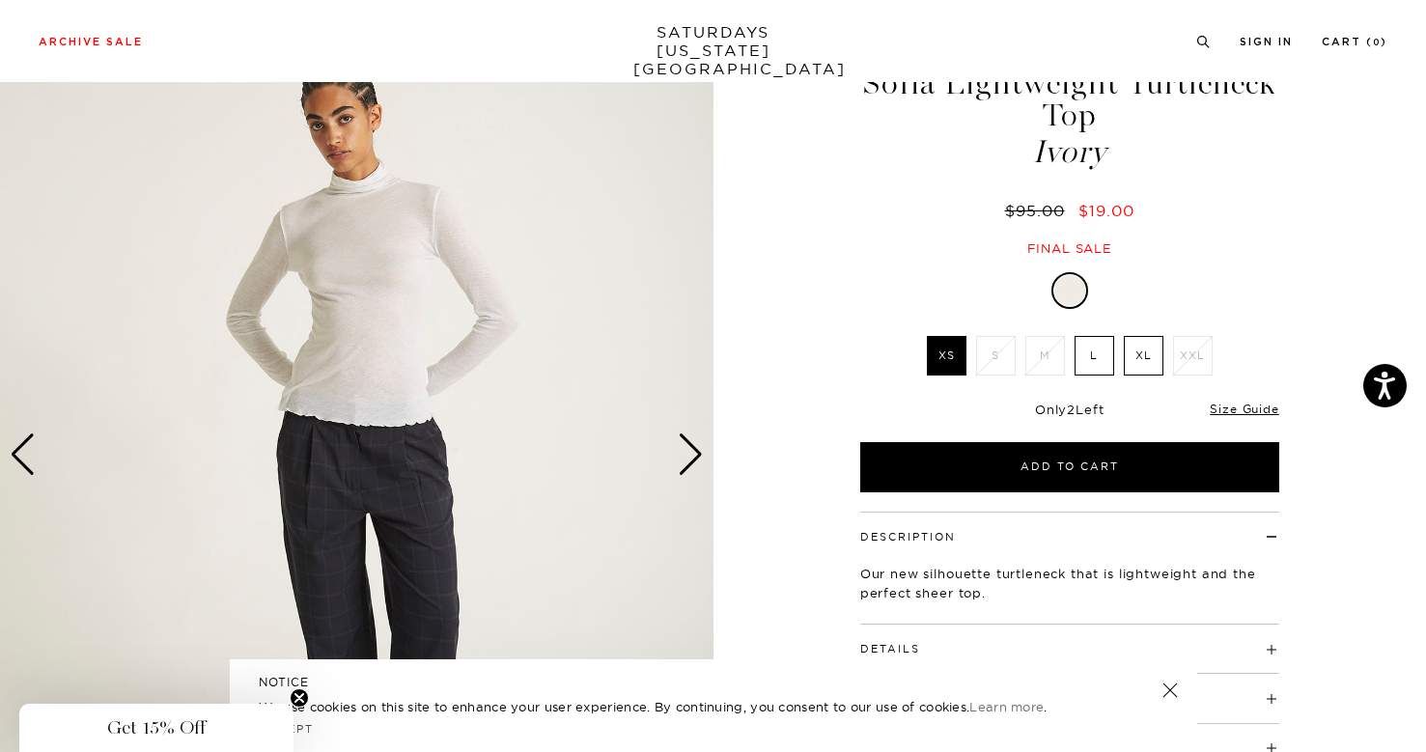
click at [688, 462] on div "Next slide" at bounding box center [691, 455] width 26 height 42
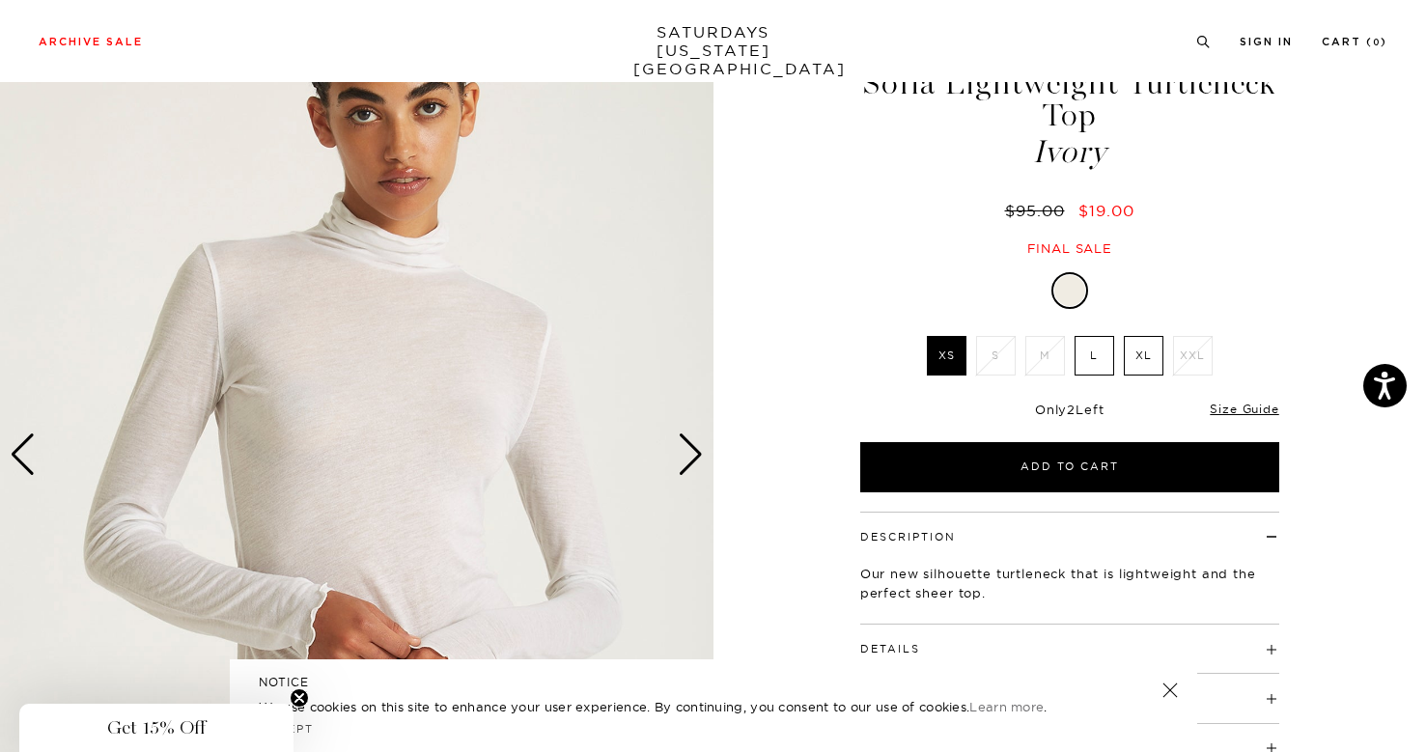
click at [688, 462] on div "Next slide" at bounding box center [691, 455] width 26 height 42
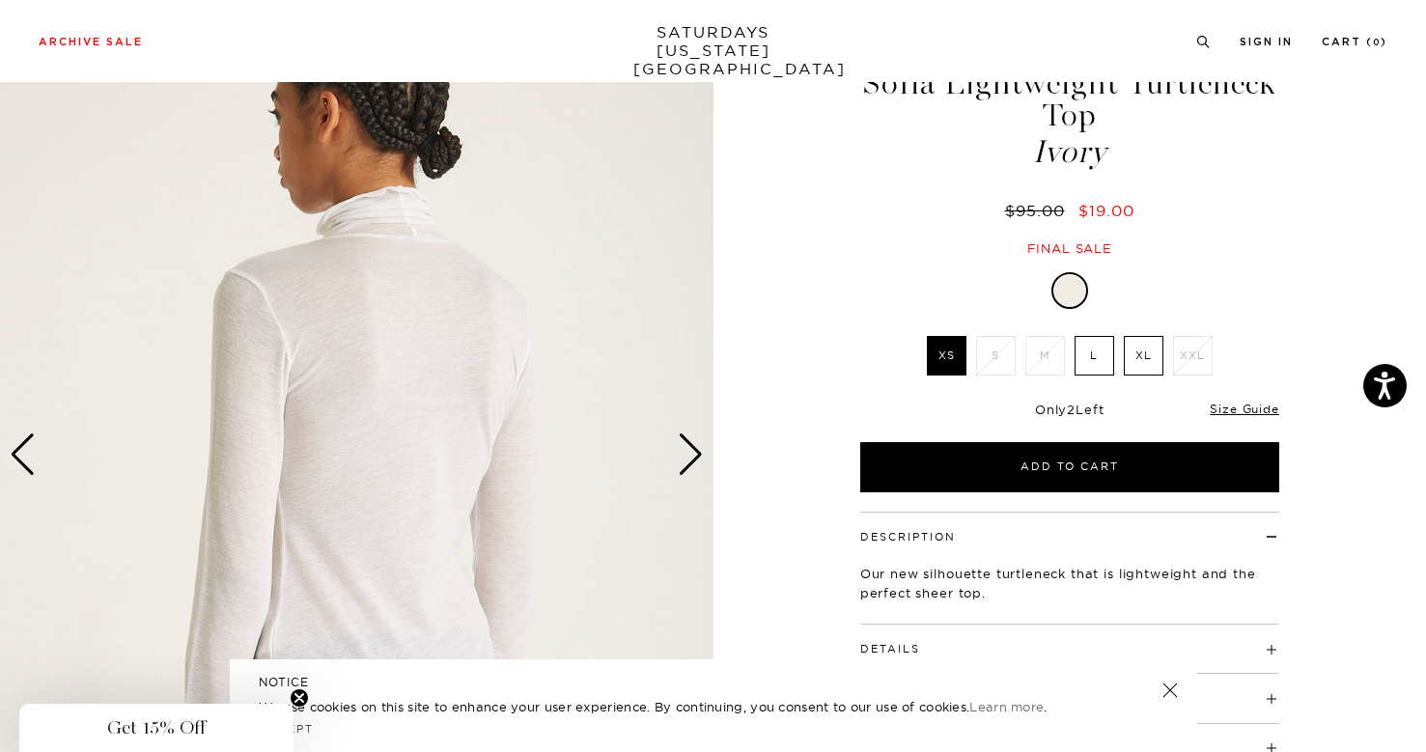
click at [688, 462] on div "Next slide" at bounding box center [691, 455] width 26 height 42
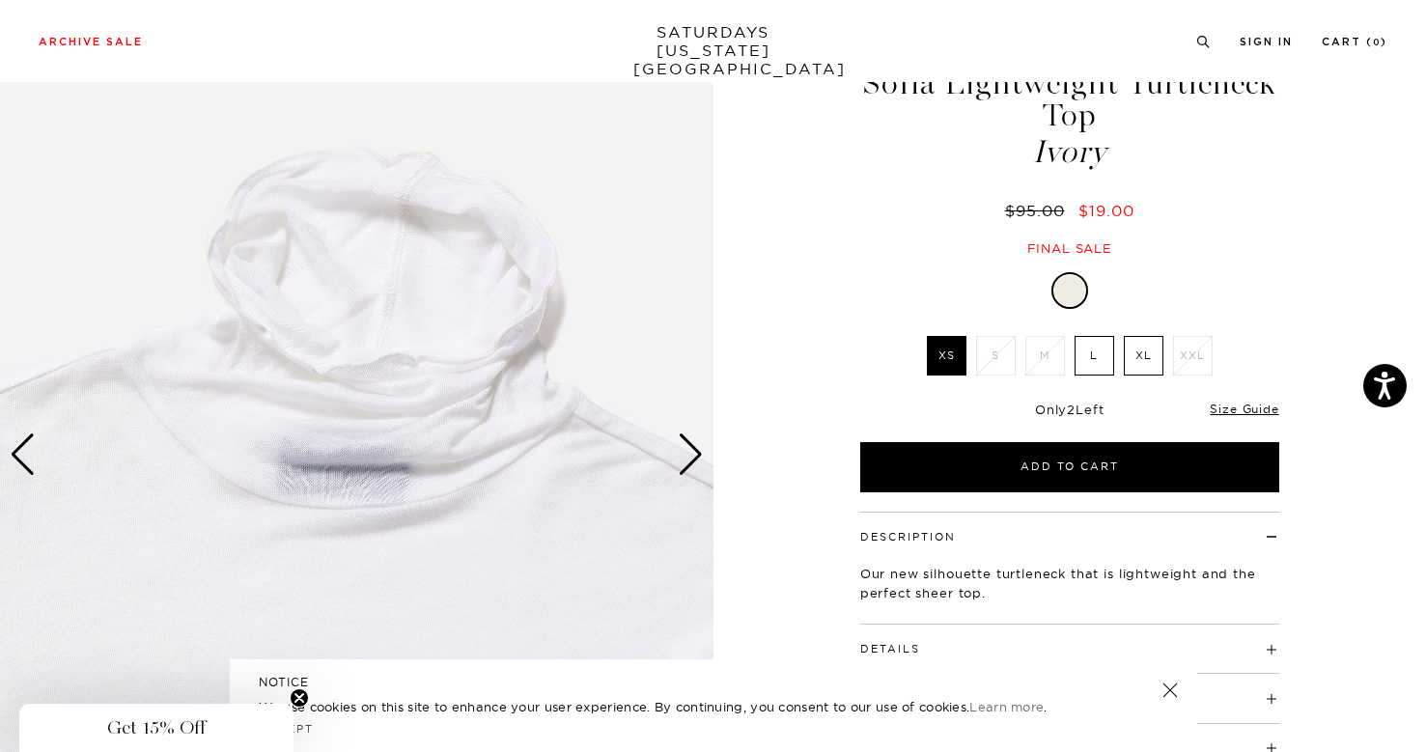
click at [688, 462] on div "Next slide" at bounding box center [691, 455] width 26 height 42
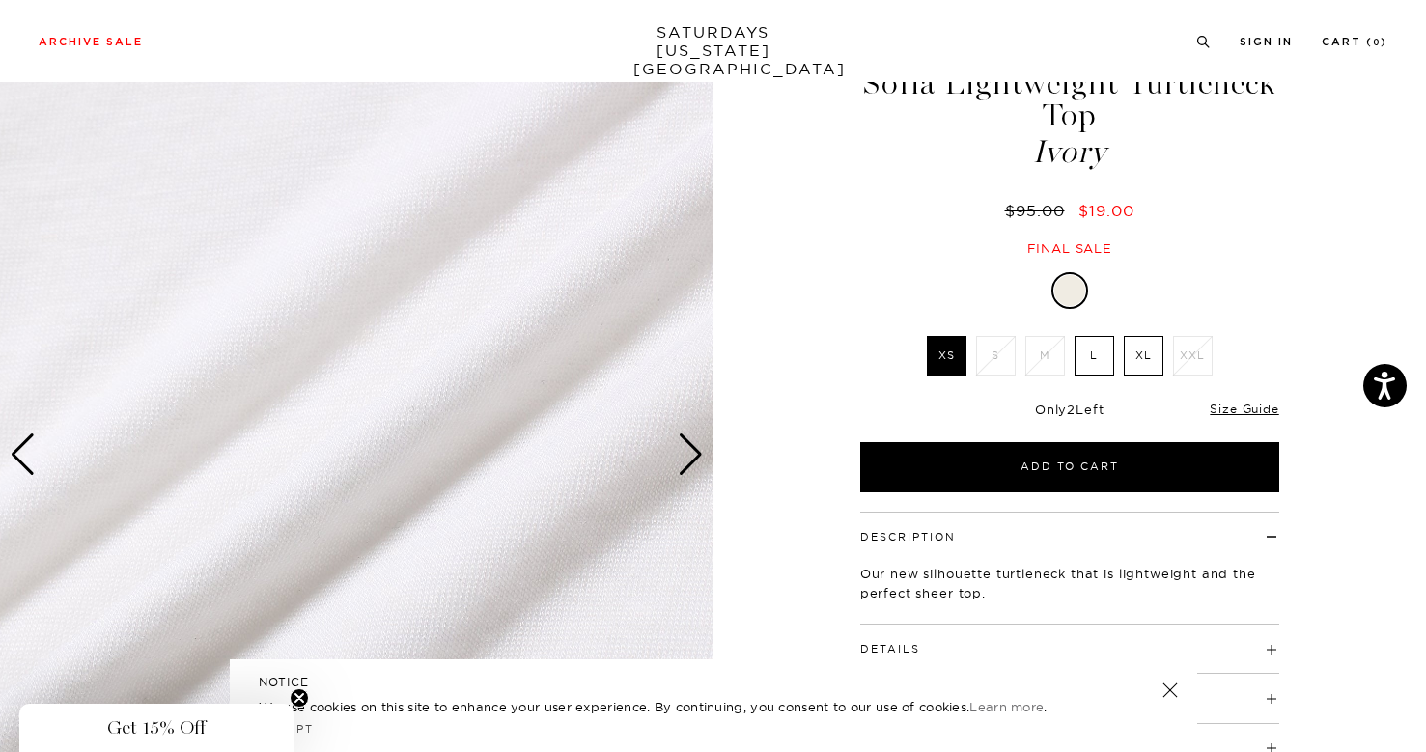
click at [688, 462] on div "Next slide" at bounding box center [691, 455] width 26 height 42
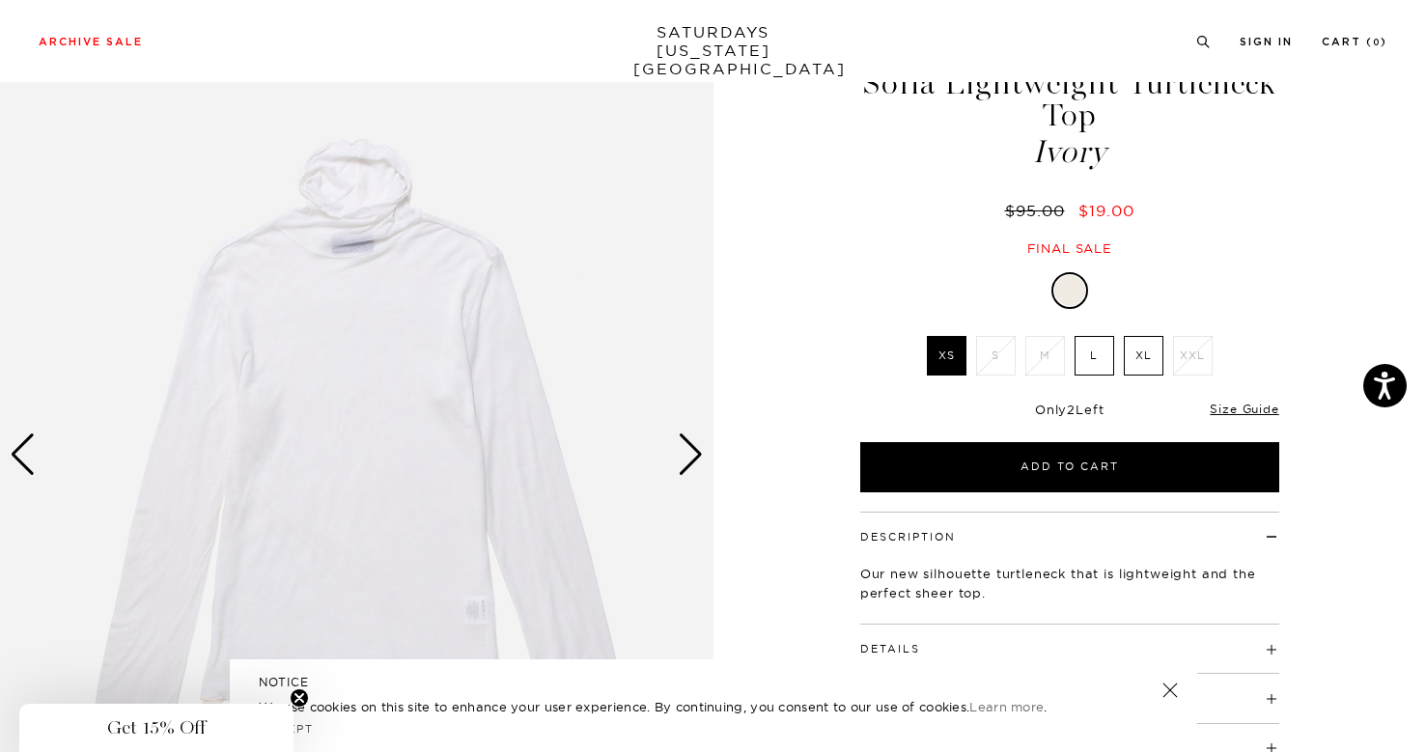
click at [688, 462] on div "Next slide" at bounding box center [691, 455] width 26 height 42
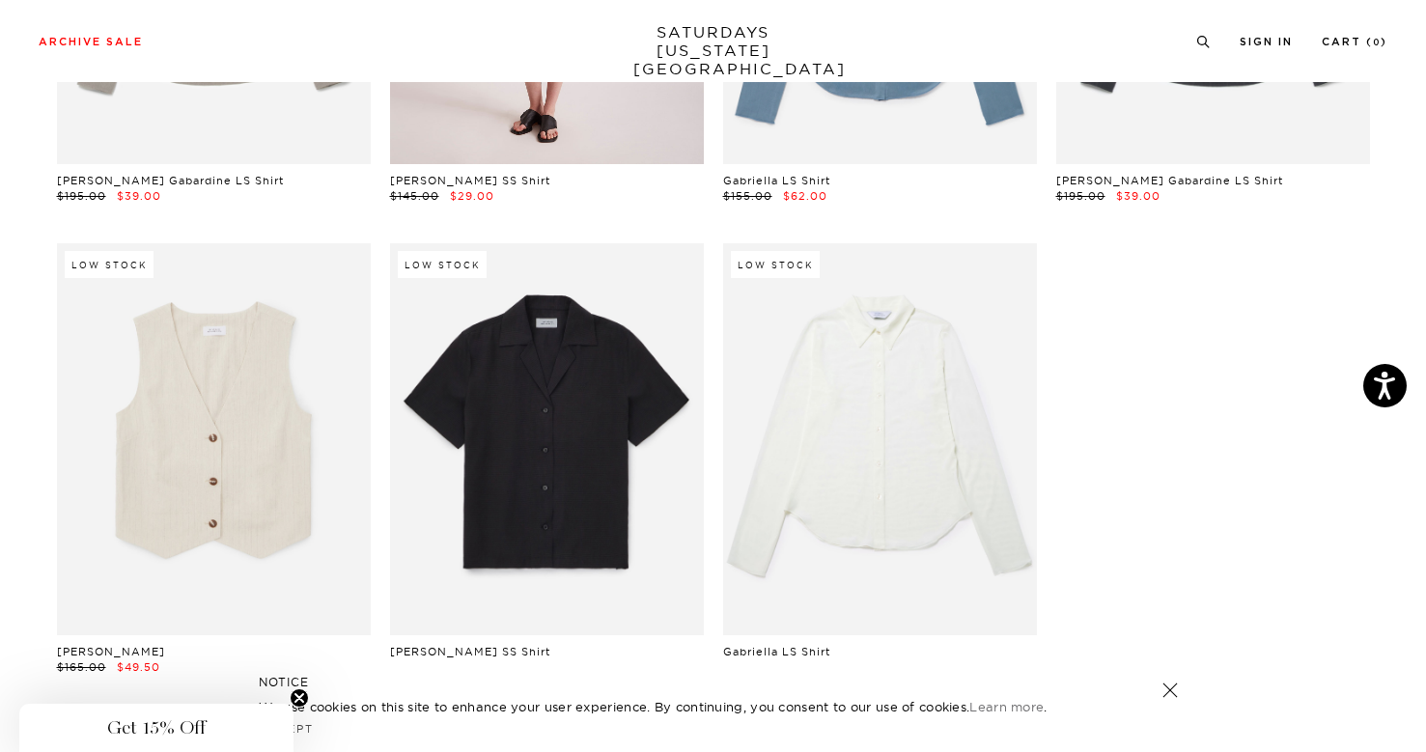
scroll to position [971, 0]
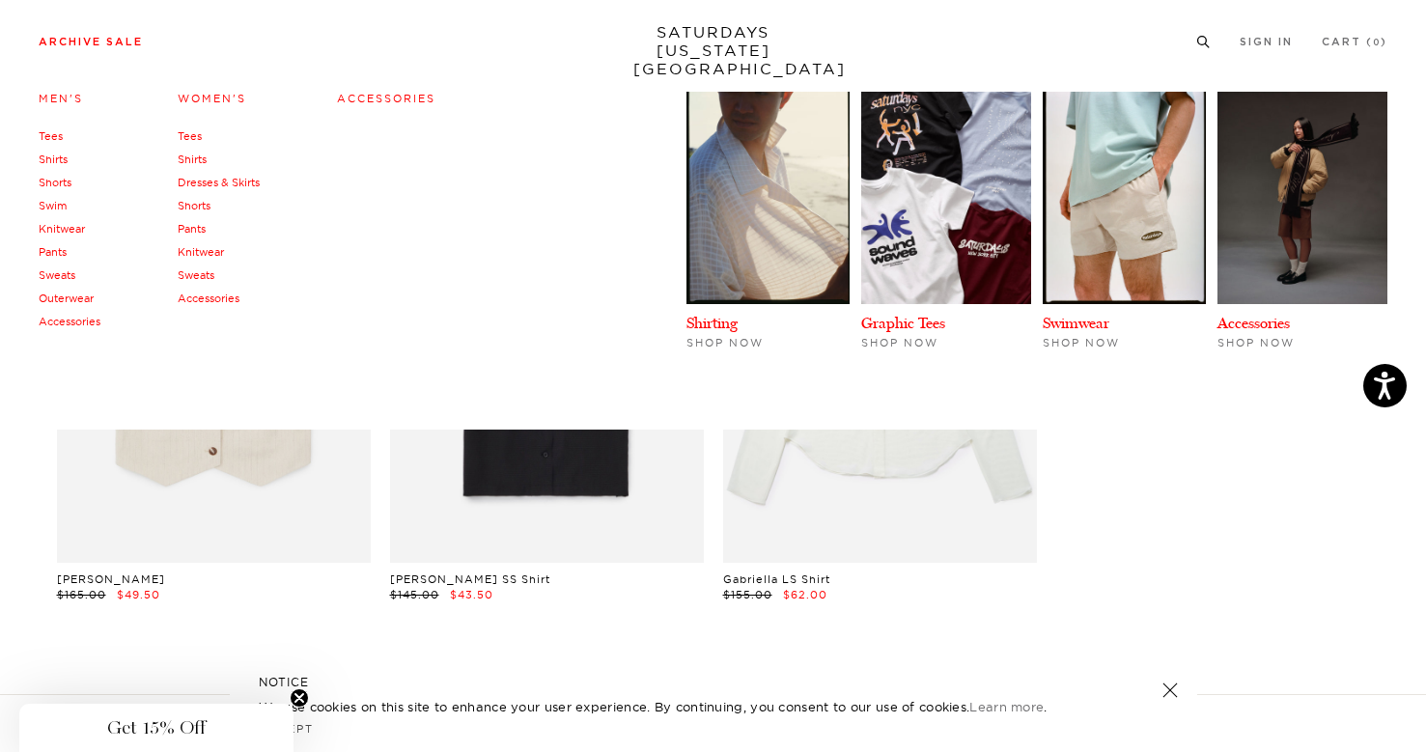
click at [198, 204] on link "Shorts" at bounding box center [194, 206] width 33 height 14
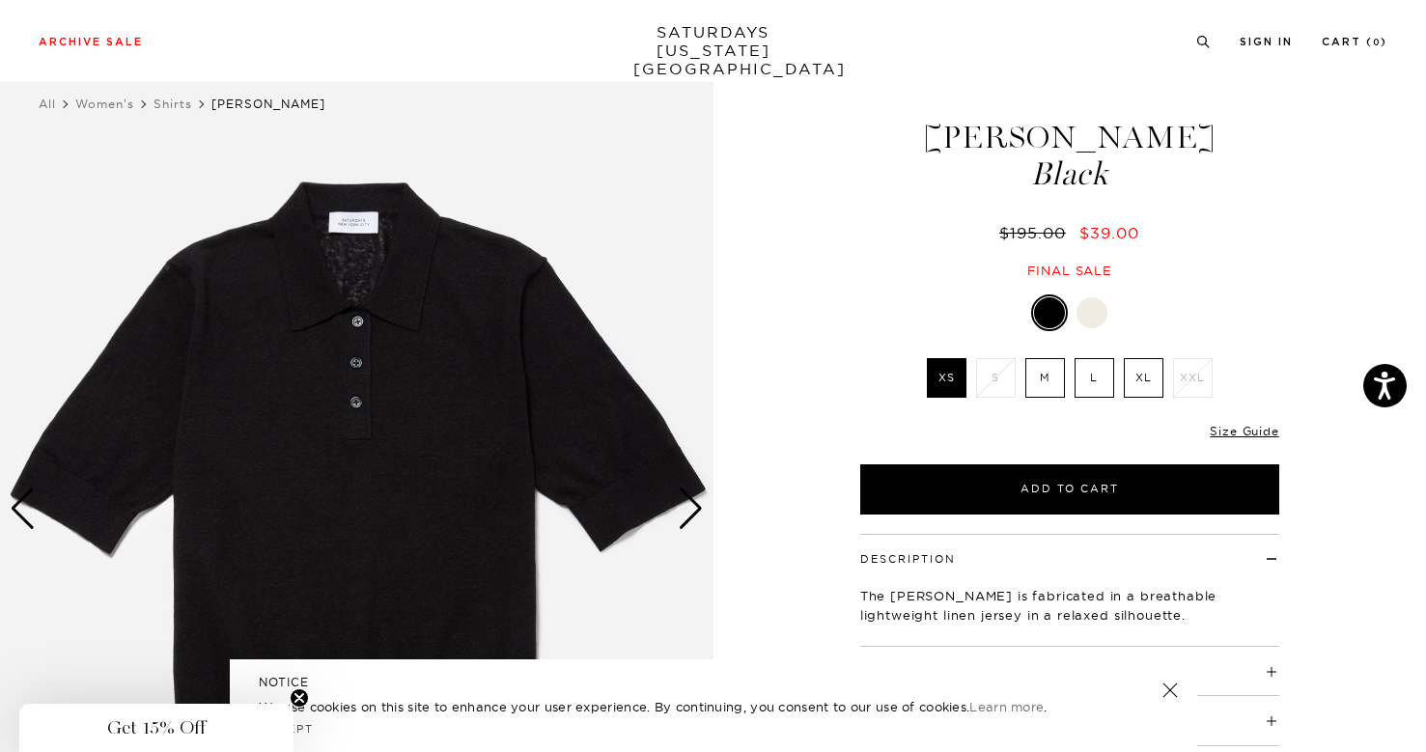
scroll to position [37, 0]
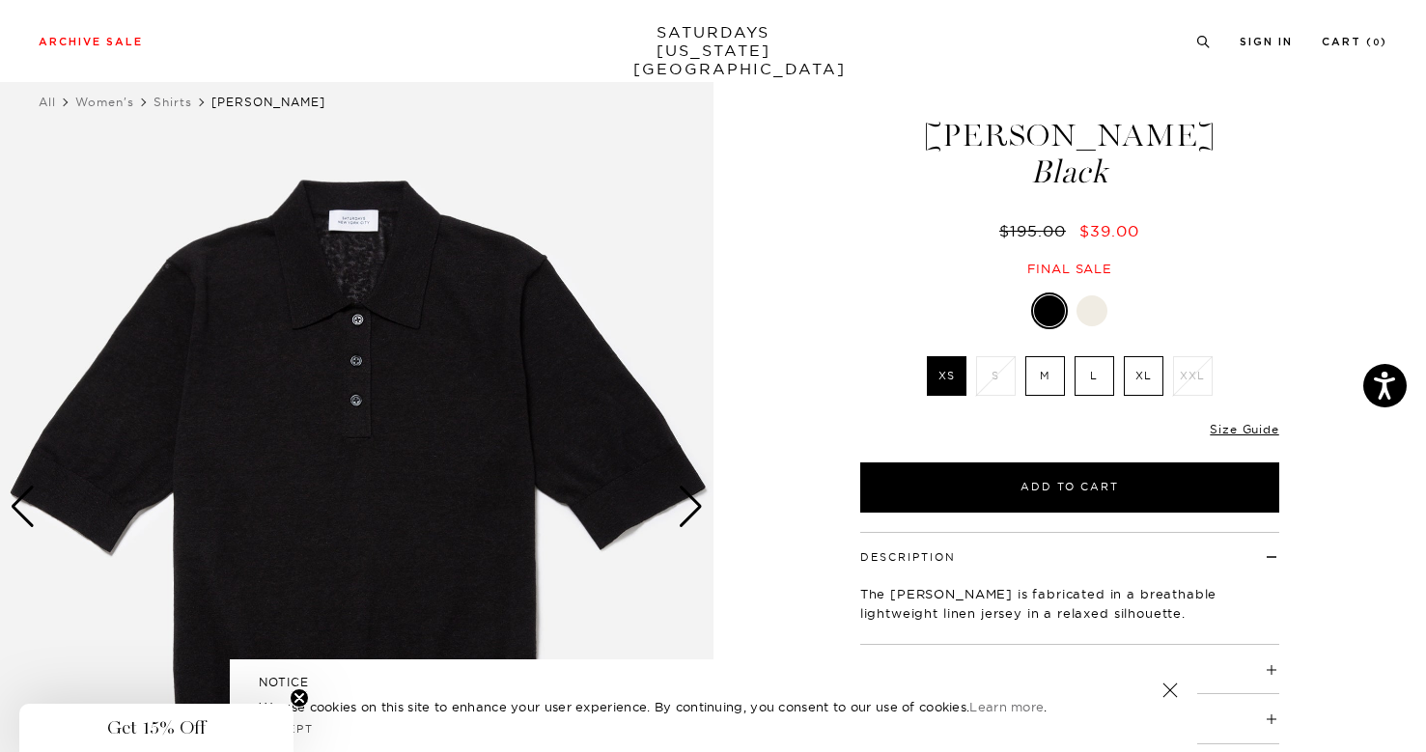
click at [692, 508] on div "Next slide" at bounding box center [691, 507] width 26 height 42
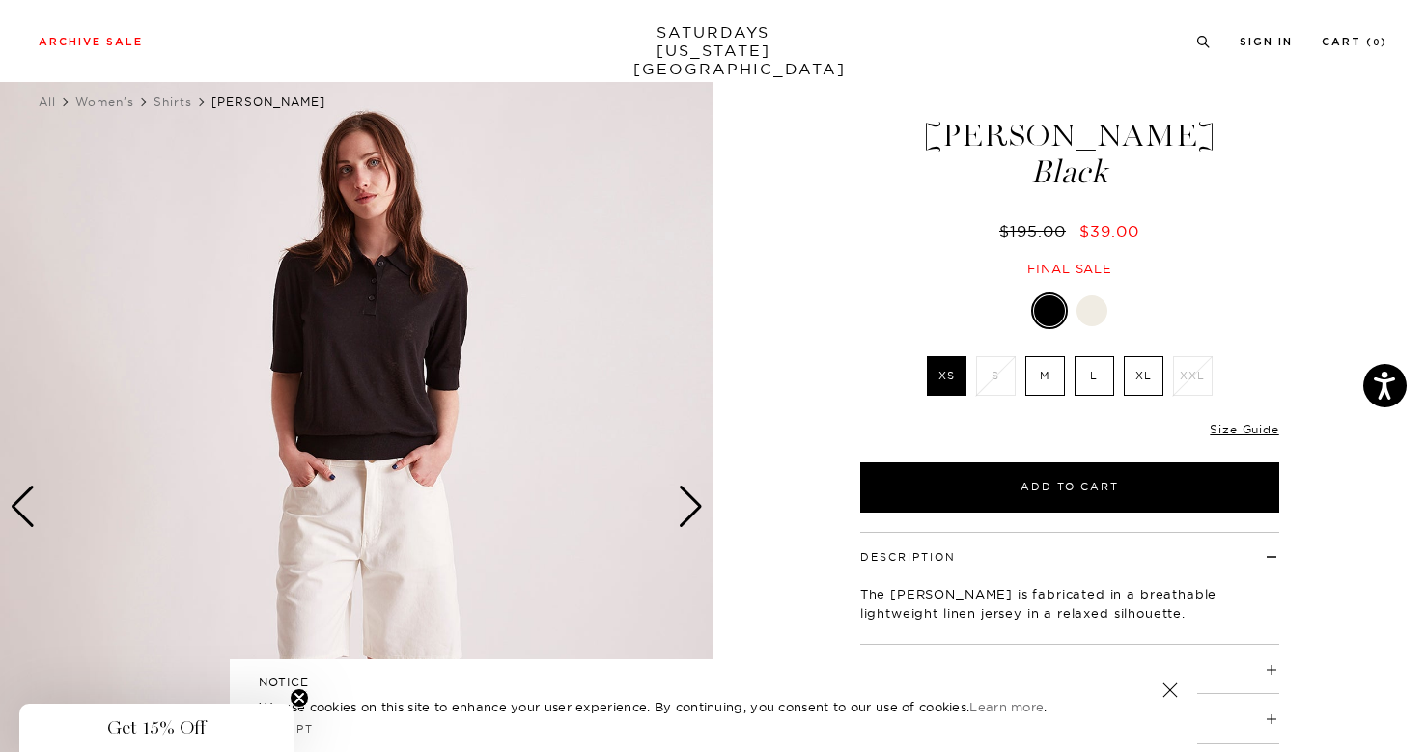
click at [692, 508] on div "Next slide" at bounding box center [691, 507] width 26 height 42
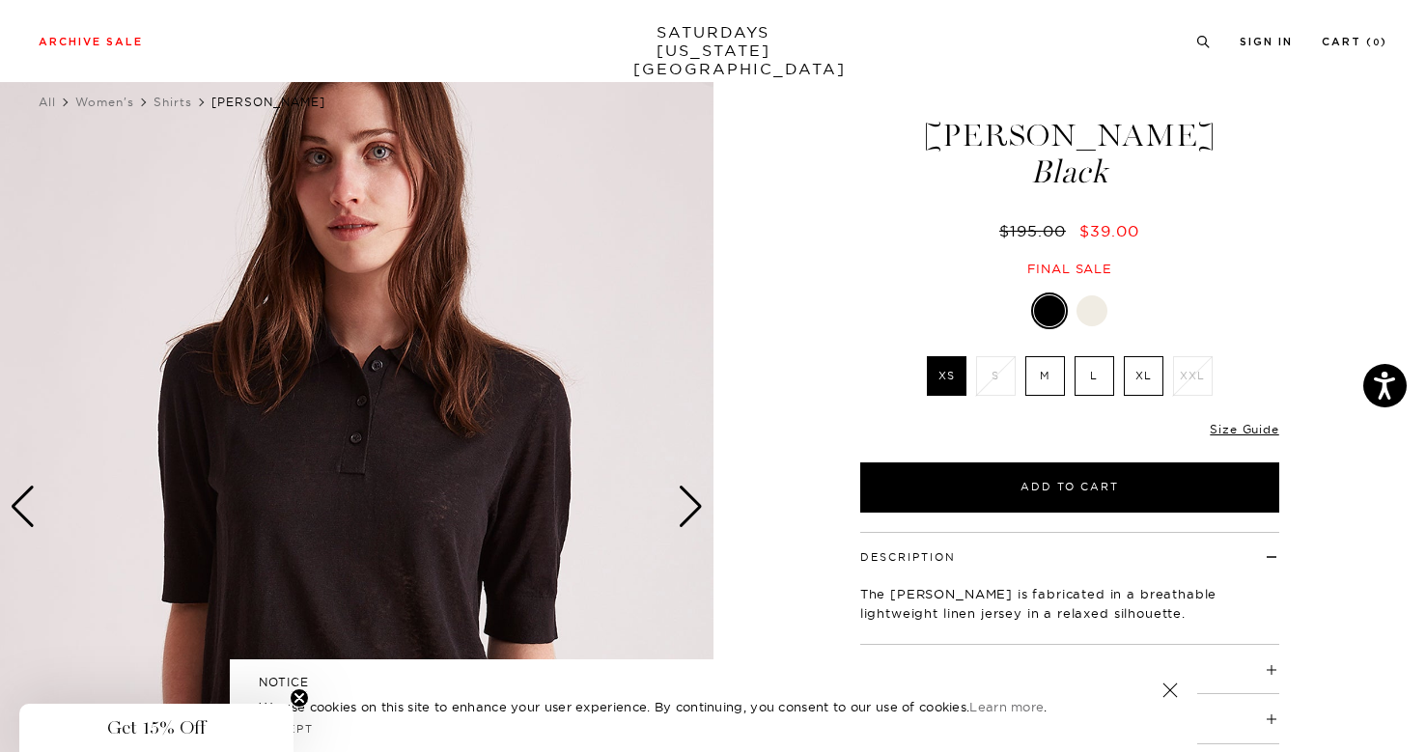
click at [693, 508] on div "Next slide" at bounding box center [691, 507] width 26 height 42
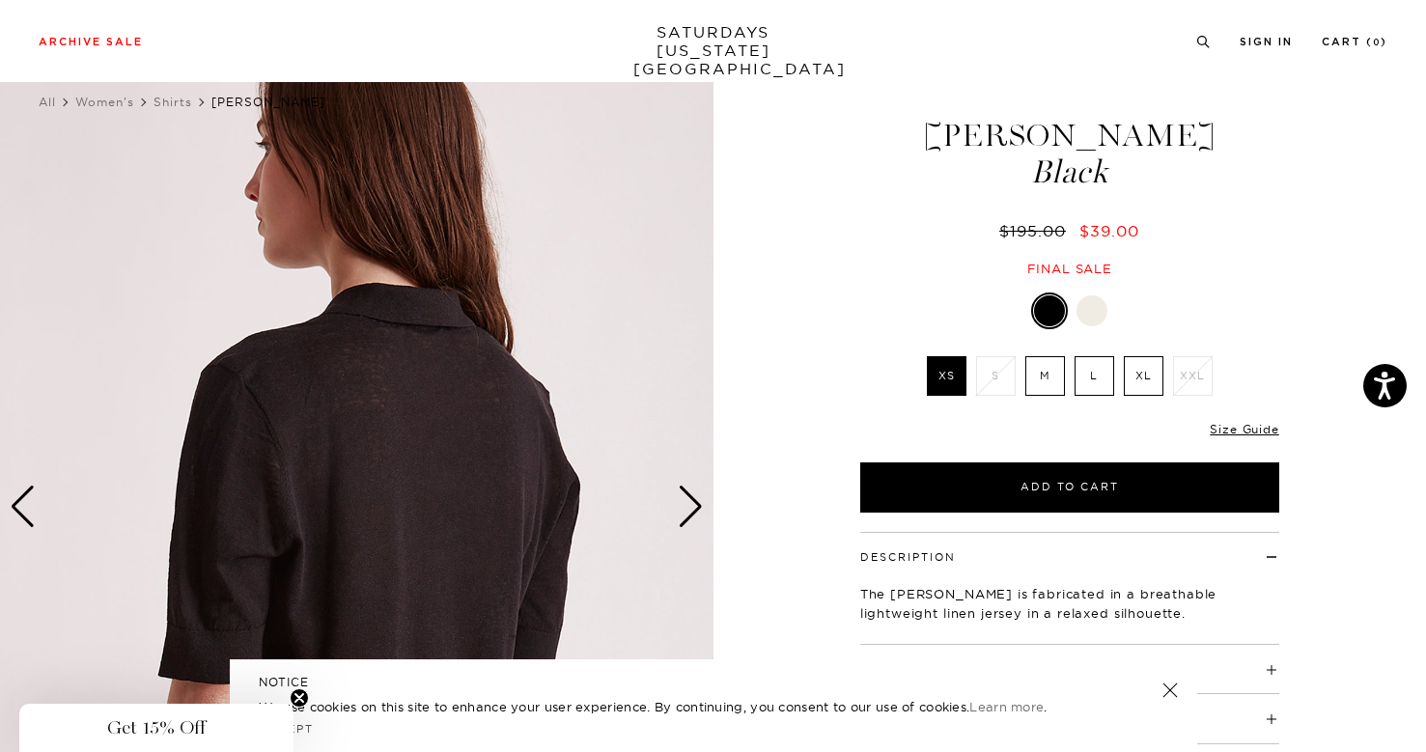
click at [694, 507] on div "Next slide" at bounding box center [691, 507] width 26 height 42
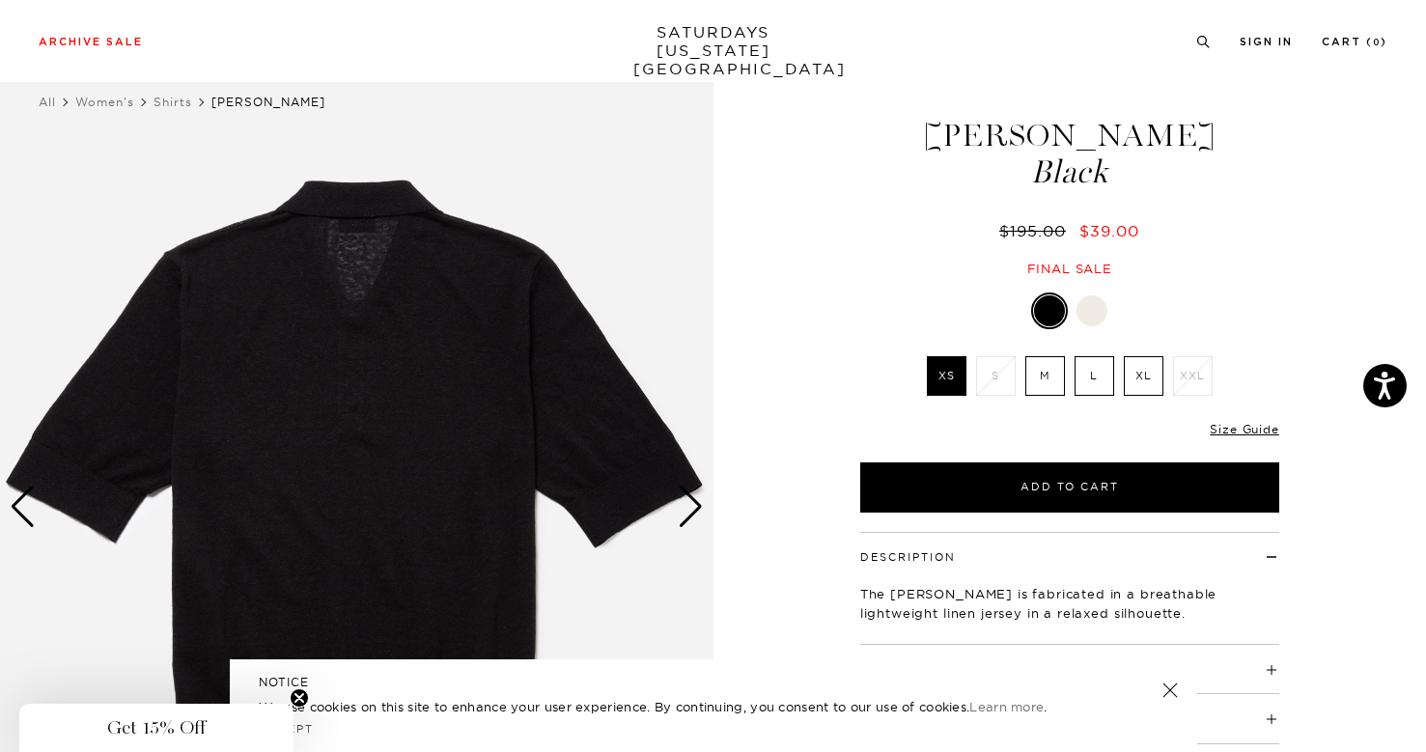
click at [694, 507] on div "Next slide" at bounding box center [691, 507] width 26 height 42
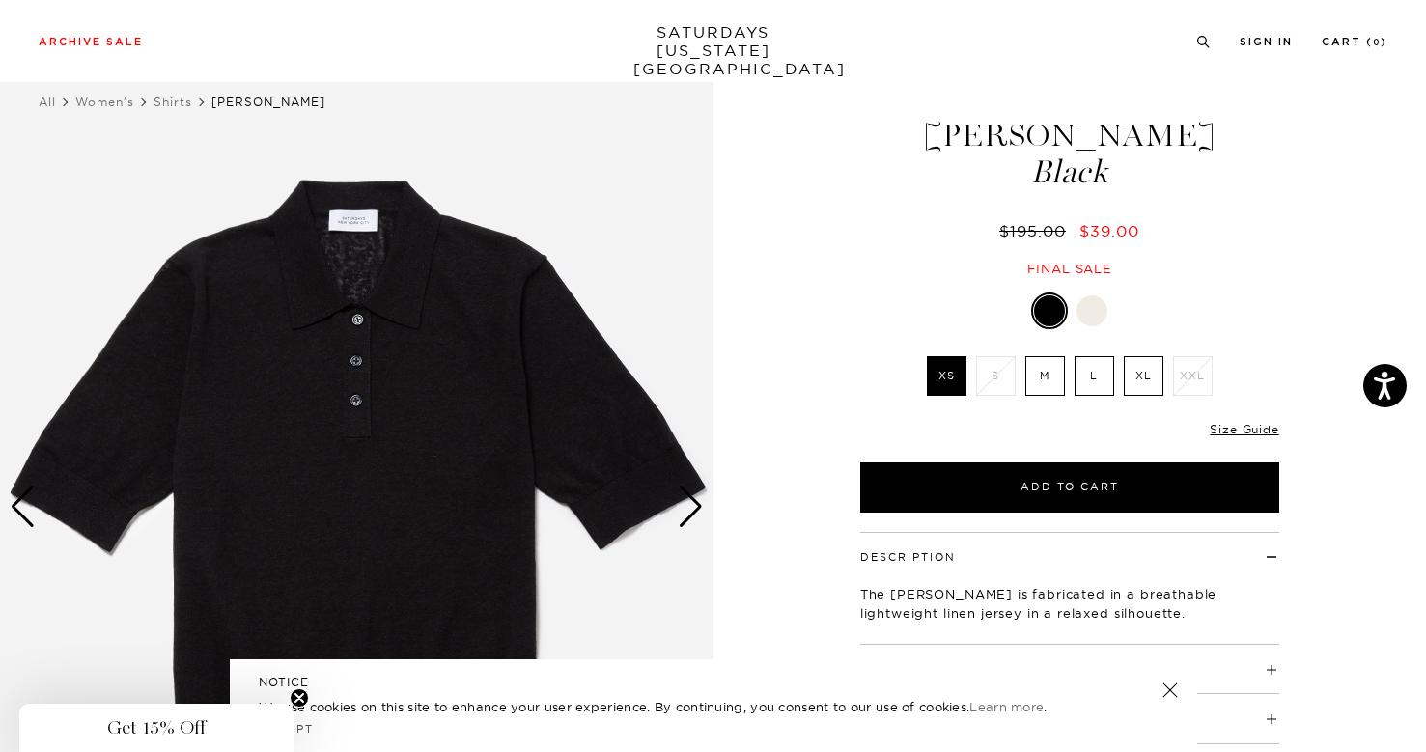
click at [1090, 313] on div at bounding box center [1092, 310] width 31 height 31
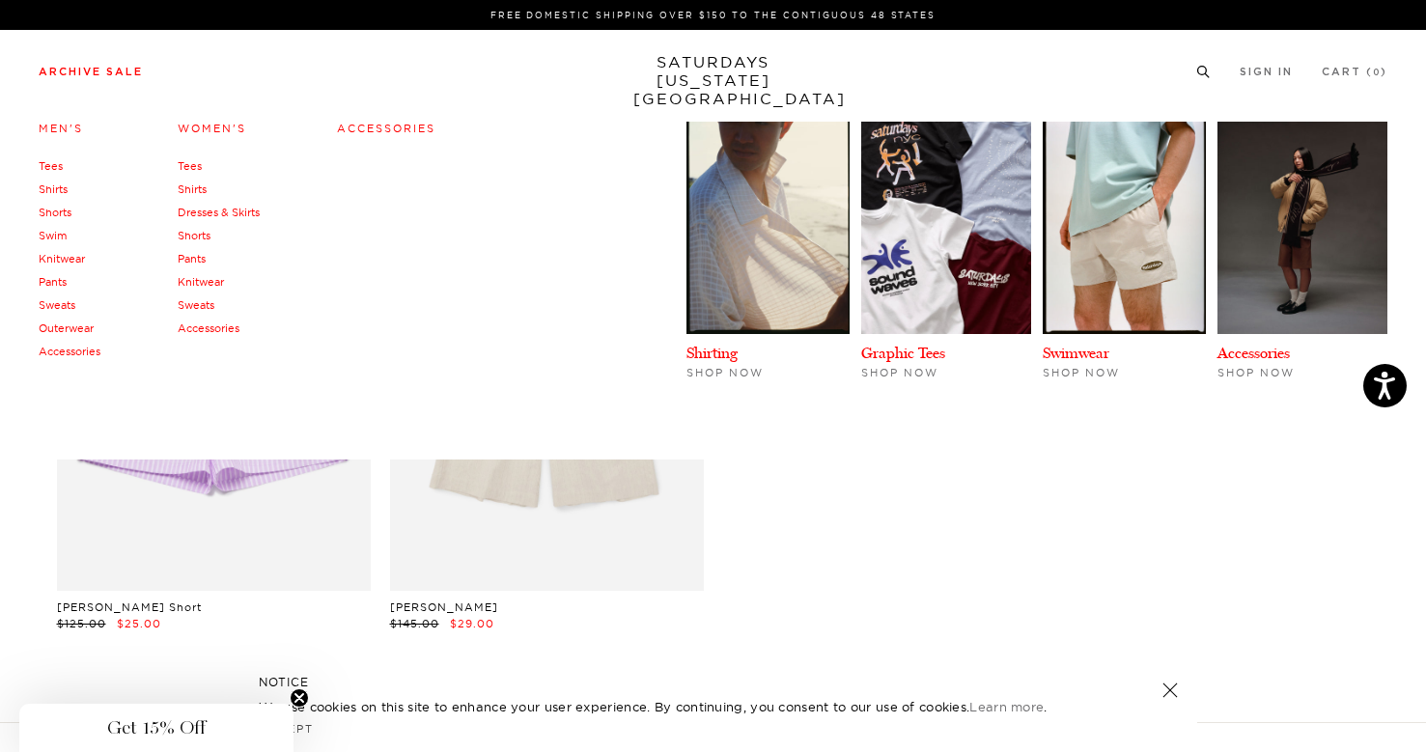
click at [201, 211] on link "Dresses & Skirts" at bounding box center [219, 213] width 82 height 14
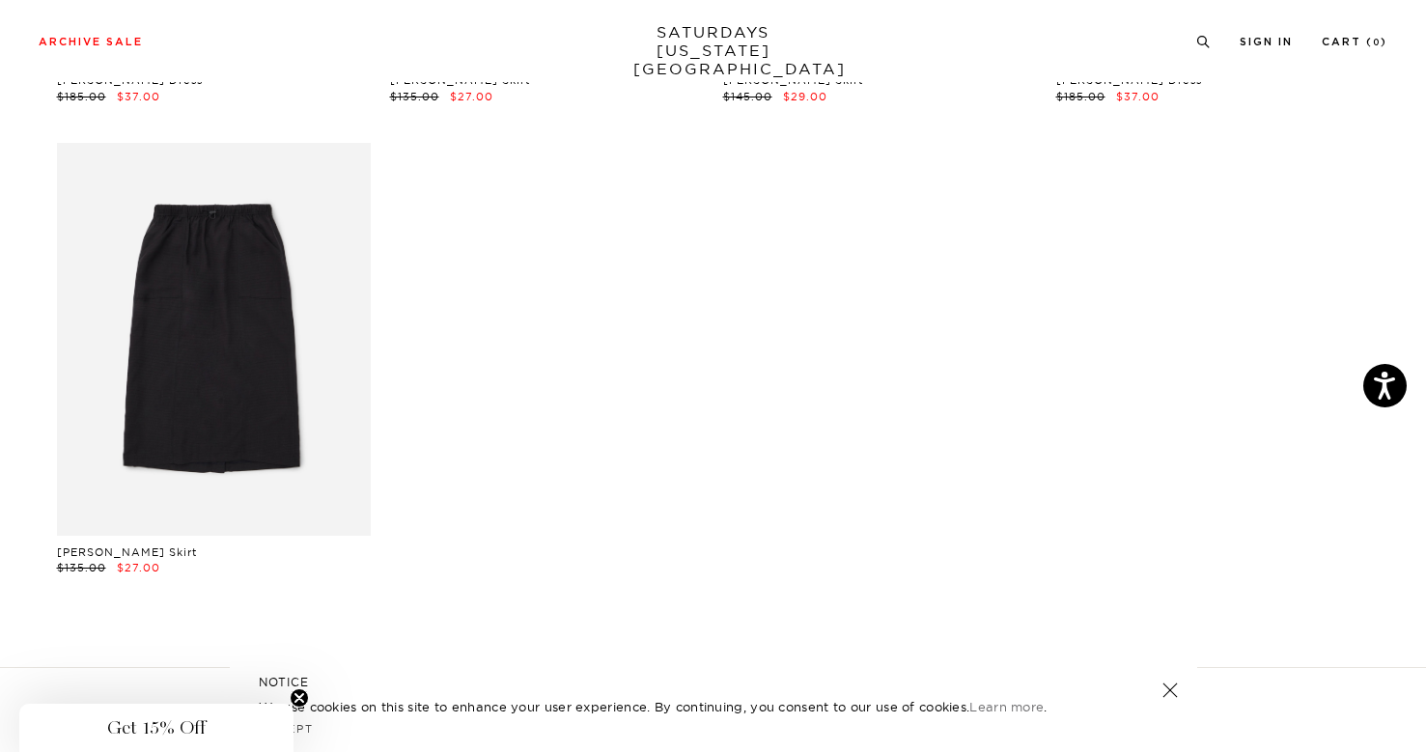
scroll to position [582, 0]
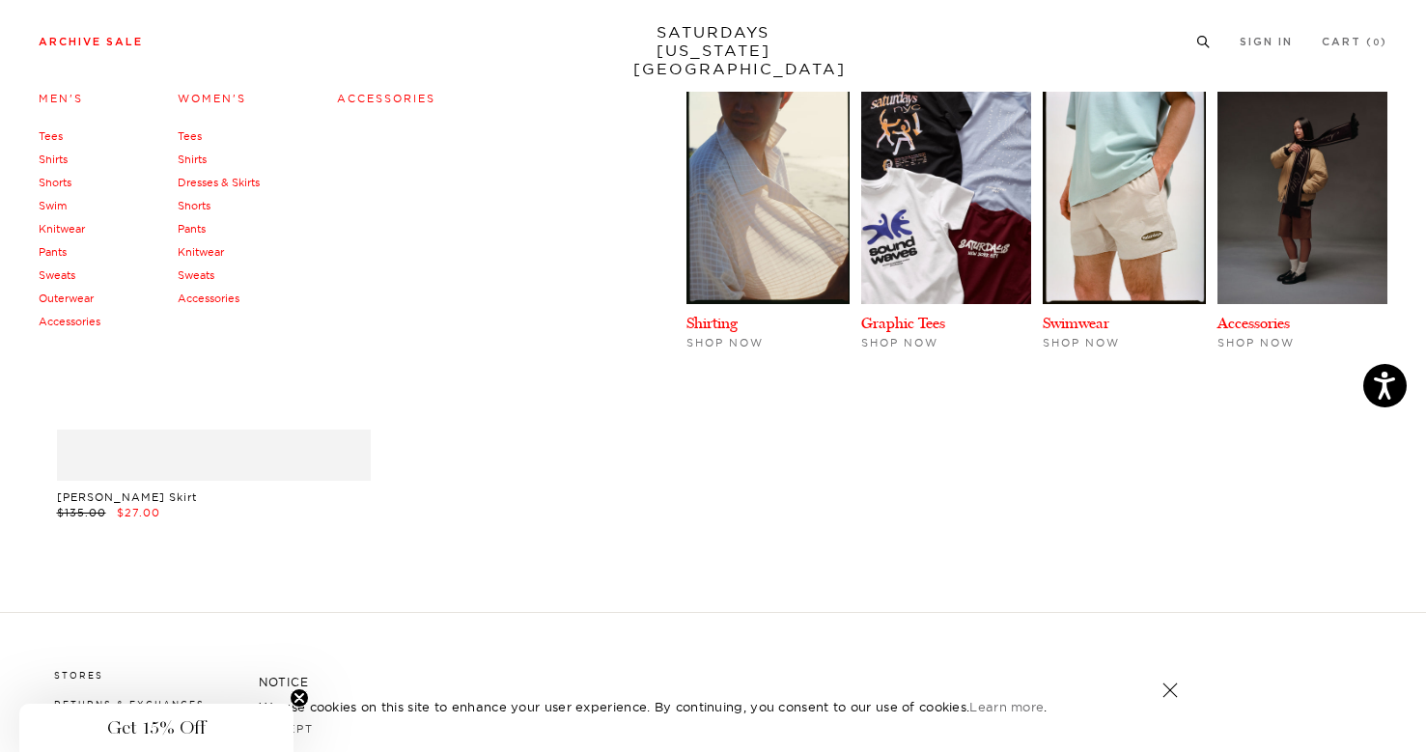
click at [197, 230] on link "Pants" at bounding box center [192, 229] width 28 height 14
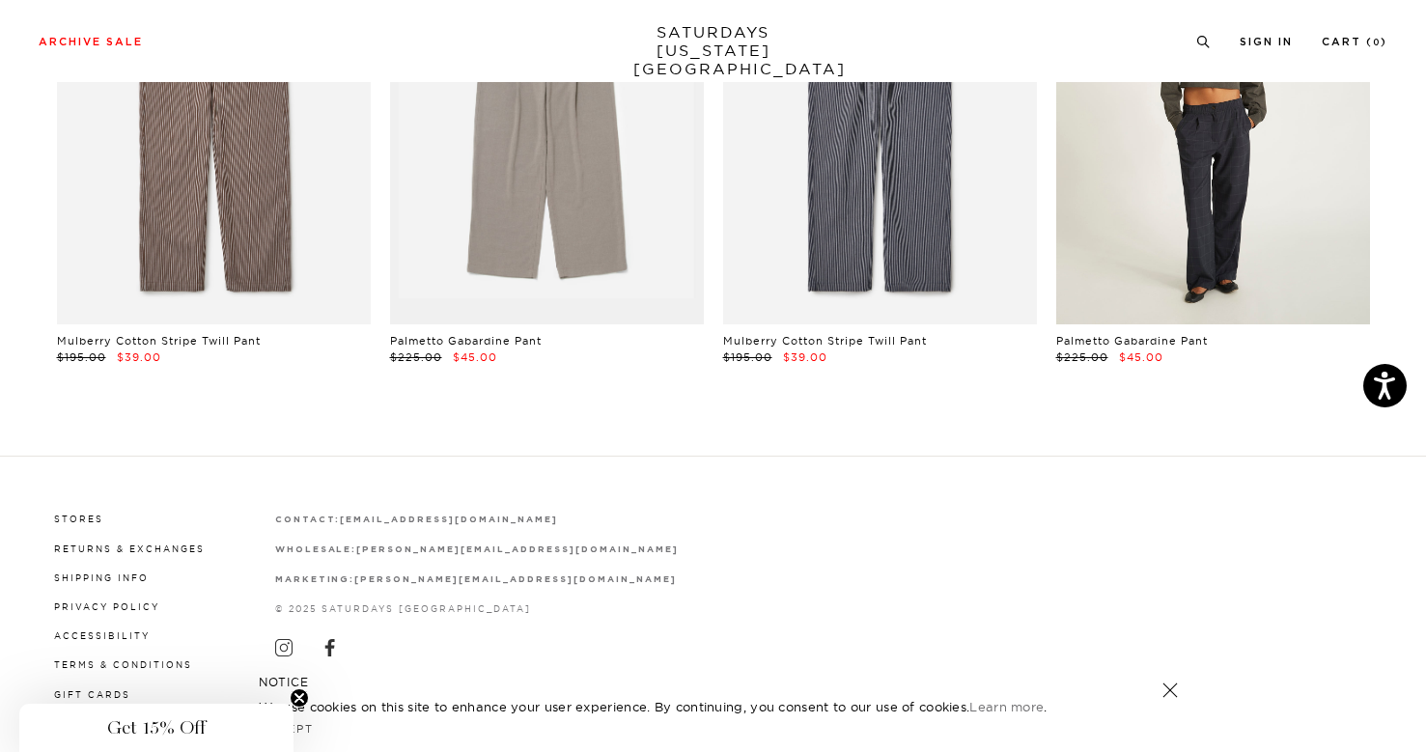
scroll to position [270, 0]
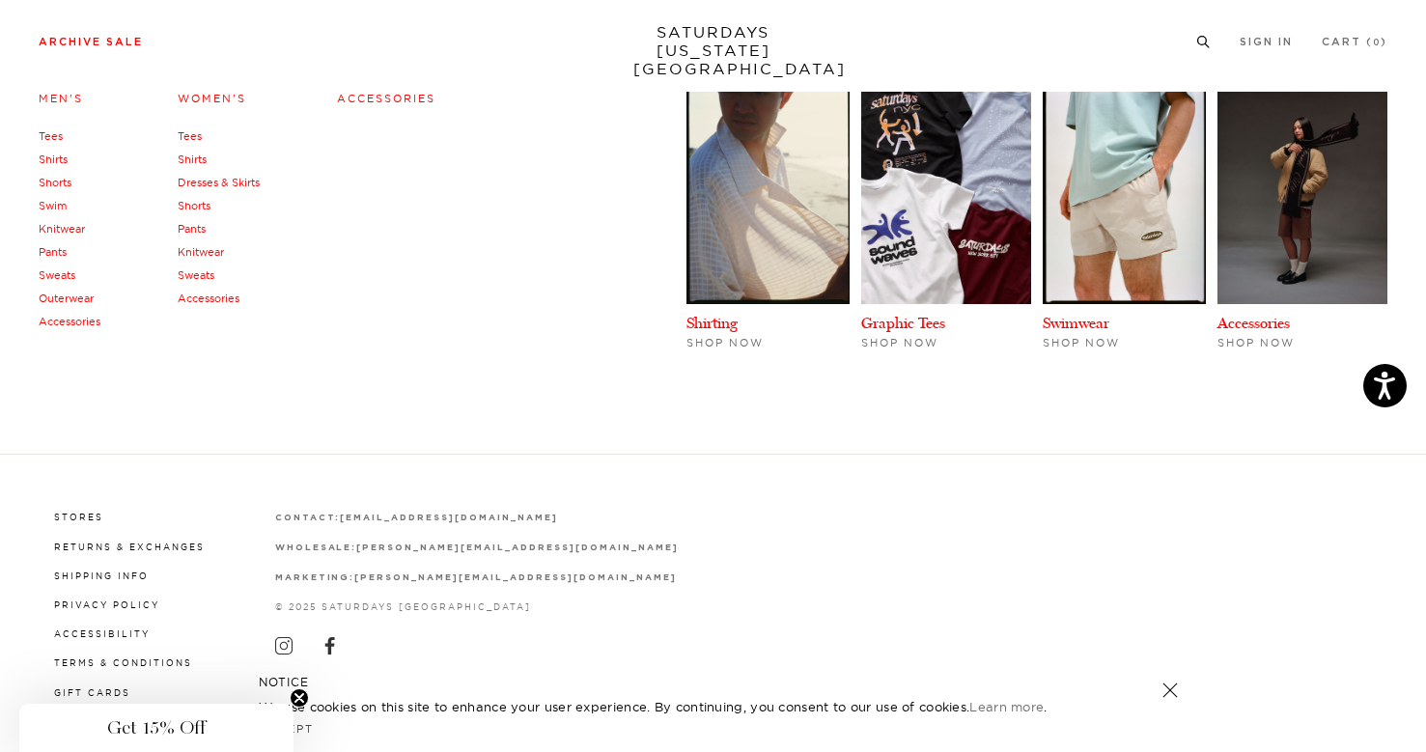
click at [198, 252] on link "Knitwear" at bounding box center [201, 252] width 46 height 14
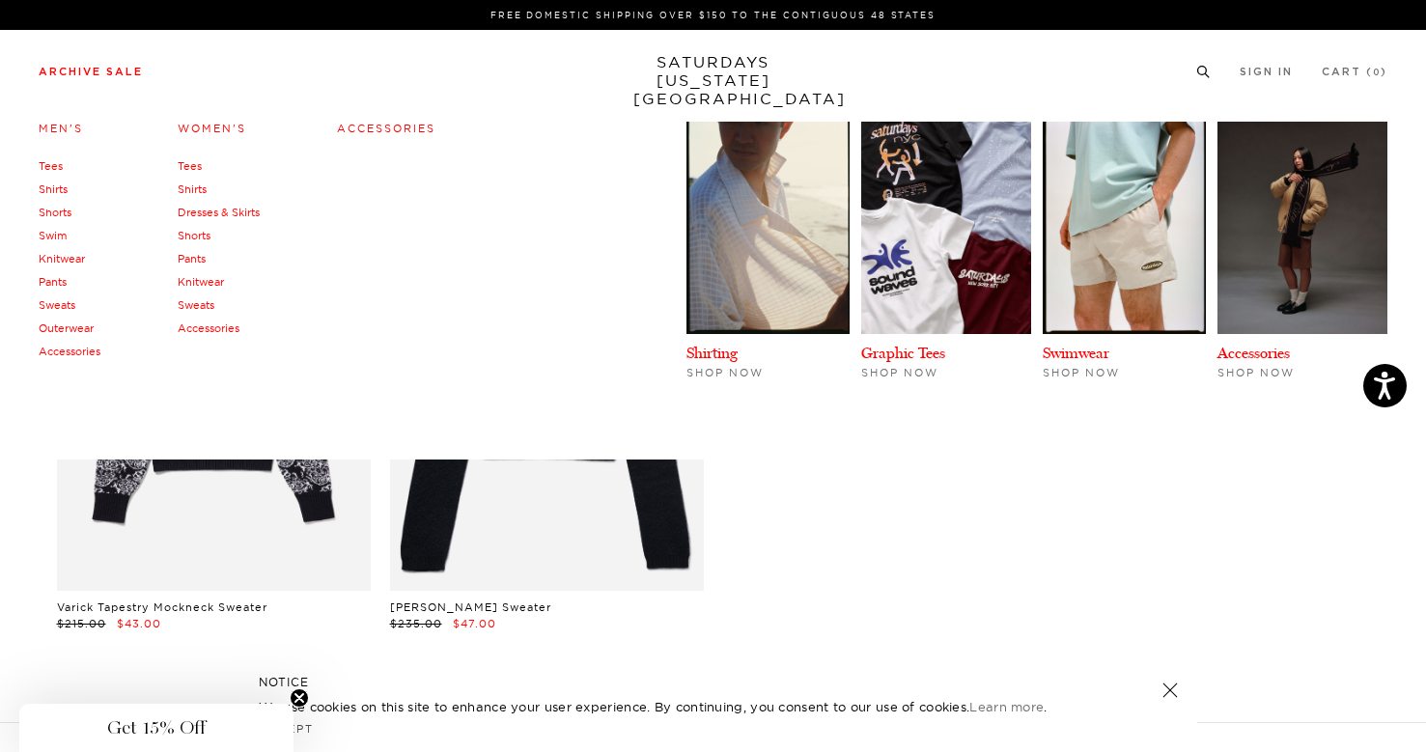
click at [198, 304] on link "Sweats" at bounding box center [196, 305] width 37 height 14
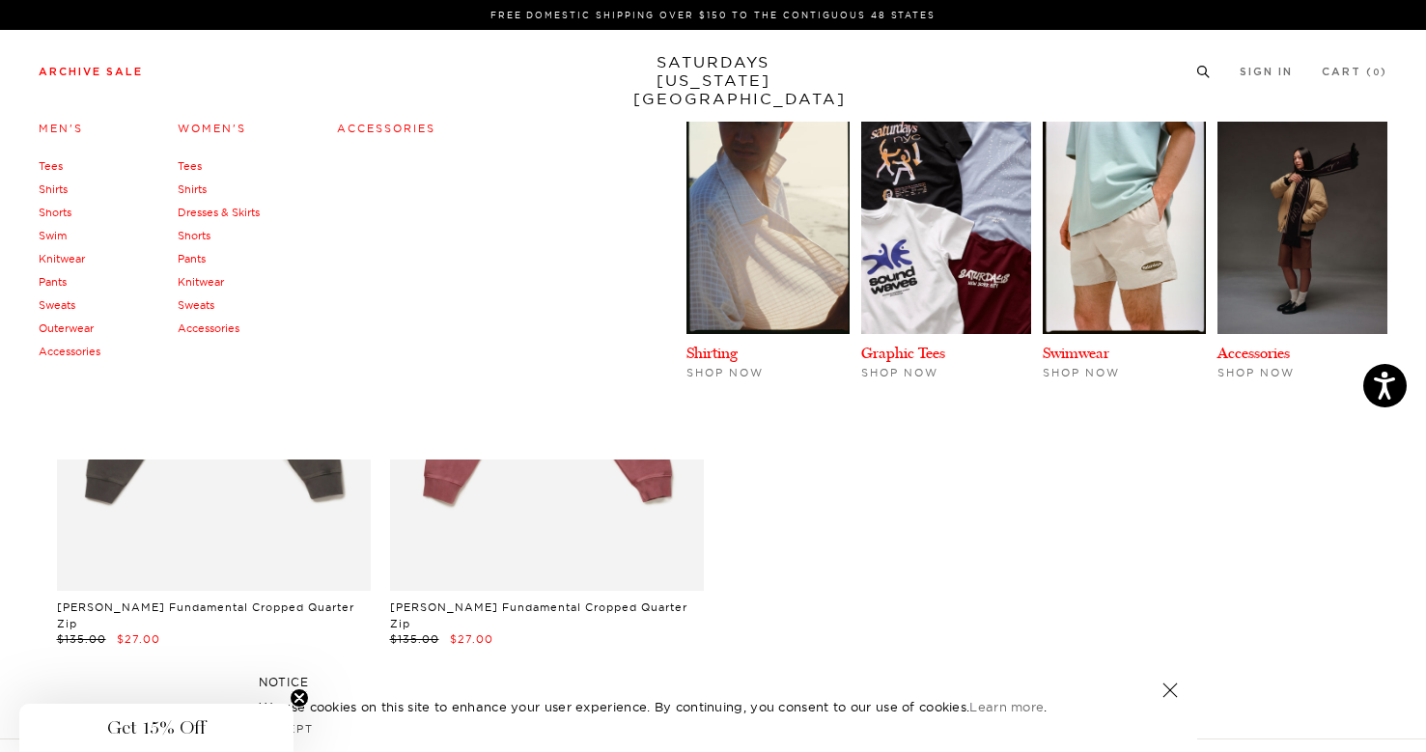
click at [227, 315] on li "Sweats" at bounding box center [219, 305] width 82 height 23
click at [226, 327] on link "Accessories" at bounding box center [209, 329] width 62 height 14
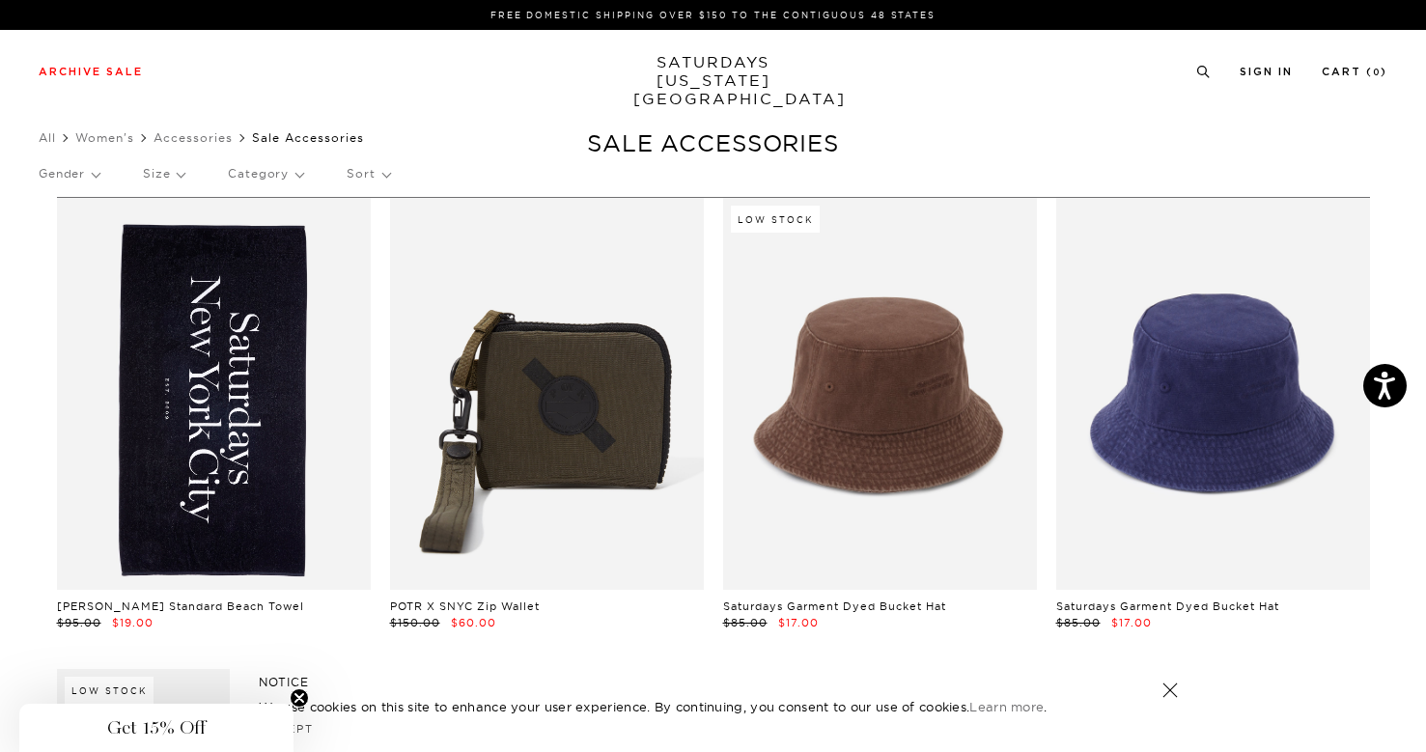
scroll to position [616, 0]
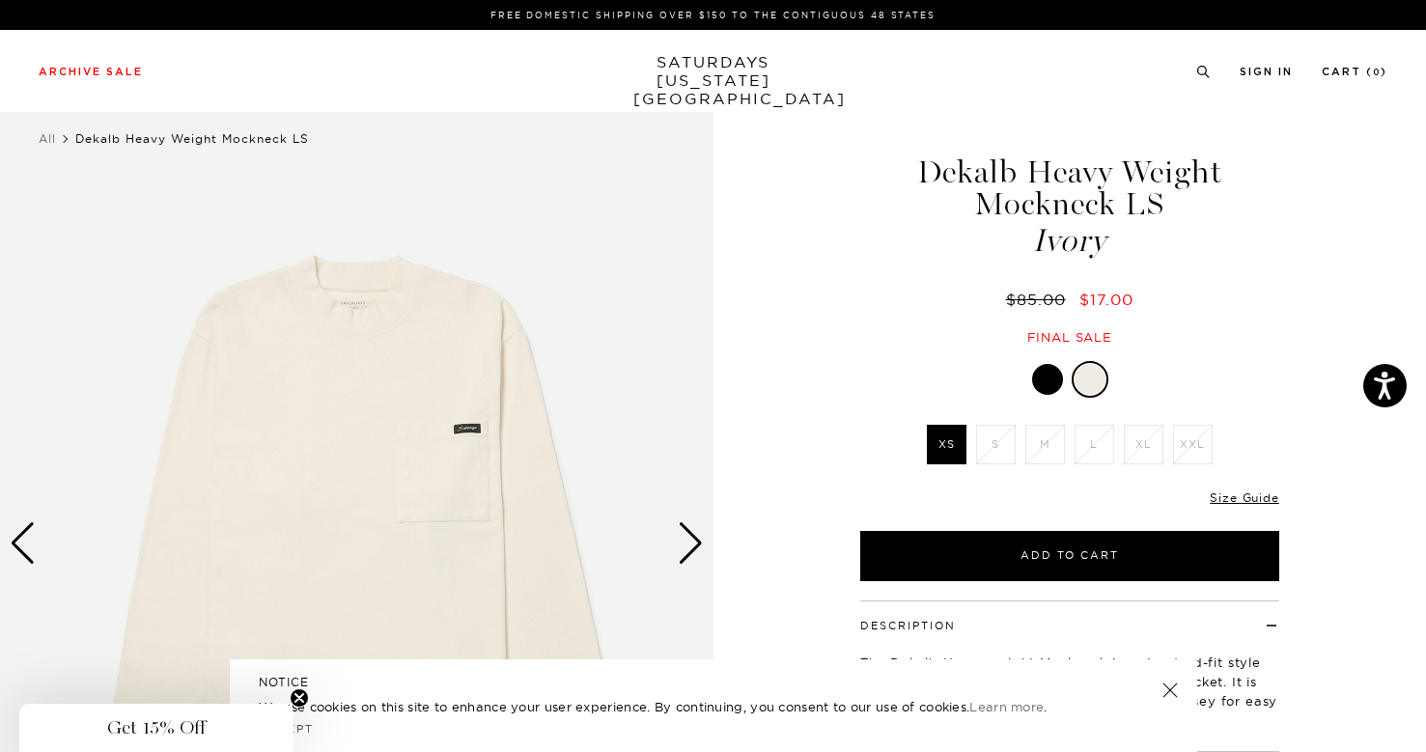
click at [1050, 371] on div at bounding box center [1047, 379] width 31 height 31
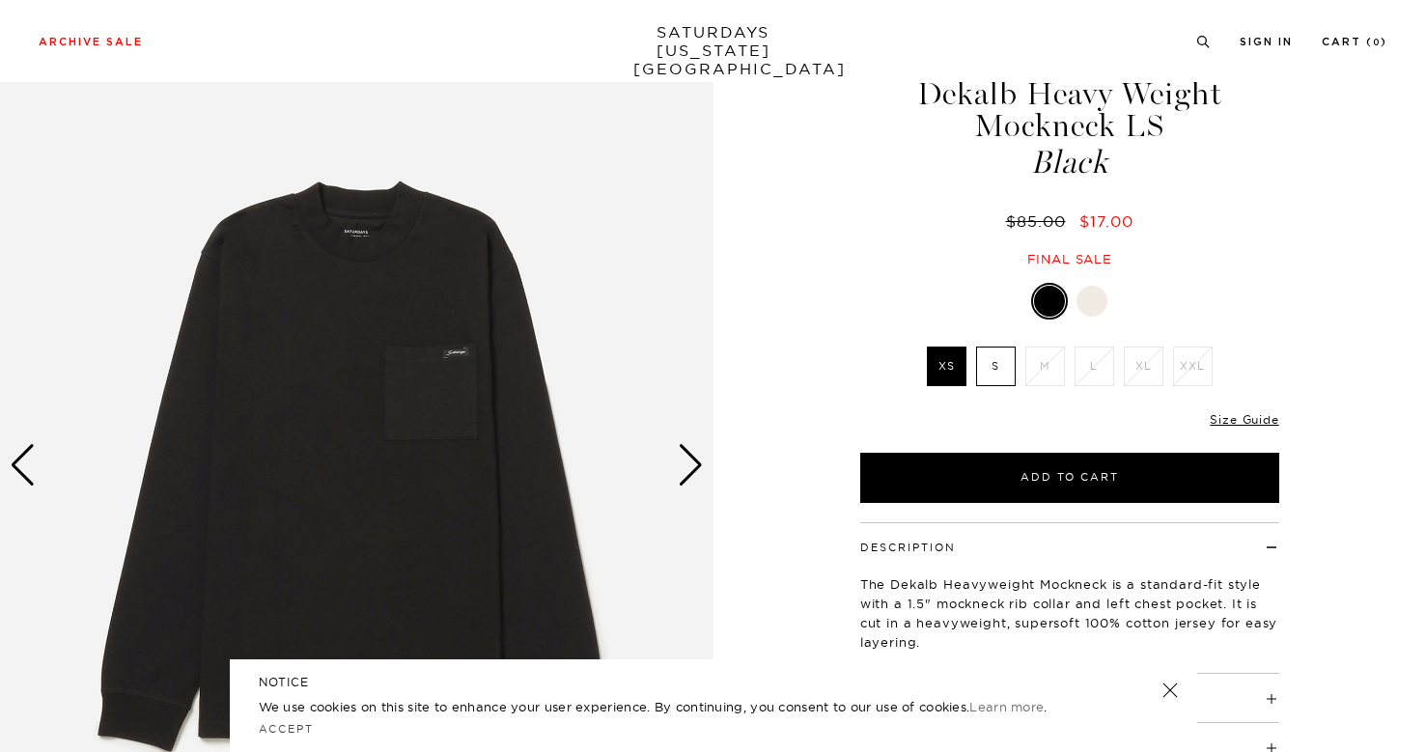
scroll to position [358, 0]
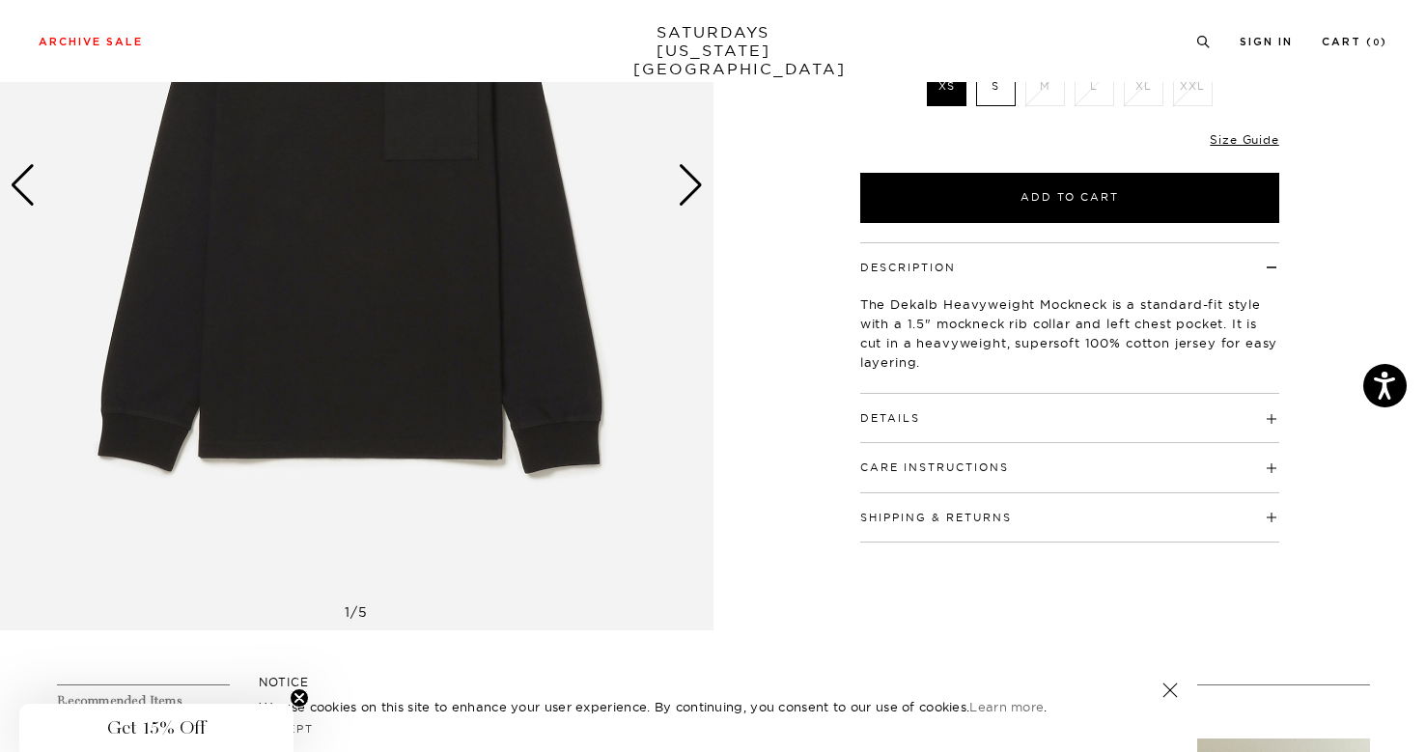
click at [952, 426] on div "Details 100% Cotton Heavyweight 1x1 rib collar with 1.5" height Heavyweight 1x1…" at bounding box center [1069, 418] width 419 height 49
click at [884, 415] on button "Details" at bounding box center [890, 418] width 60 height 11
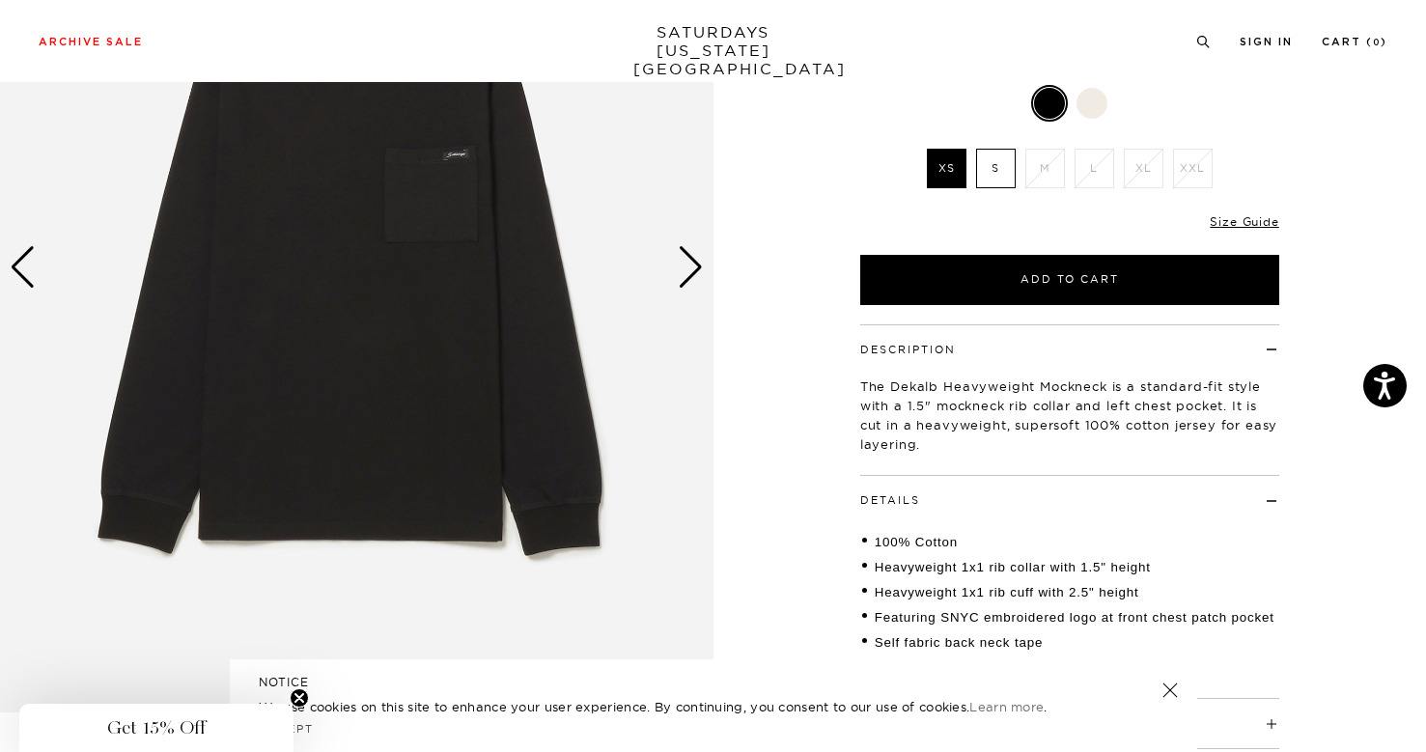
scroll to position [177, 0]
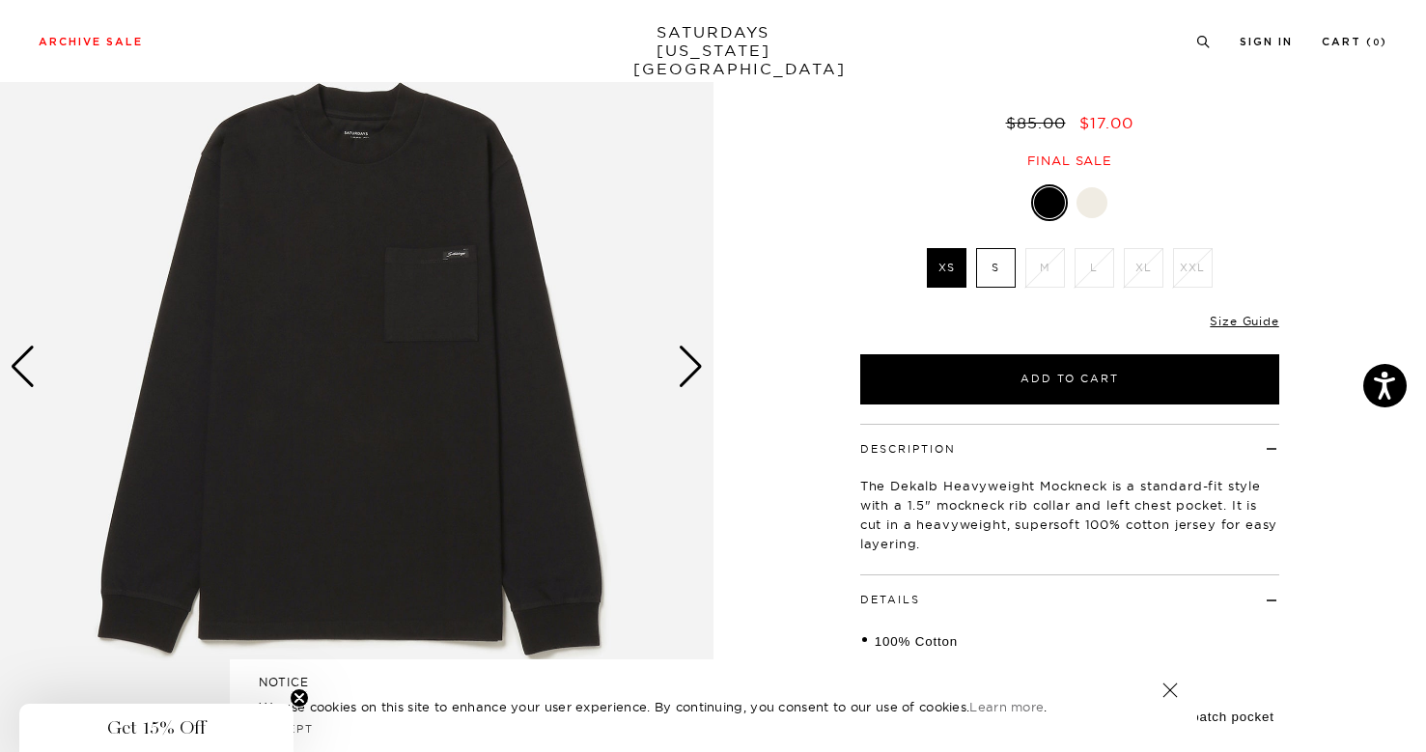
click at [992, 264] on label "S" at bounding box center [996, 268] width 40 height 40
click at [0, 0] on input "S" at bounding box center [0, 0] width 0 height 0
click at [697, 372] on div "Next slide" at bounding box center [691, 367] width 26 height 42
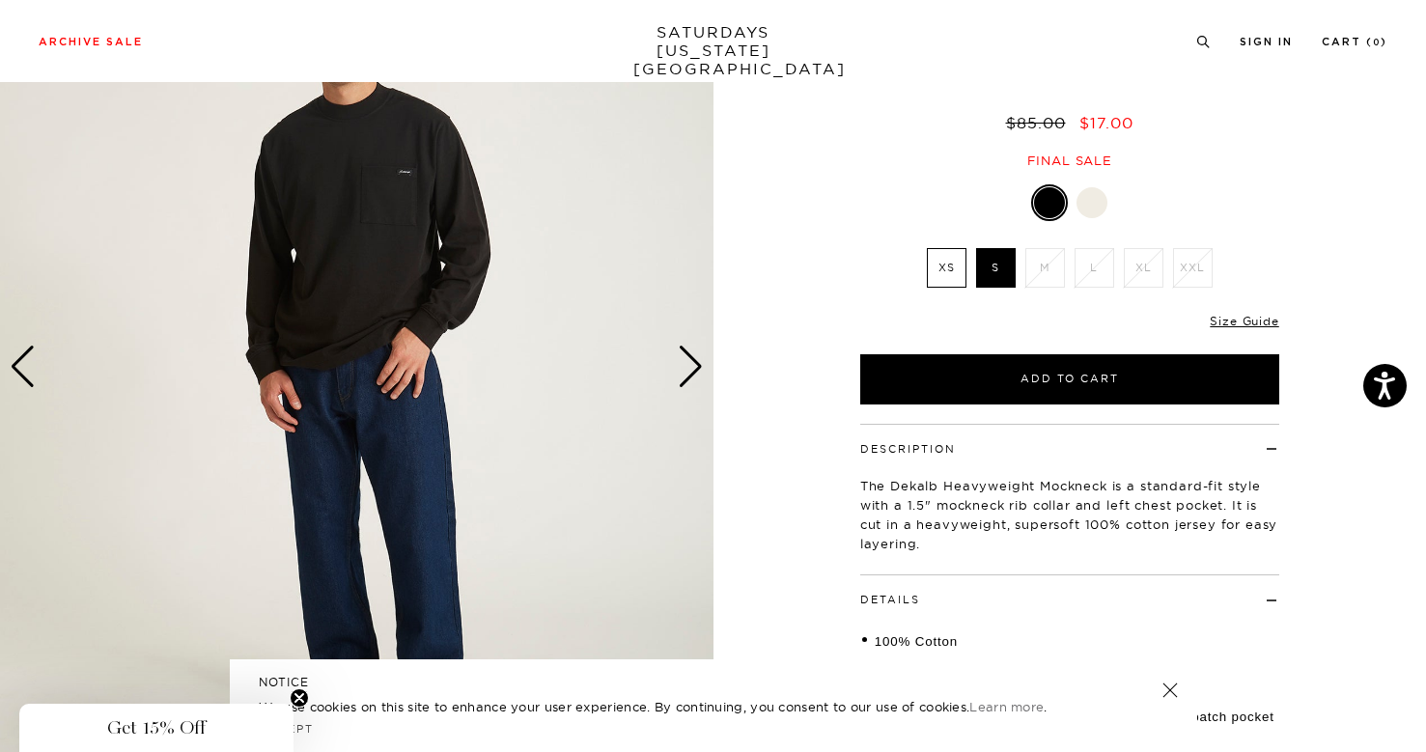
click at [830, 333] on div "2 / 5" at bounding box center [713, 409] width 1426 height 977
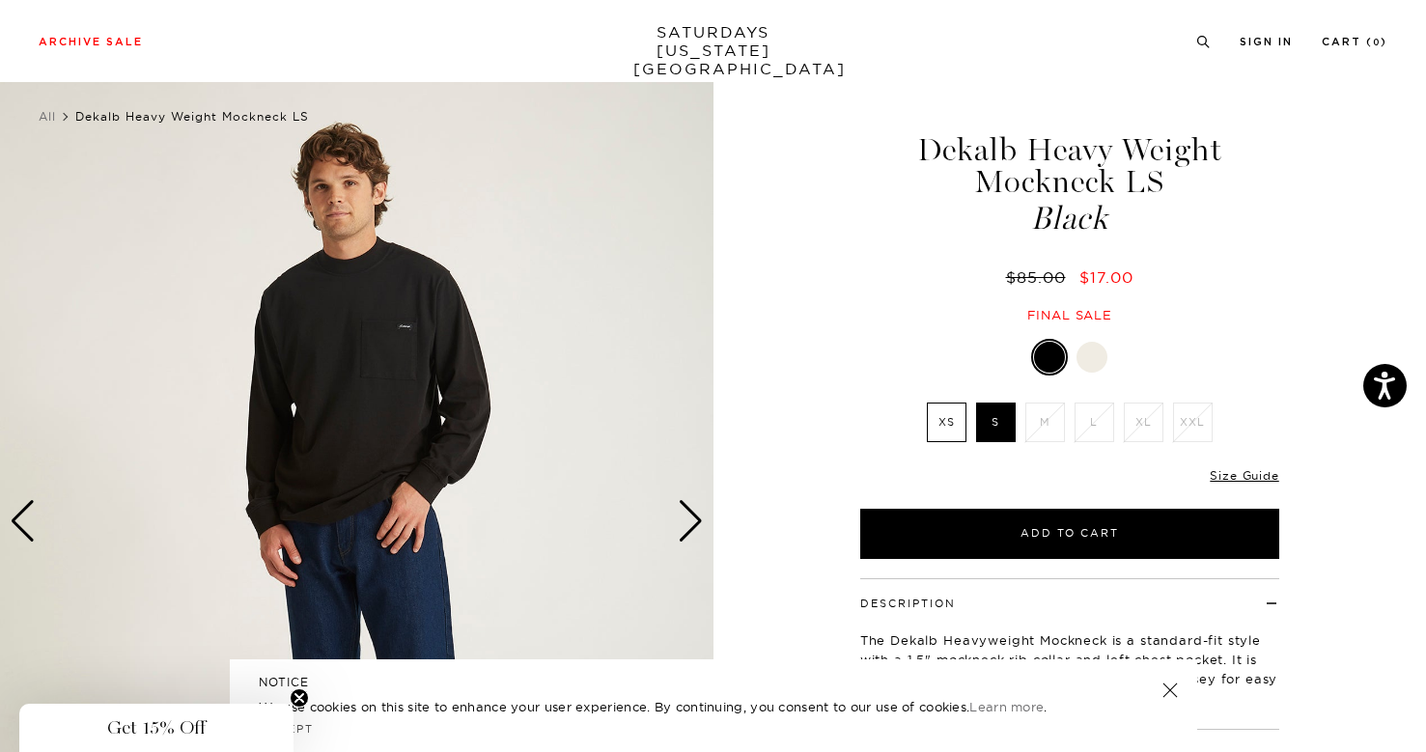
scroll to position [0, 0]
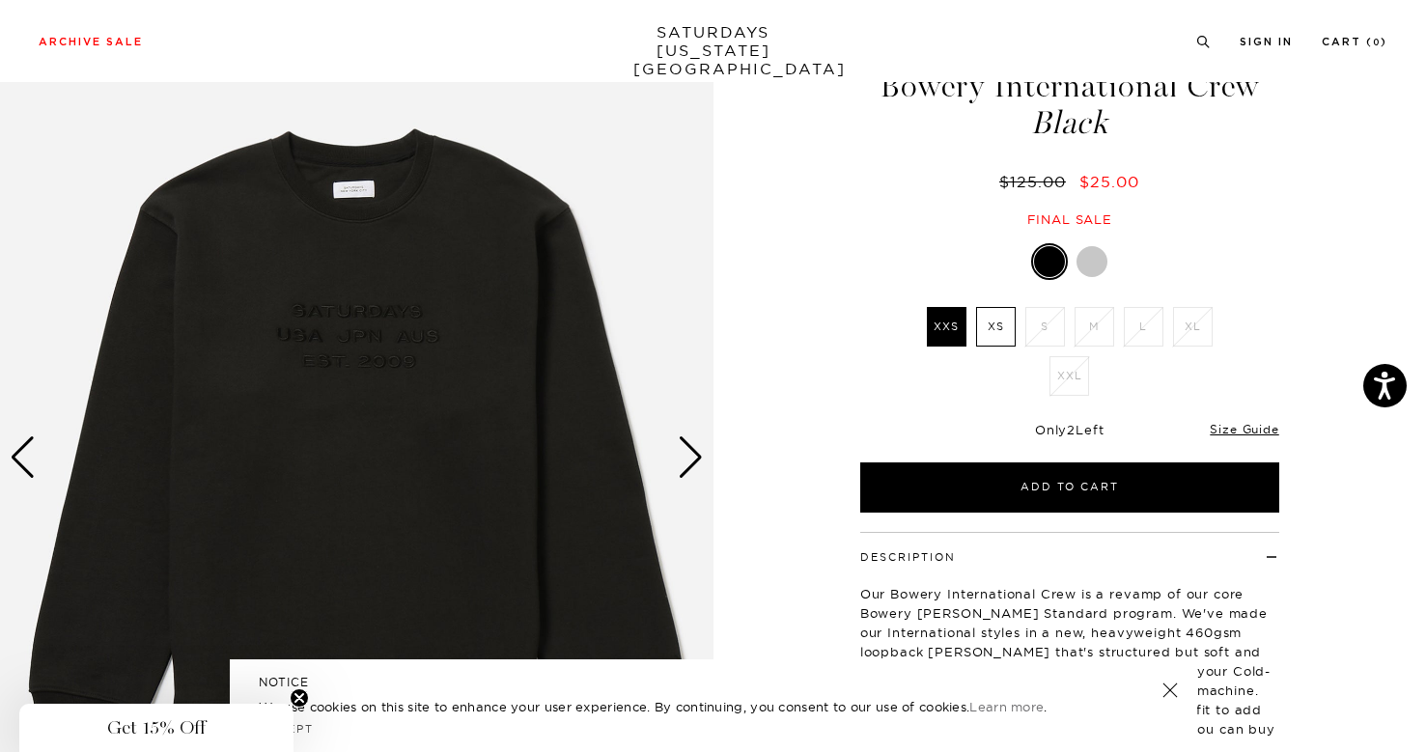
scroll to position [112, 0]
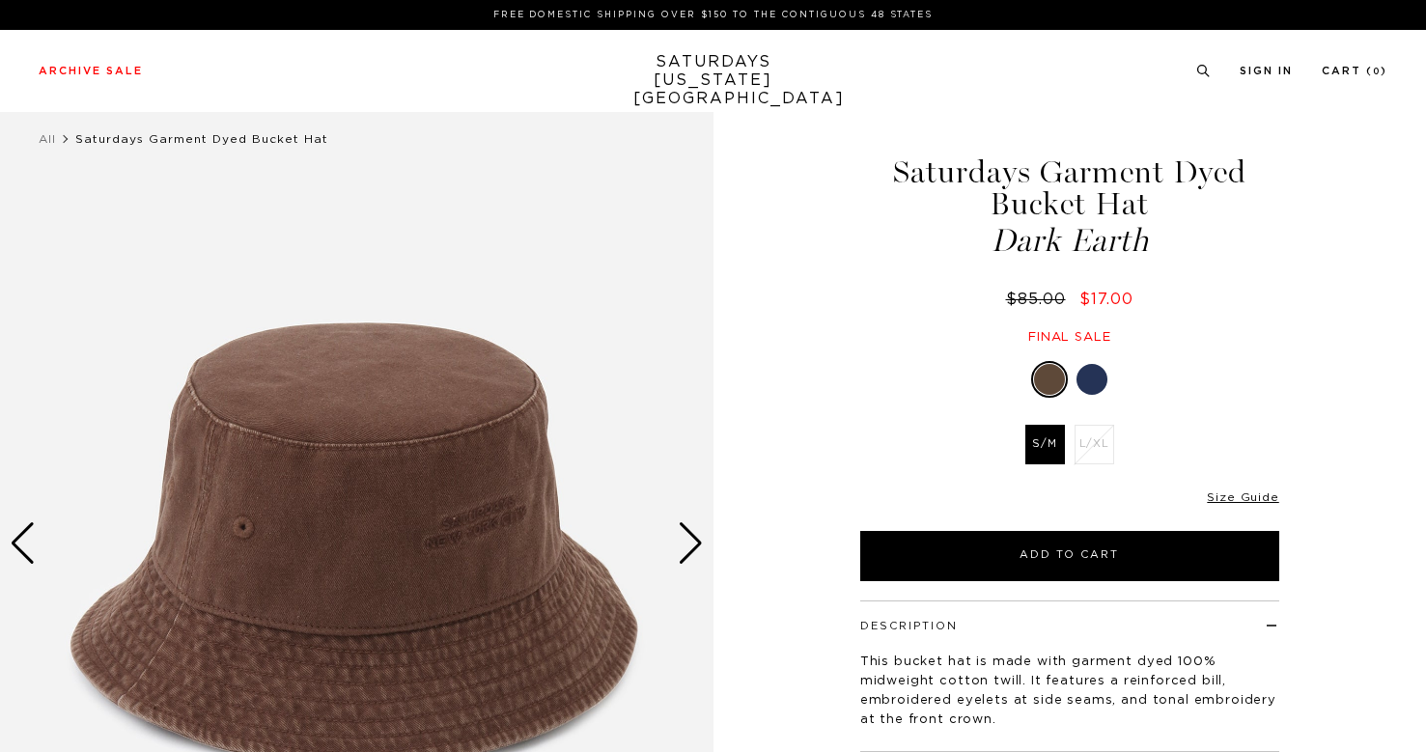
click at [695, 537] on div "Next slide" at bounding box center [691, 543] width 26 height 42
click at [693, 538] on div "Next slide" at bounding box center [691, 543] width 26 height 42
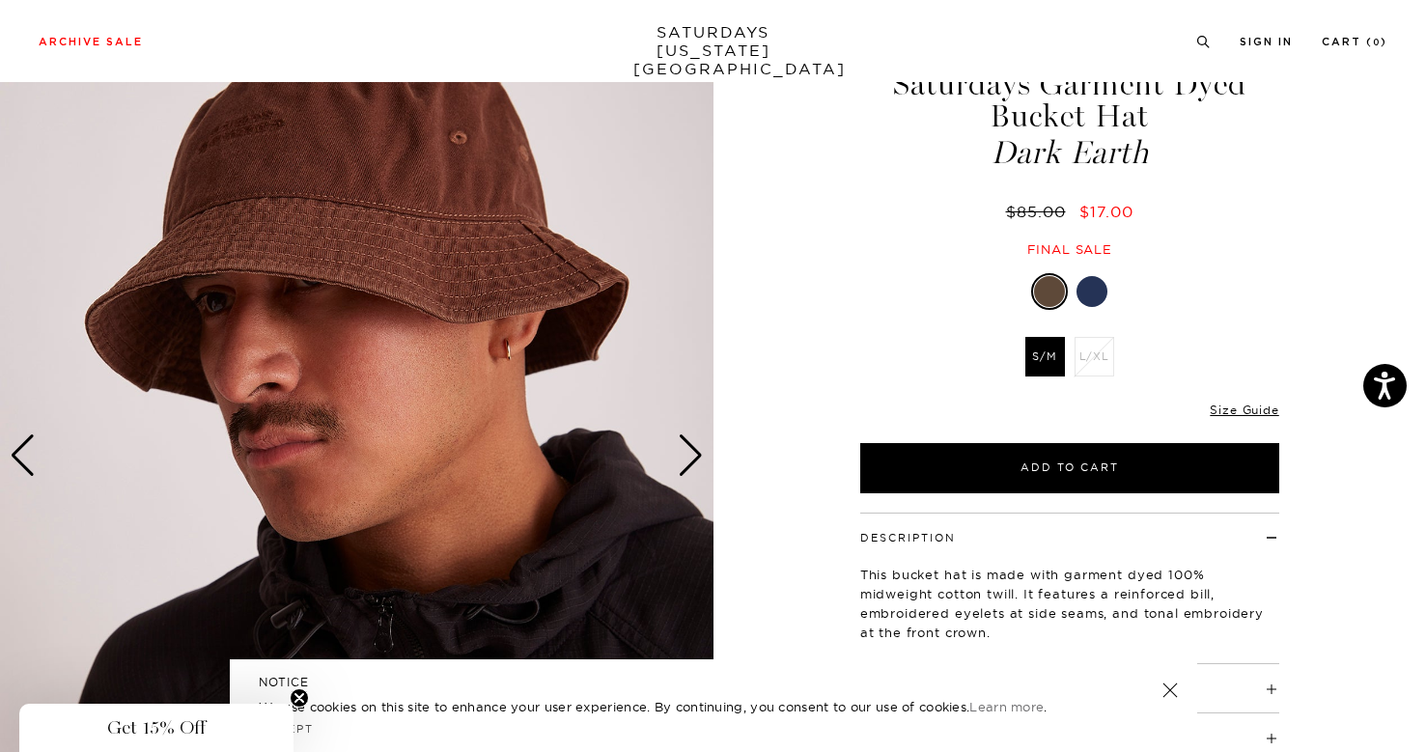
scroll to position [82, 0]
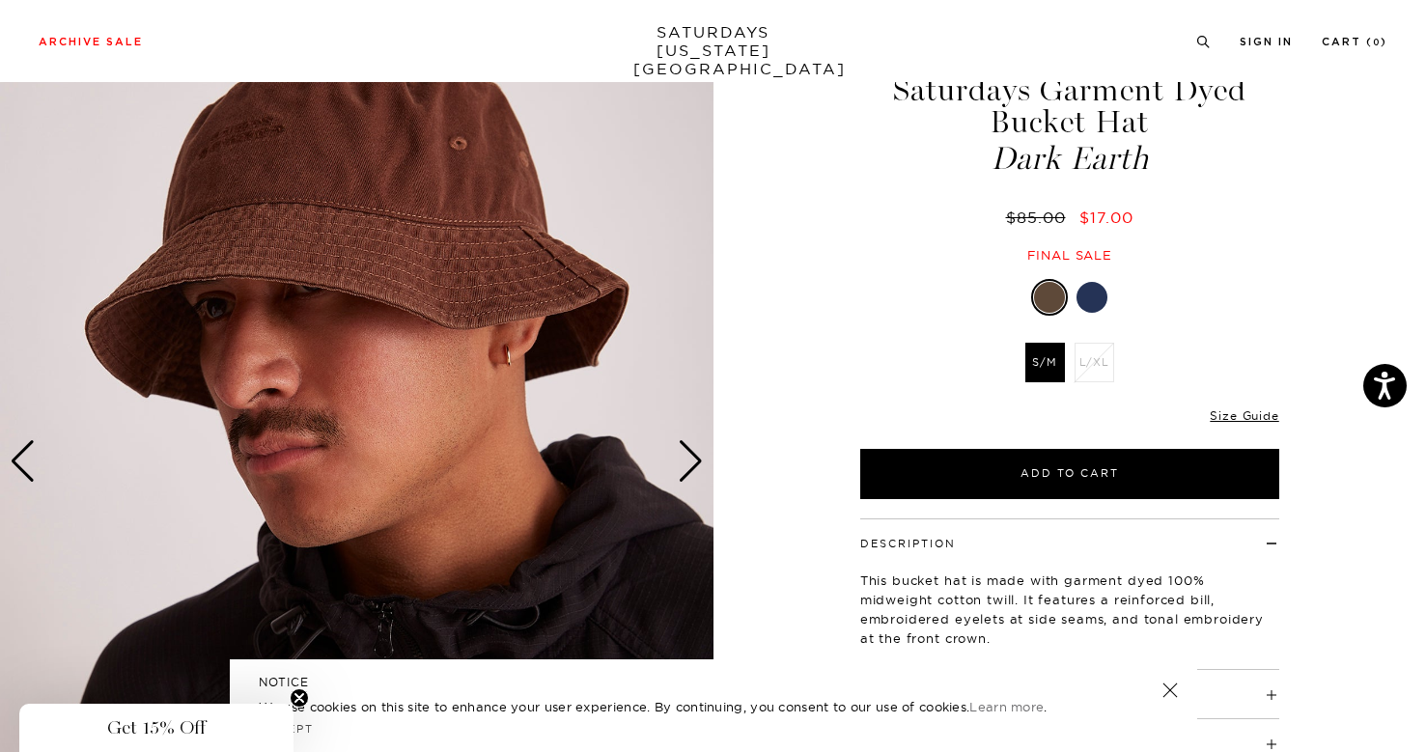
click at [691, 467] on div "Next slide" at bounding box center [691, 461] width 26 height 42
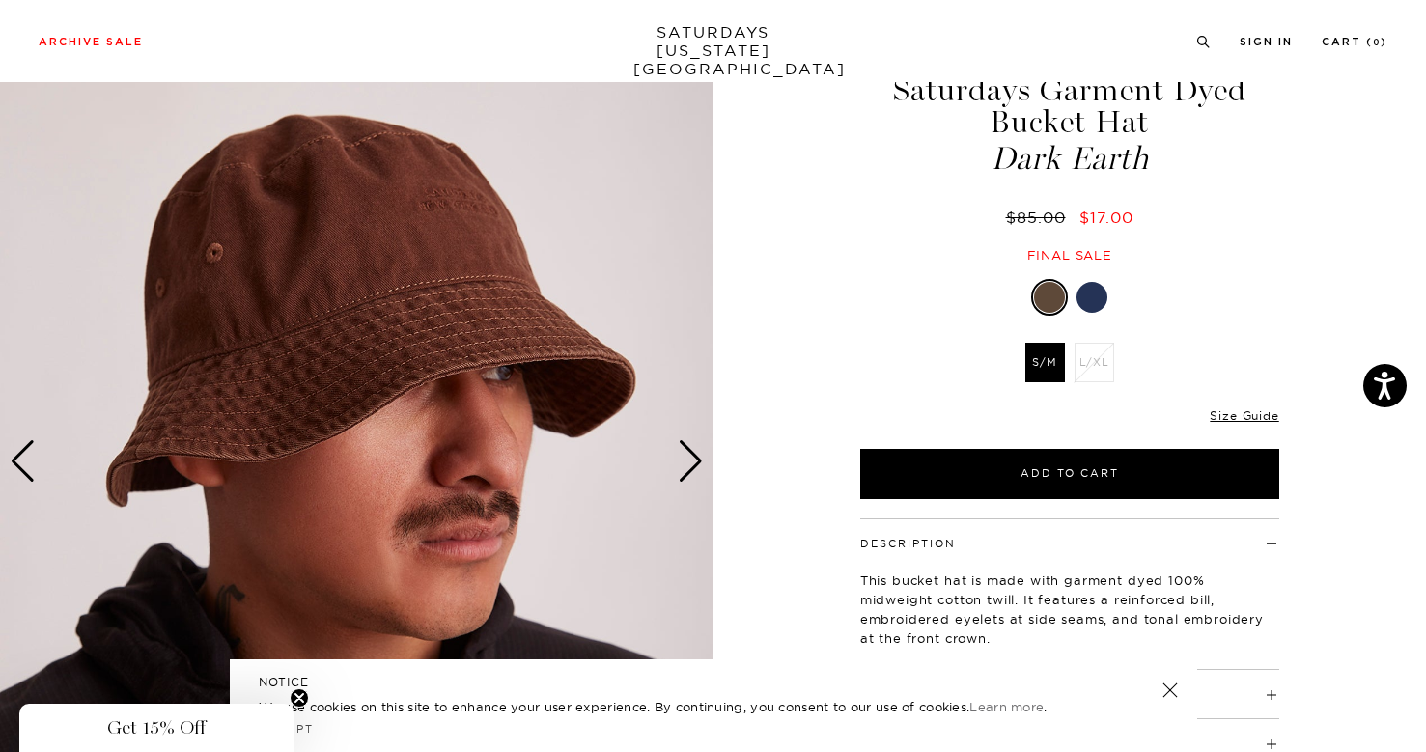
click at [691, 467] on div "Next slide" at bounding box center [691, 461] width 26 height 42
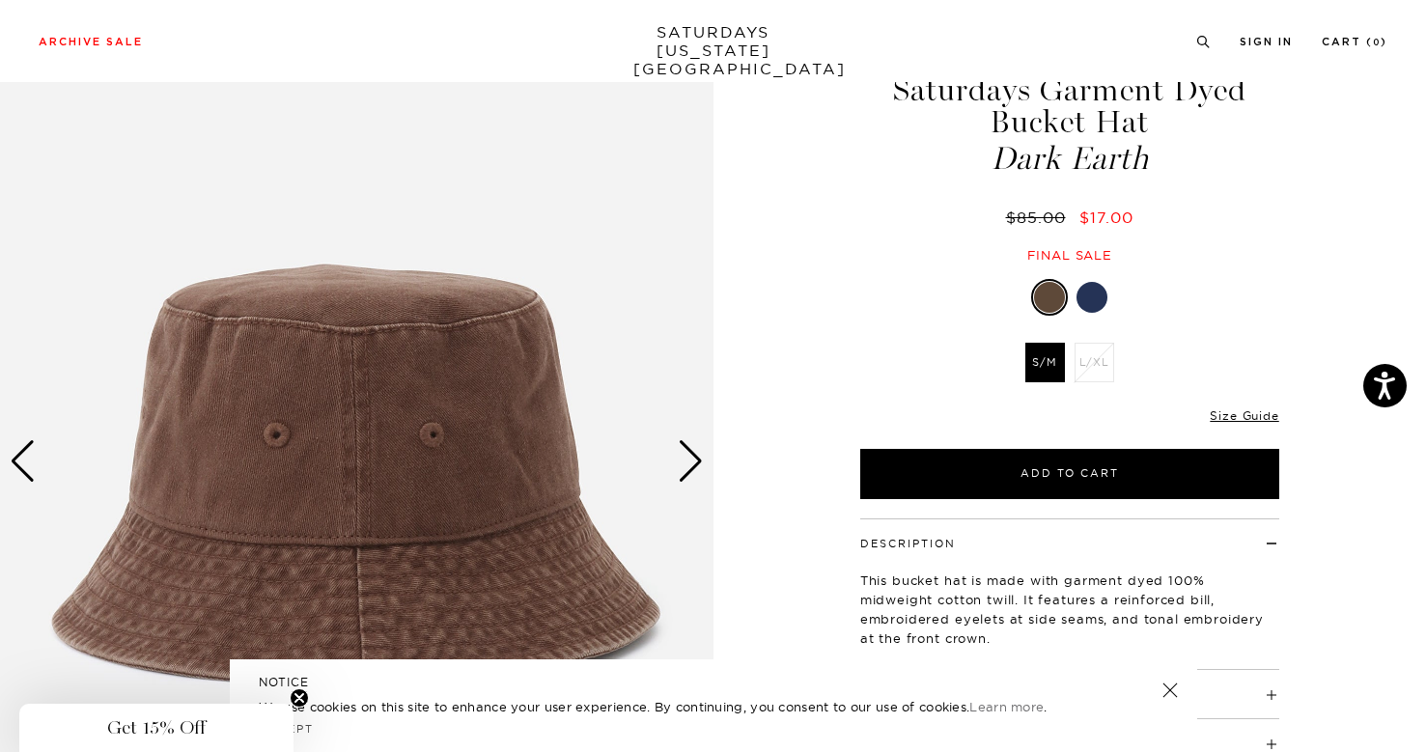
click at [691, 467] on div "Next slide" at bounding box center [691, 461] width 26 height 42
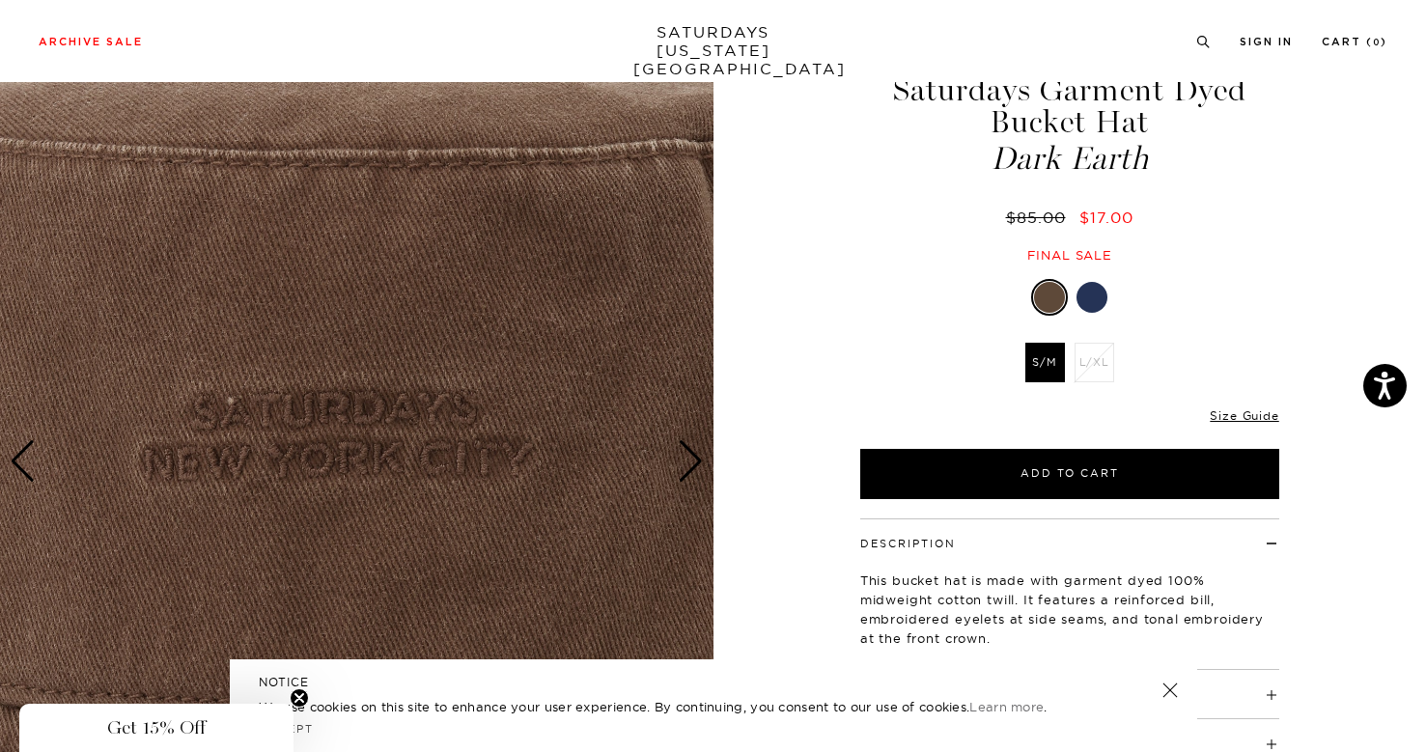
click at [1094, 289] on div at bounding box center [1092, 297] width 31 height 31
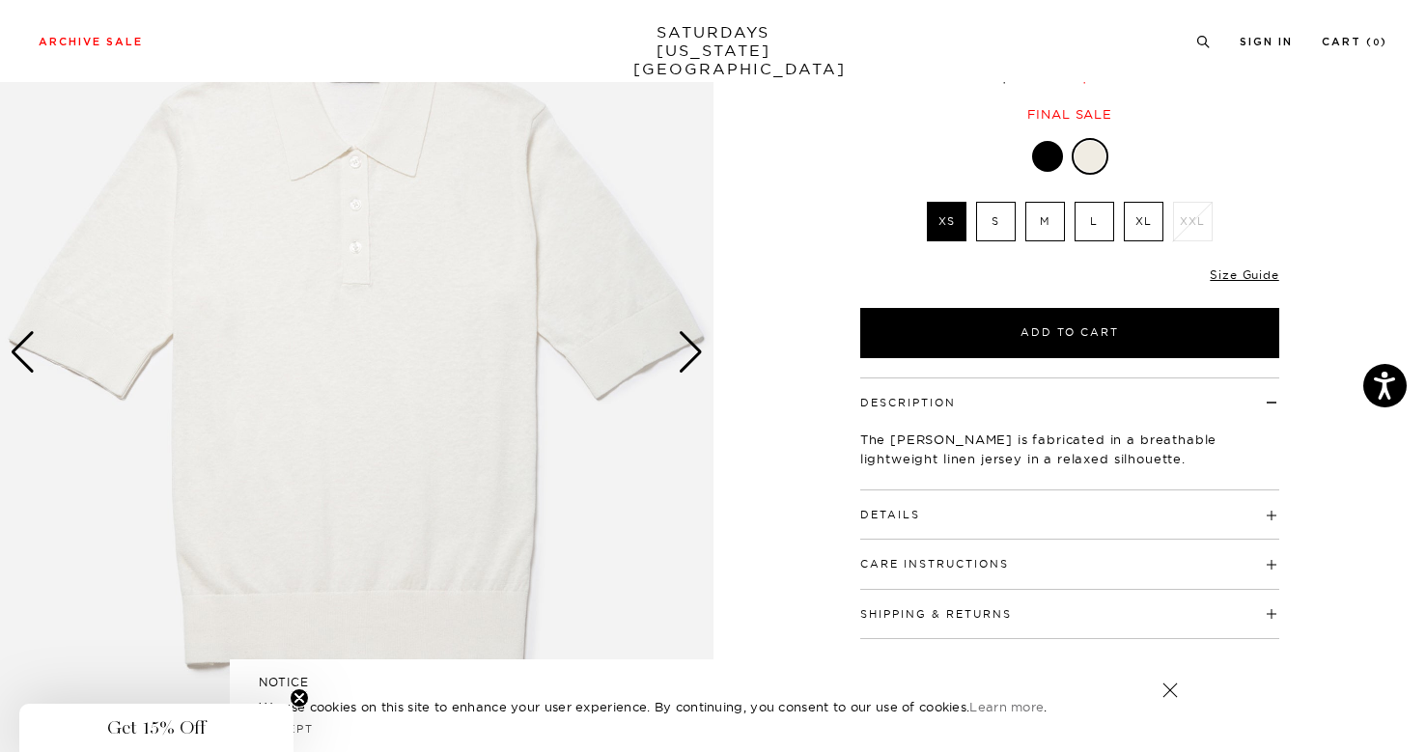
scroll to position [229, 0]
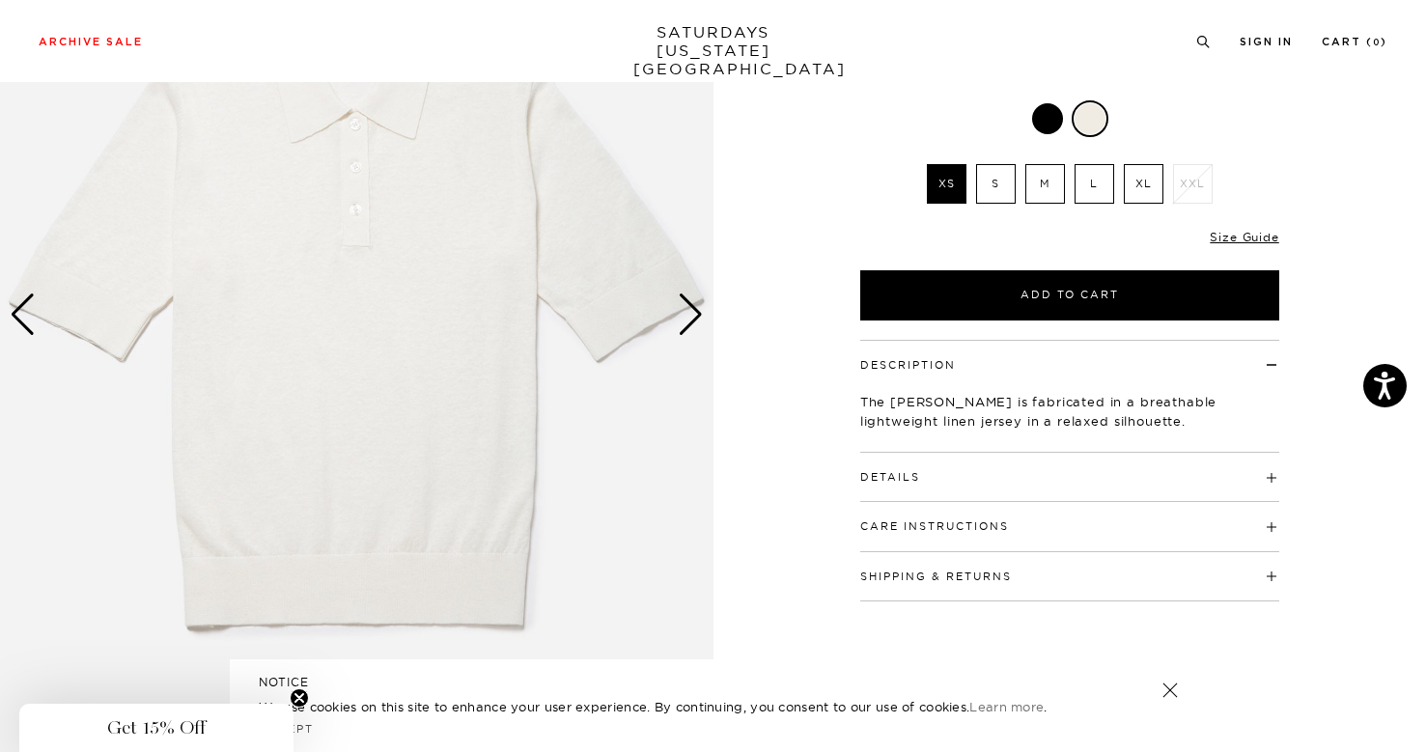
click at [898, 479] on button "Details" at bounding box center [890, 477] width 60 height 11
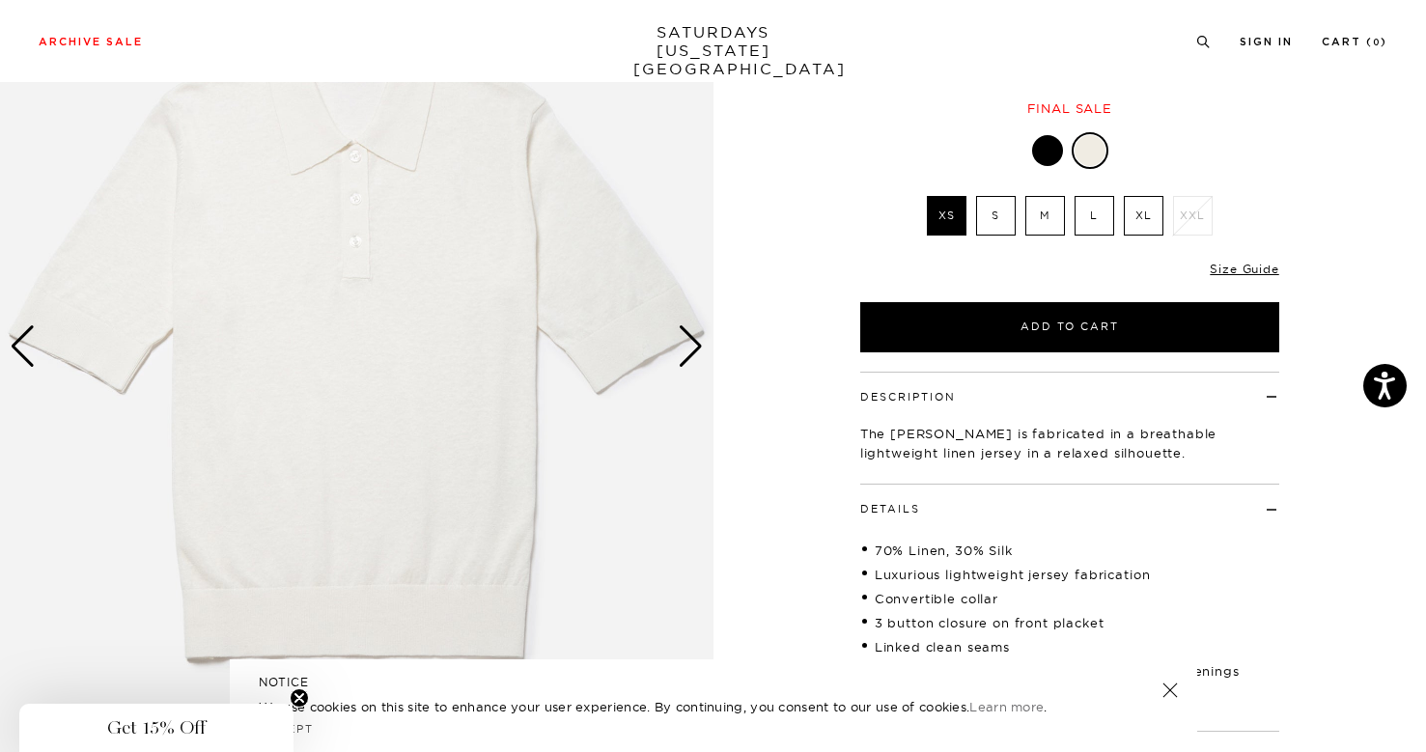
scroll to position [63, 0]
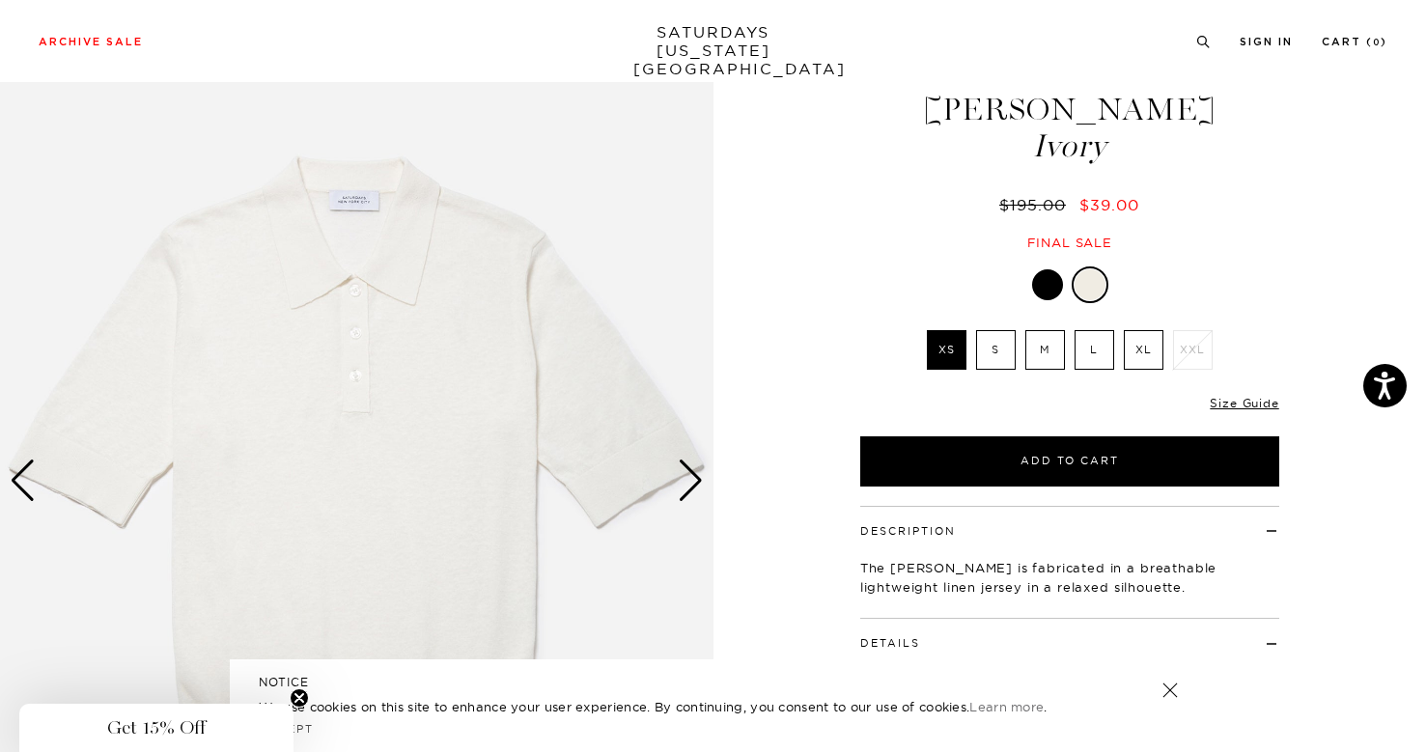
click at [682, 480] on div "Next slide" at bounding box center [691, 481] width 26 height 42
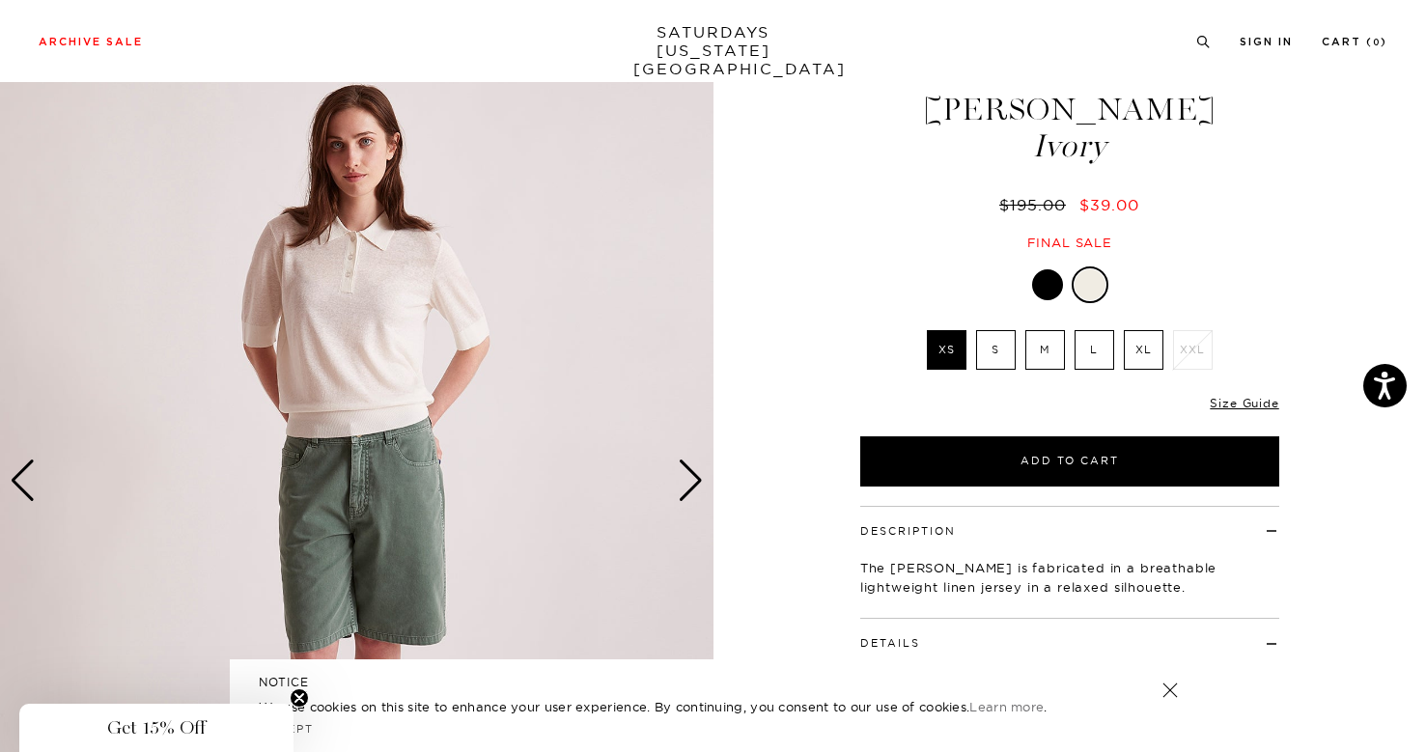
click at [1087, 358] on label "L" at bounding box center [1095, 350] width 40 height 40
click at [0, 0] on input "L" at bounding box center [0, 0] width 0 height 0
click at [685, 474] on div "Next slide" at bounding box center [691, 481] width 26 height 42
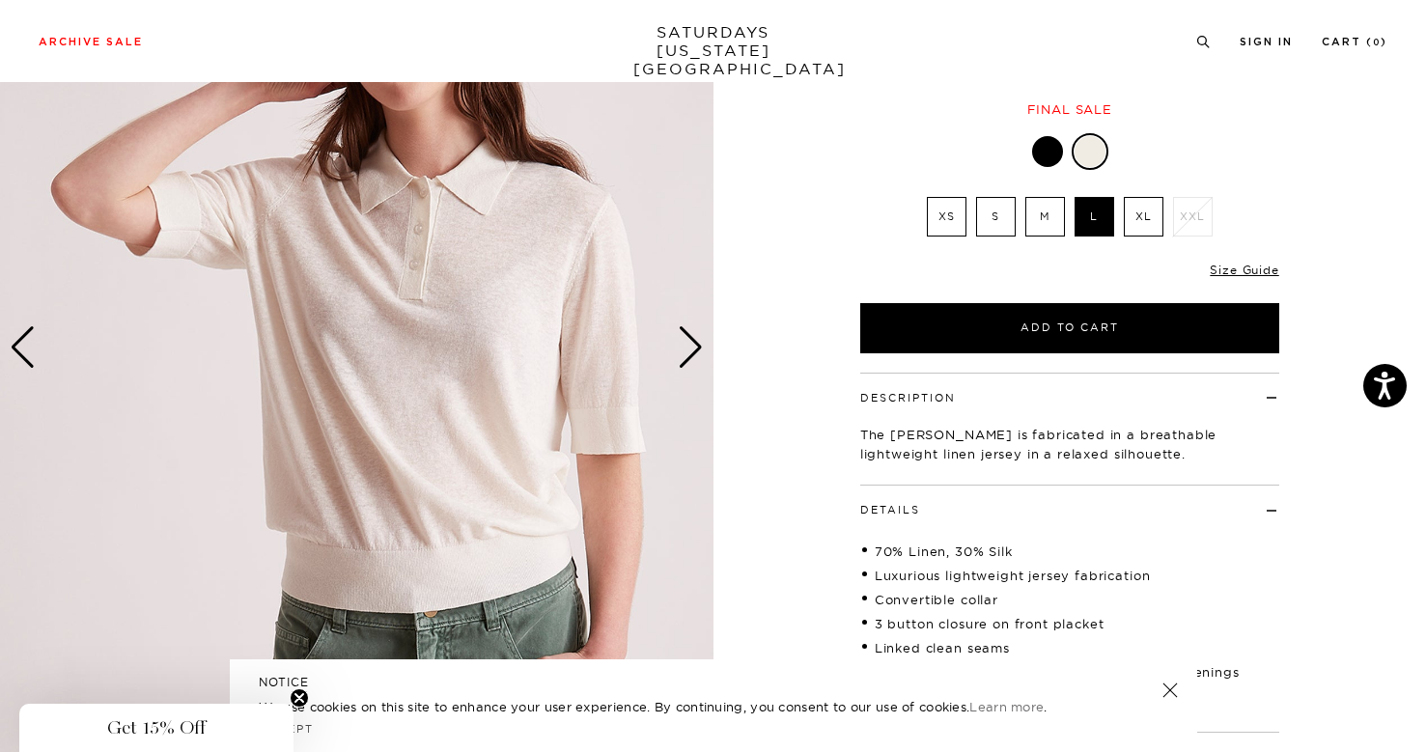
scroll to position [211, 0]
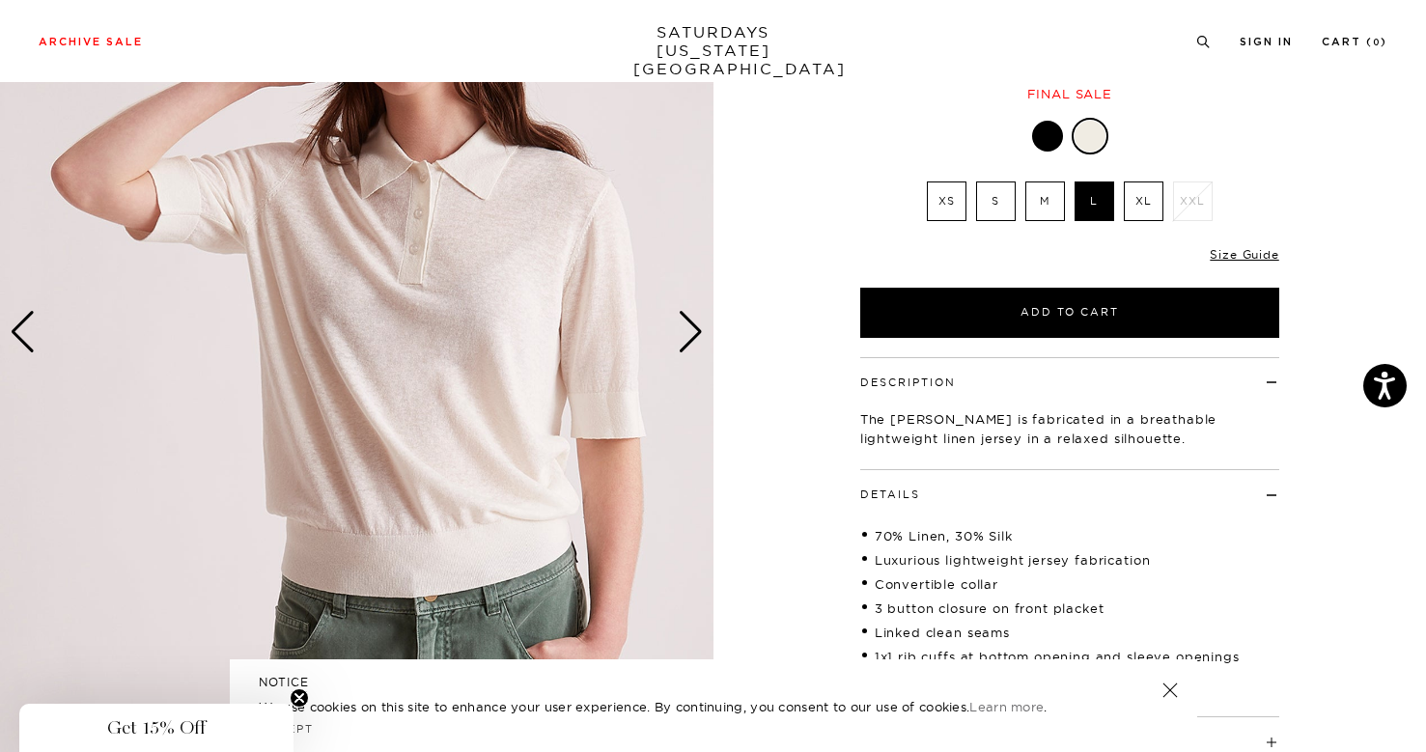
click at [696, 335] on div "Next slide" at bounding box center [691, 332] width 26 height 42
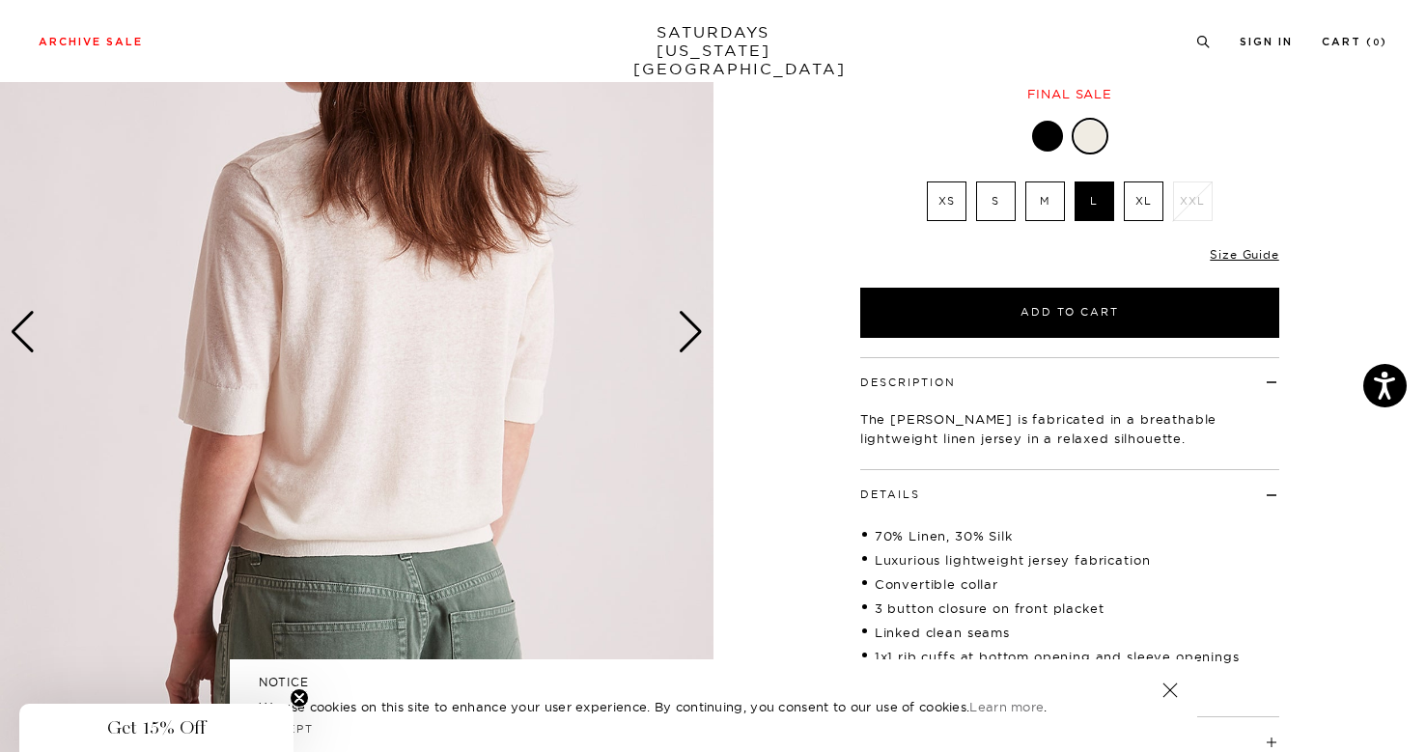
click at [1038, 139] on div at bounding box center [1047, 136] width 31 height 31
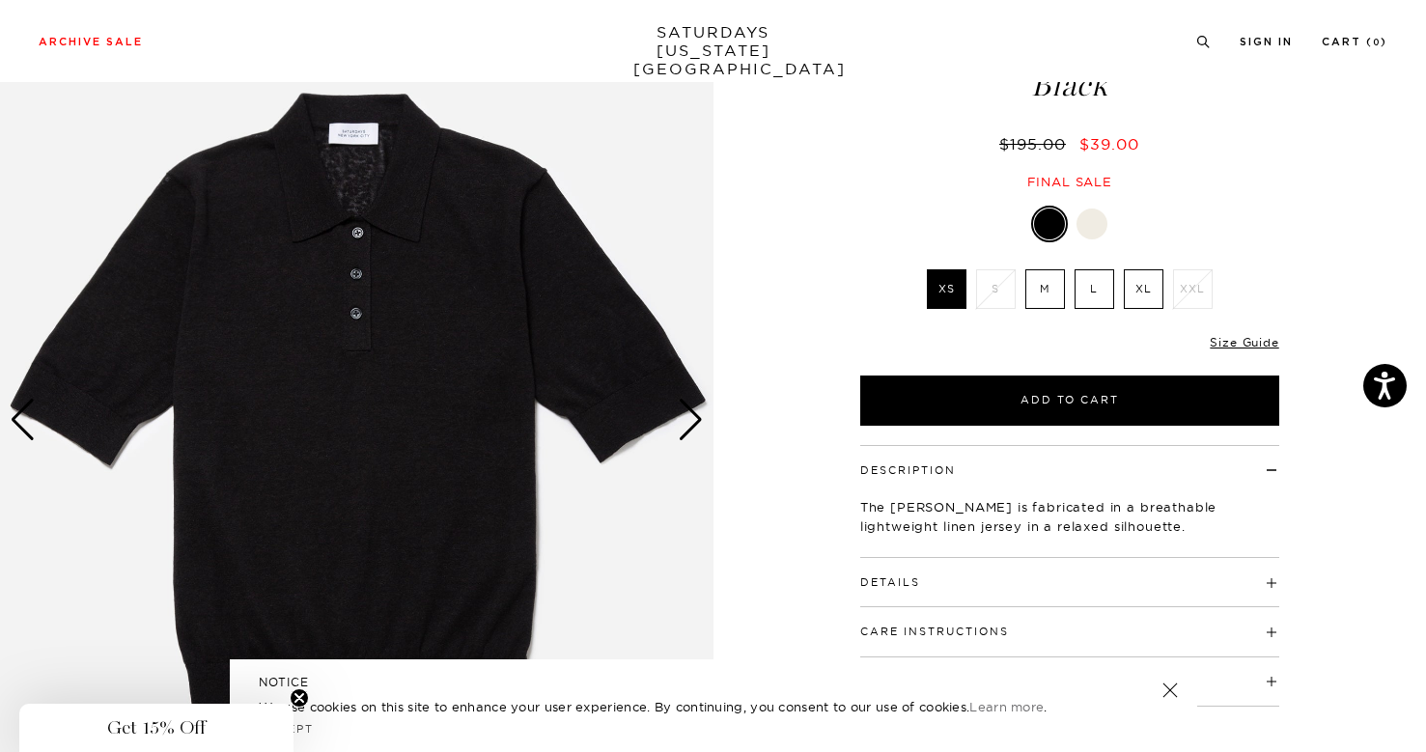
scroll to position [119, 0]
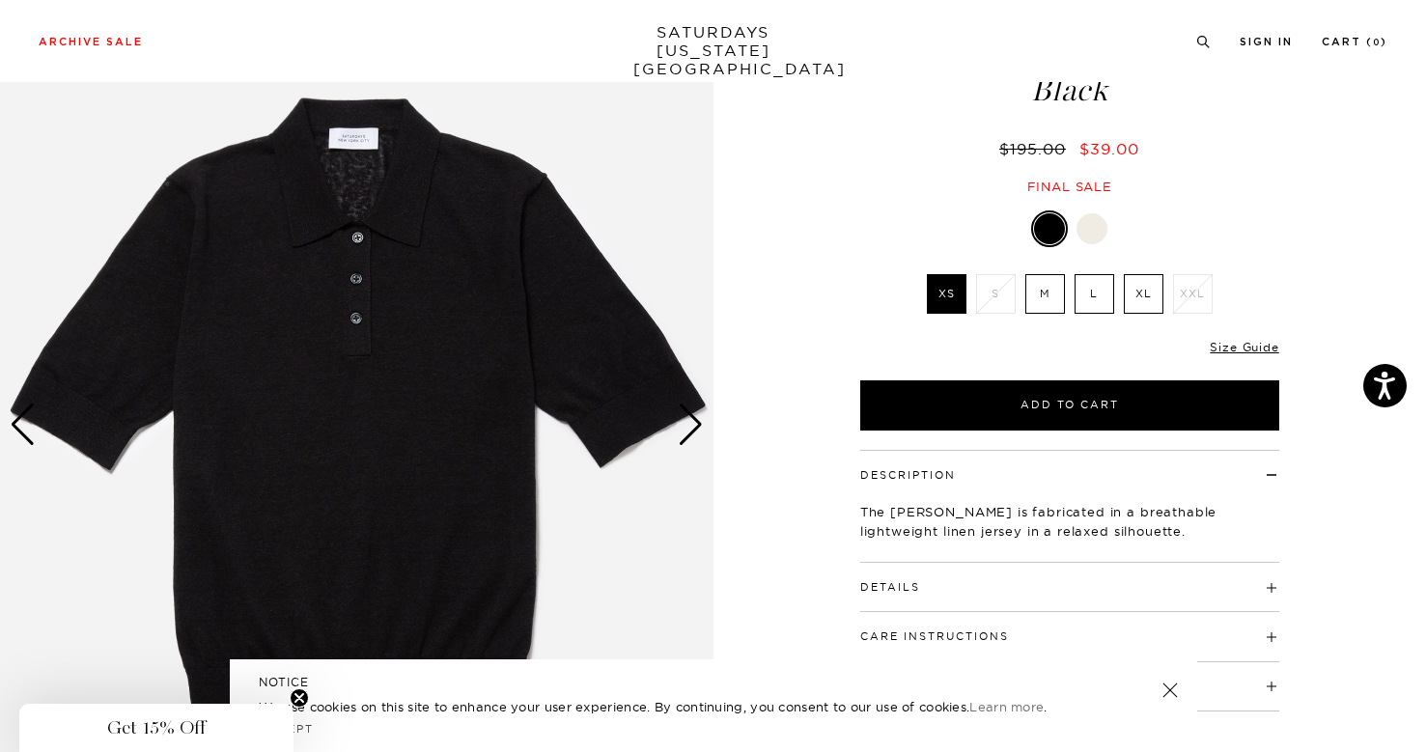
click at [689, 431] on div "Next slide" at bounding box center [691, 425] width 26 height 42
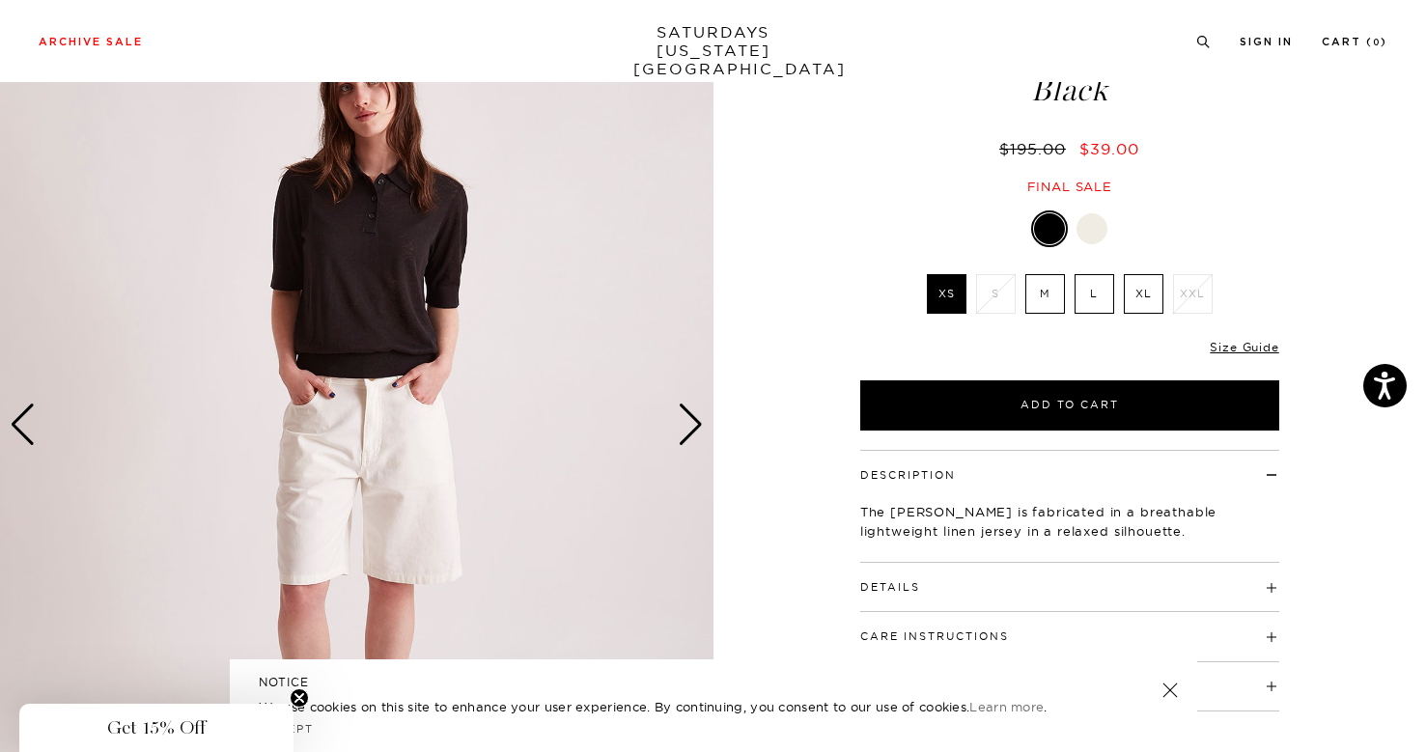
click at [689, 431] on div "Next slide" at bounding box center [691, 425] width 26 height 42
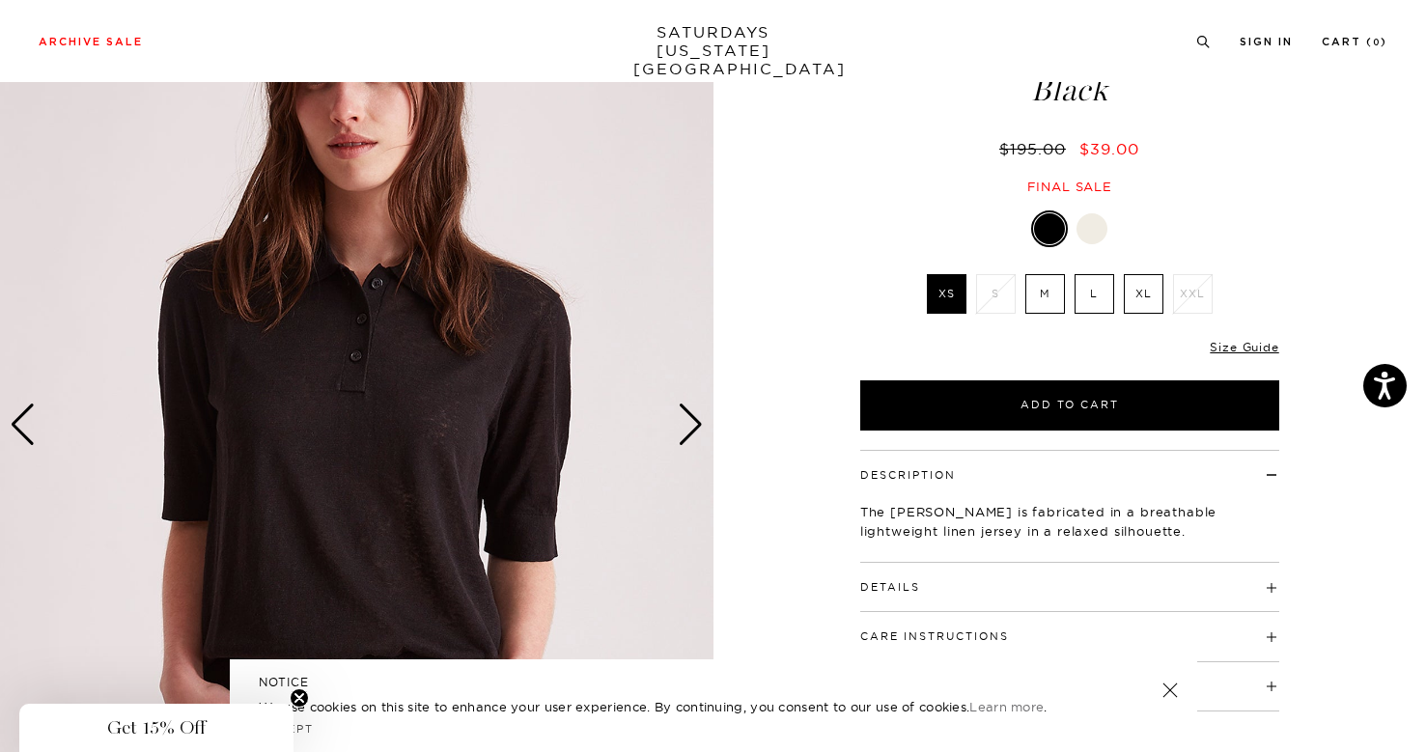
click at [689, 431] on div "Next slide" at bounding box center [691, 425] width 26 height 42
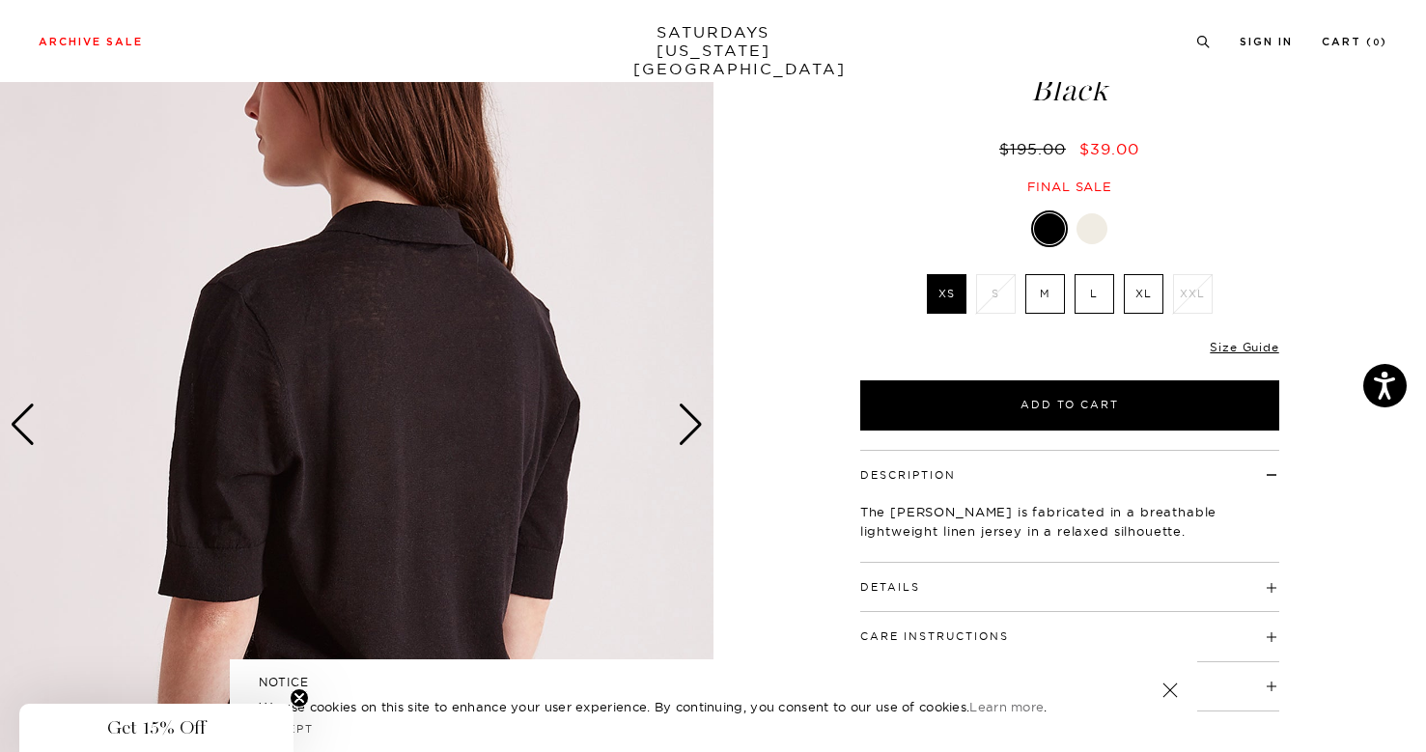
click at [689, 431] on div "Next slide" at bounding box center [691, 425] width 26 height 42
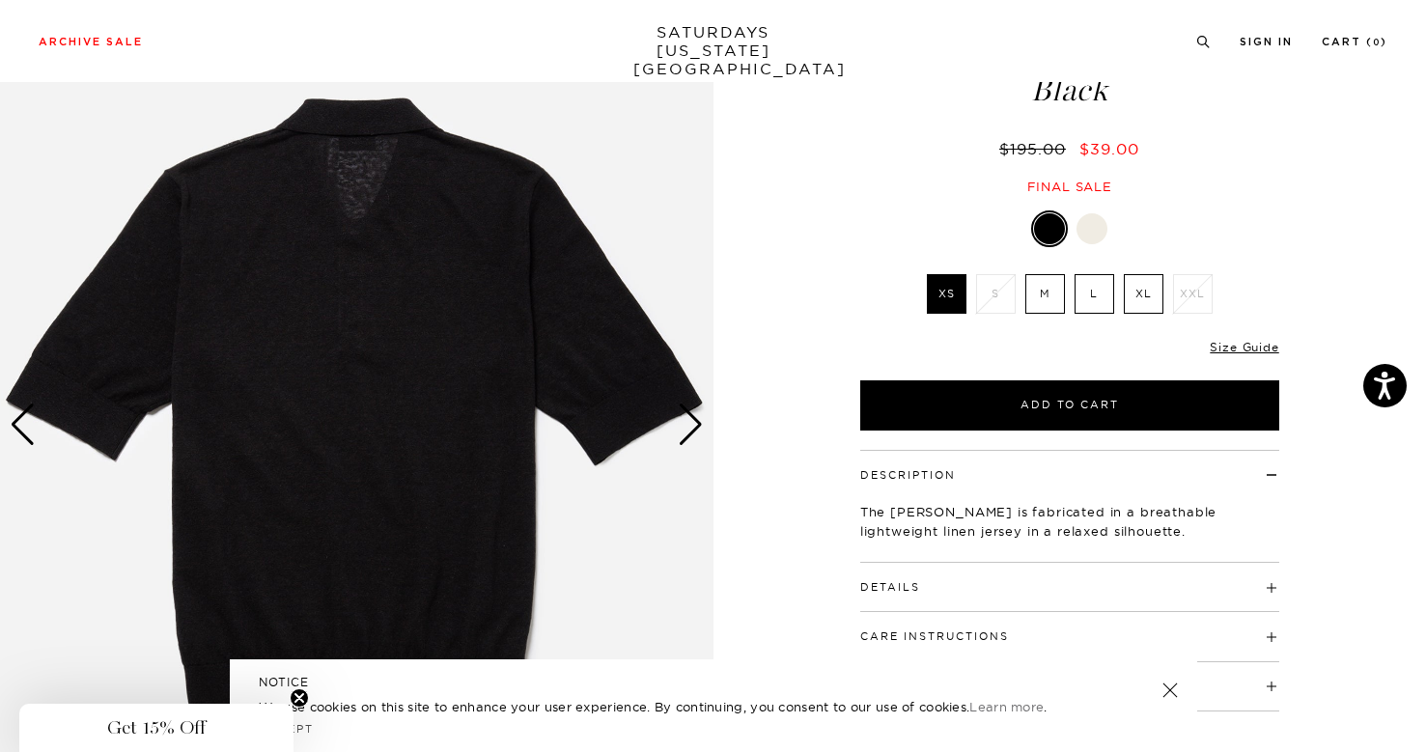
click at [689, 431] on div "Next slide" at bounding box center [691, 425] width 26 height 42
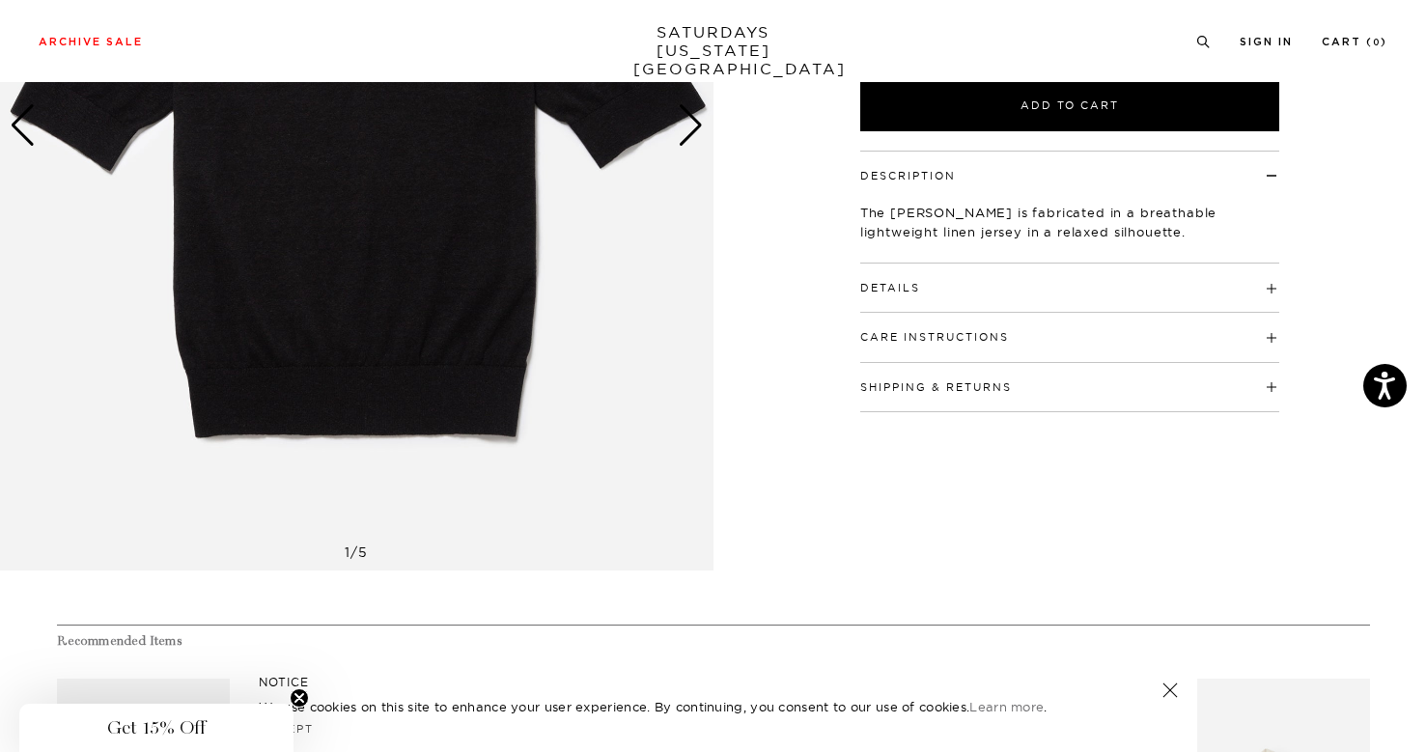
scroll to position [0, 0]
